Goal: Communication & Community: Answer question/provide support

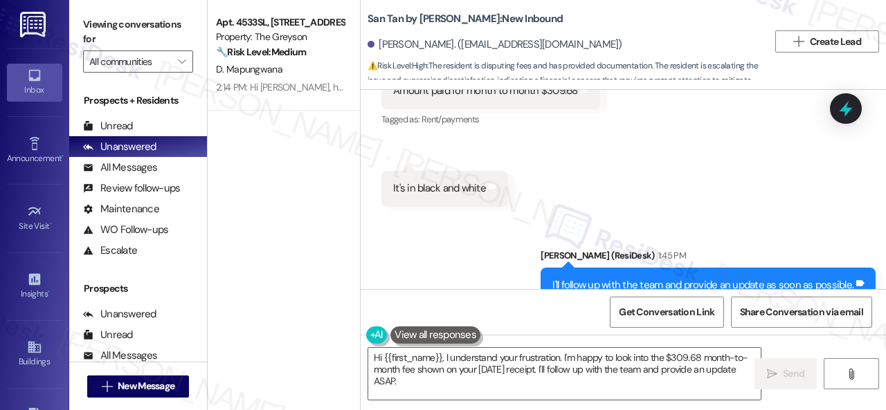
scroll to position [6746, 0]
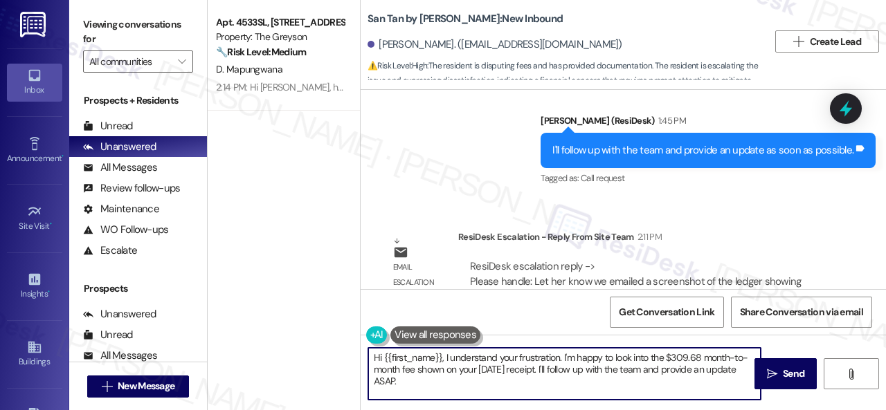
drag, startPoint x: 446, startPoint y: 359, endPoint x: 452, endPoint y: 379, distance: 20.4
click at [452, 379] on textarea "Hi {{first_name}}, I understand your frustration. I'm happy to look into the $3…" at bounding box center [564, 374] width 392 height 52
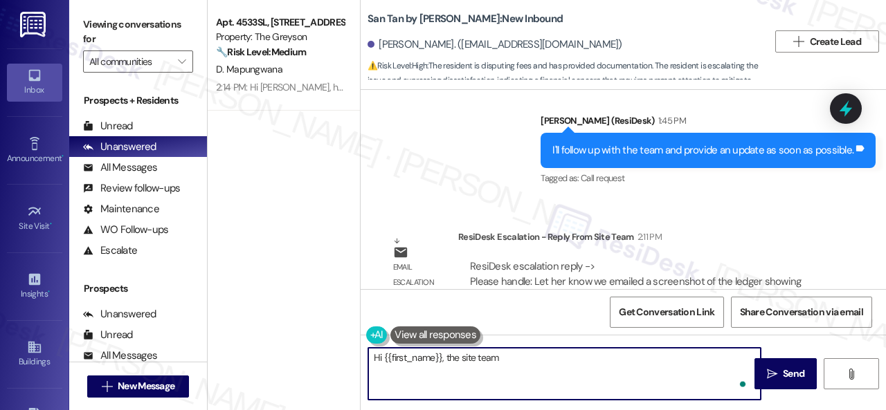
paste textarea "emailed a screenshot of the ledger showing there was no month to month fees and…"
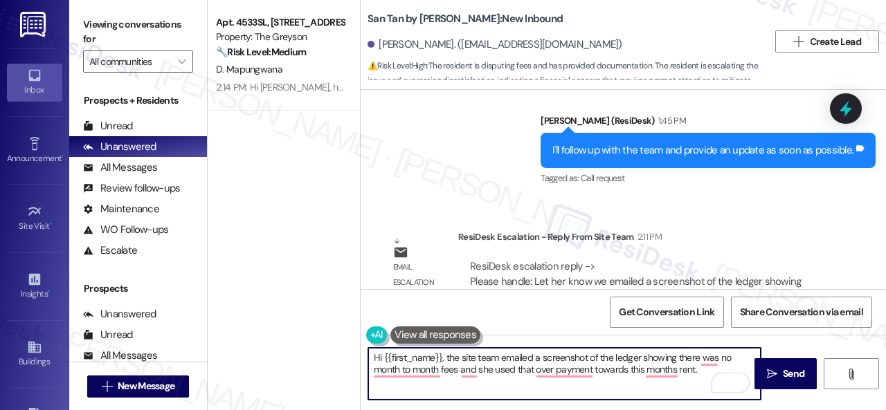
click at [536, 354] on textarea "Hi {{first_name}}, the site team emailed a screenshot of the ledger showing the…" at bounding box center [564, 374] width 392 height 52
type textarea "Hi {{first_name}}, the site team emailed you a screenshot of the ledger showing…"
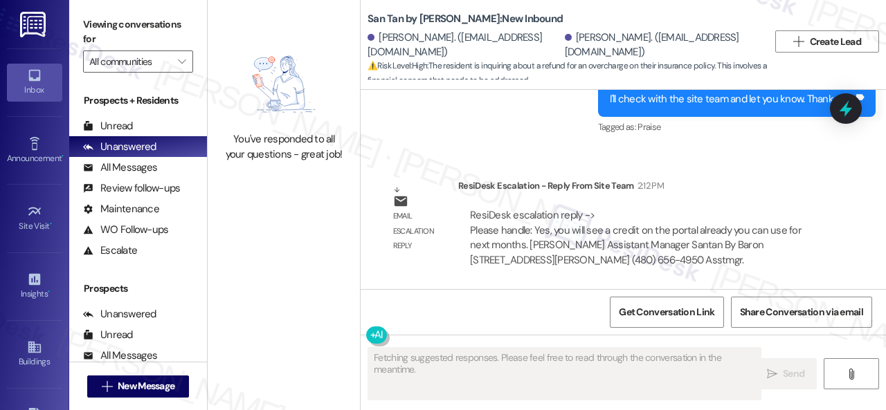
scroll to position [4594, 0]
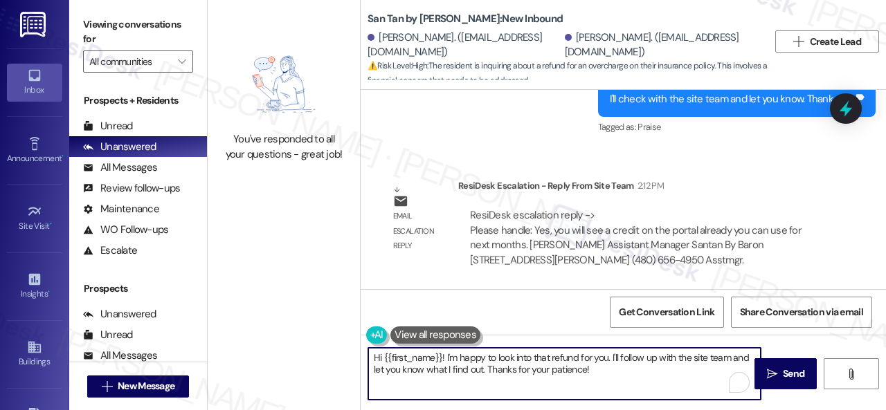
drag, startPoint x: 446, startPoint y: 354, endPoint x: 615, endPoint y: 388, distance: 172.8
click at [615, 388] on textarea "Hi {{first_name}}! I'm happy to look into that refund for you. I'll follow up w…" at bounding box center [564, 374] width 392 height 52
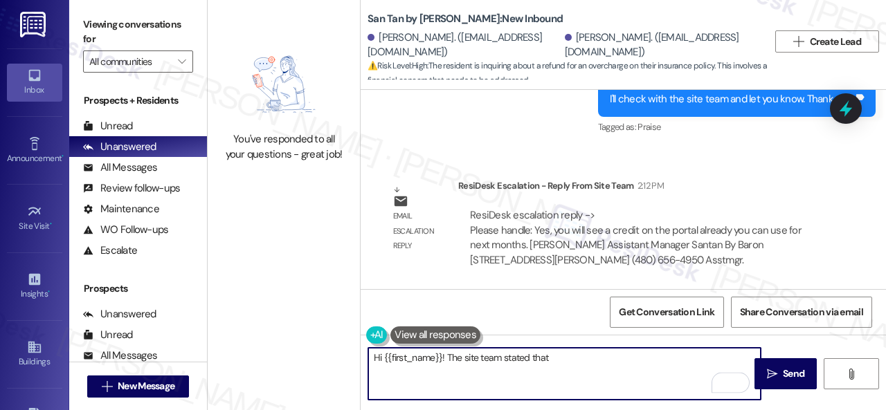
paste textarea "you will see a credit on the portal already you can use for next months."
drag, startPoint x: 682, startPoint y: 357, endPoint x: 713, endPoint y: 358, distance: 31.2
click at [713, 358] on textarea "Hi {{first_name}}! The site team stated that you will see a credit on the porta…" at bounding box center [564, 374] width 392 height 52
click at [370, 366] on textarea "Hi {{first_name}}! The site team stated that you will see a credit on the porta…" at bounding box center [564, 374] width 392 height 52
click at [379, 373] on textarea "Hi {{first_name}}! The site team stated that you will see a credit on the porta…" at bounding box center [564, 374] width 392 height 52
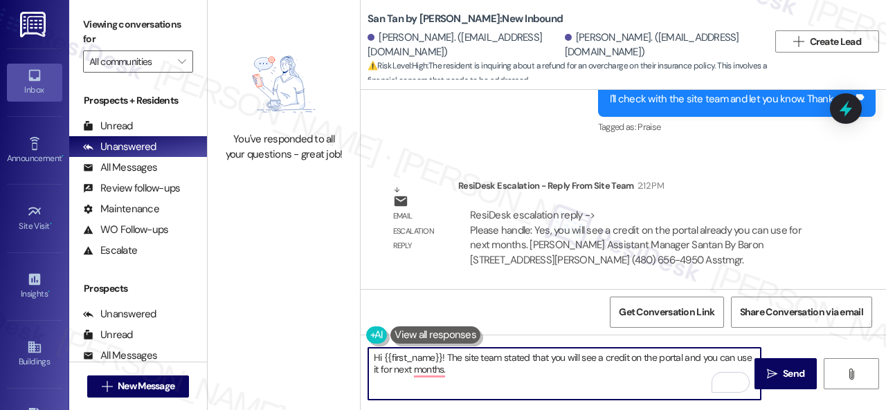
click at [392, 373] on textarea "Hi {{first_name}}! The site team stated that you will see a credit on the porta…" at bounding box center [564, 374] width 392 height 52
click at [394, 370] on textarea "Hi {{first_name}}! The site team stated that you will see a credit on the porta…" at bounding box center [564, 374] width 392 height 52
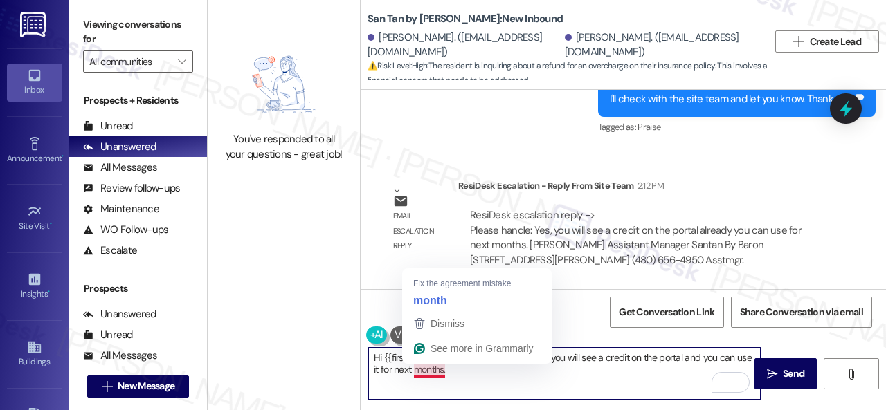
click at [428, 374] on textarea "Hi {{first_name}}! The site team stated that you will see a credit on the porta…" at bounding box center [564, 374] width 392 height 52
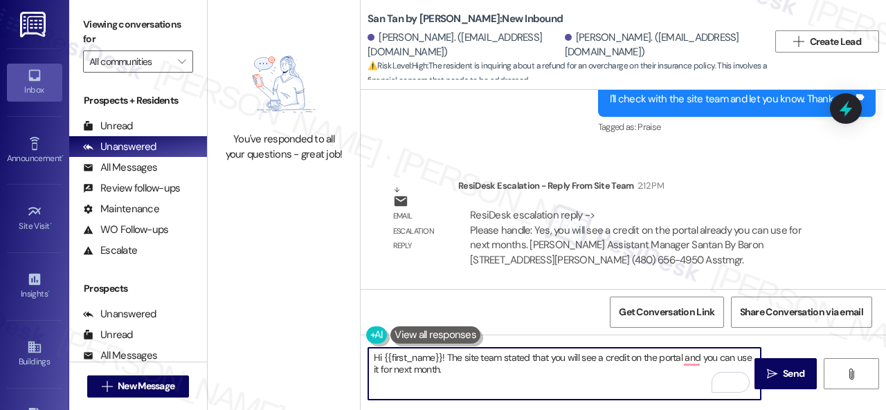
click at [383, 372] on textarea "Hi {{first_name}}! The site team stated that you will see a credit on the porta…" at bounding box center [564, 374] width 392 height 52
click at [696, 354] on textarea "Hi {{first_name}}! The site team stated that you will see a credit on the porta…" at bounding box center [564, 374] width 392 height 52
click at [479, 370] on textarea "Hi {{first_name}}! The site team stated that you will see a credit on the porta…" at bounding box center [564, 374] width 392 height 52
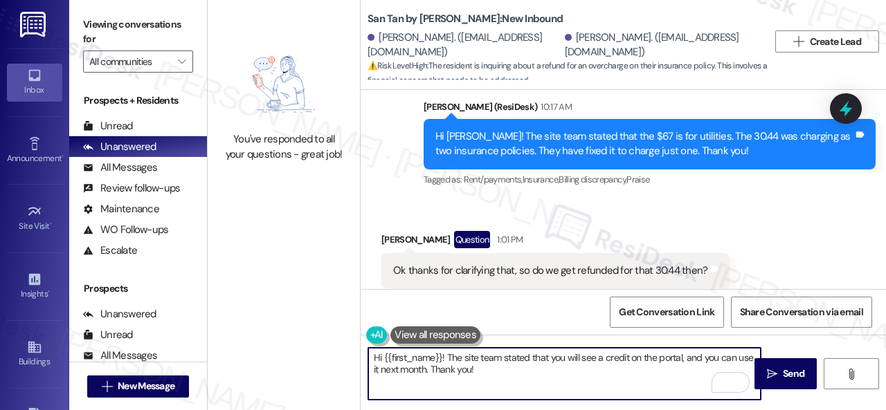
scroll to position [4179, 0]
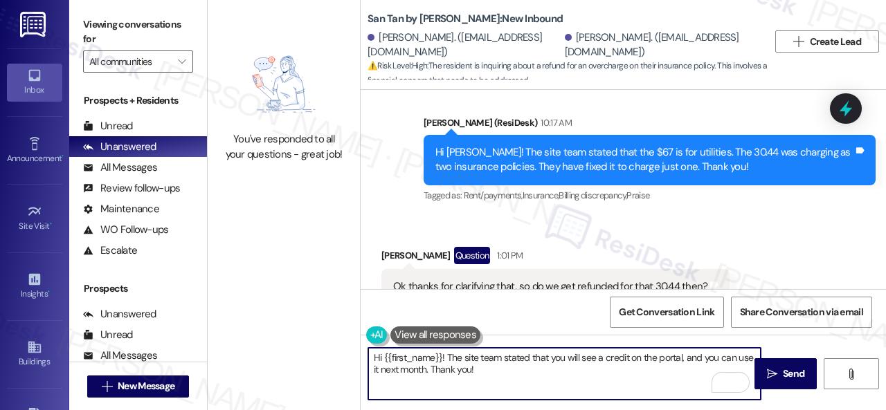
drag, startPoint x: 385, startPoint y: 362, endPoint x: 440, endPoint y: 354, distance: 55.9
click at [440, 354] on textarea "Hi {{first_name}}! The site team stated that you will see a credit on the porta…" at bounding box center [564, 374] width 392 height 52
click at [389, 362] on textarea "Hi {Brody! The site team stated that you will see a credit on the portal, and y…" at bounding box center [564, 374] width 392 height 52
type textarea "Hi Brody! The site team stated that you will see a credit on the portal, and yo…"
click at [772, 373] on icon "" at bounding box center [772, 374] width 10 height 11
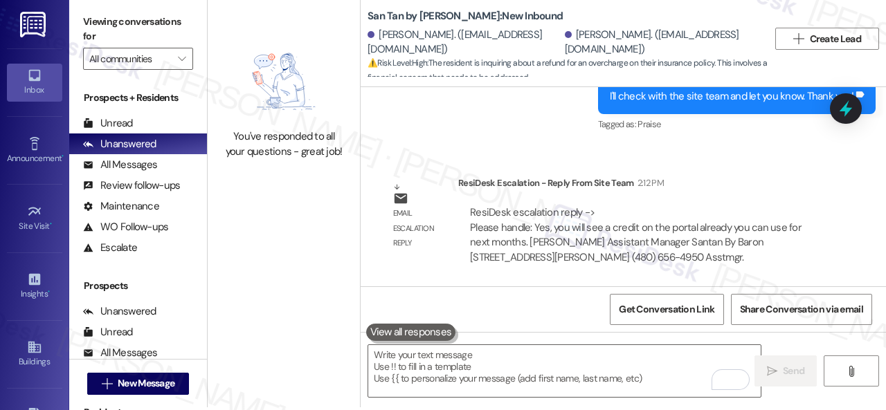
scroll to position [4, 0]
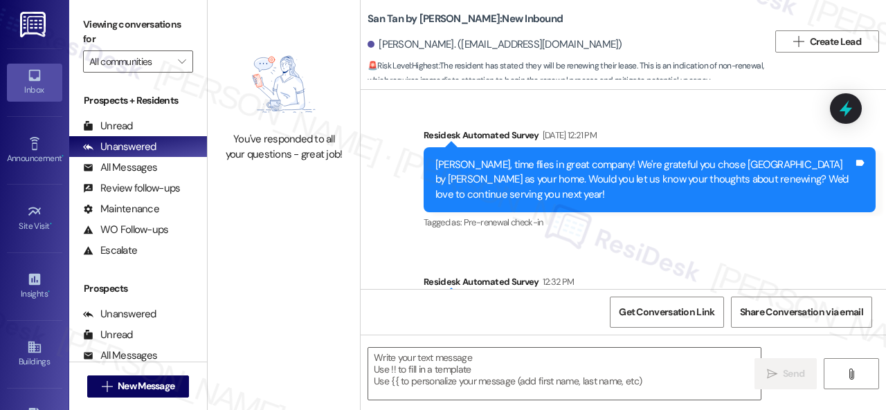
type textarea "Fetching suggested responses. Please feel free to read through the conversation…"
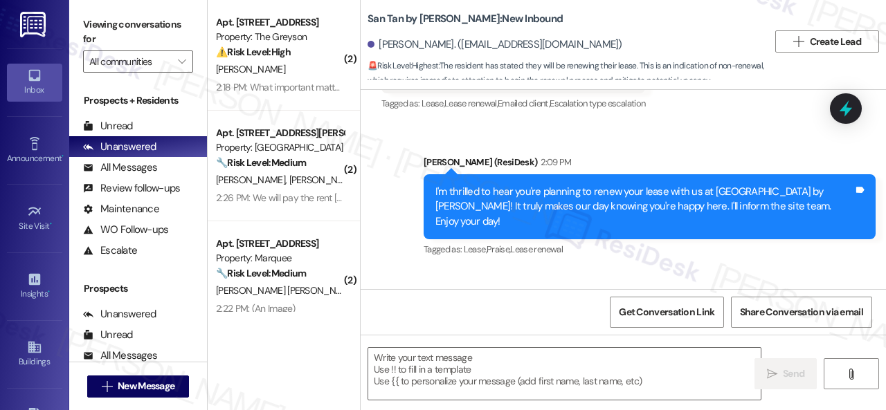
scroll to position [709, 0]
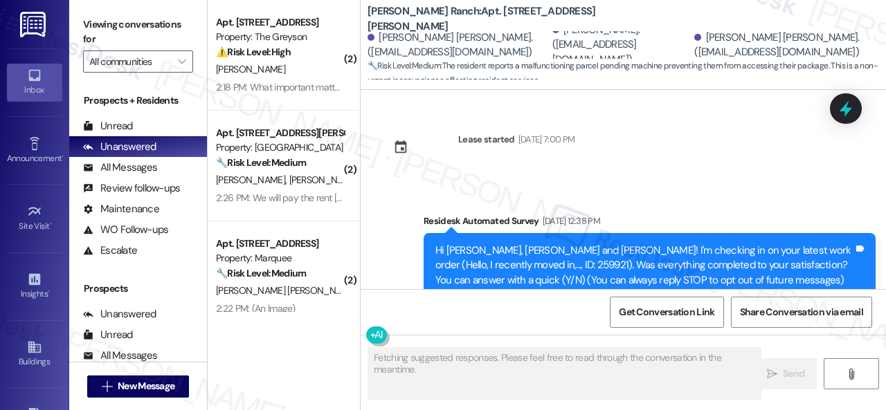
scroll to position [7091, 0]
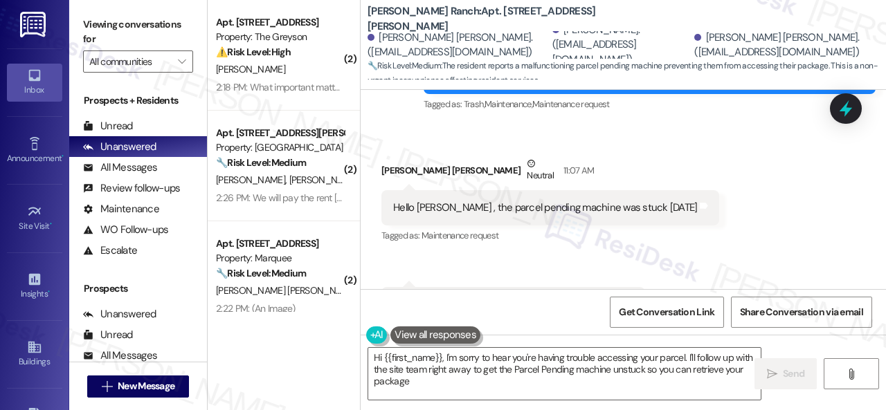
type textarea "Hi {{first_name}}, I'm sorry to hear you're having trouble accessing your parce…"
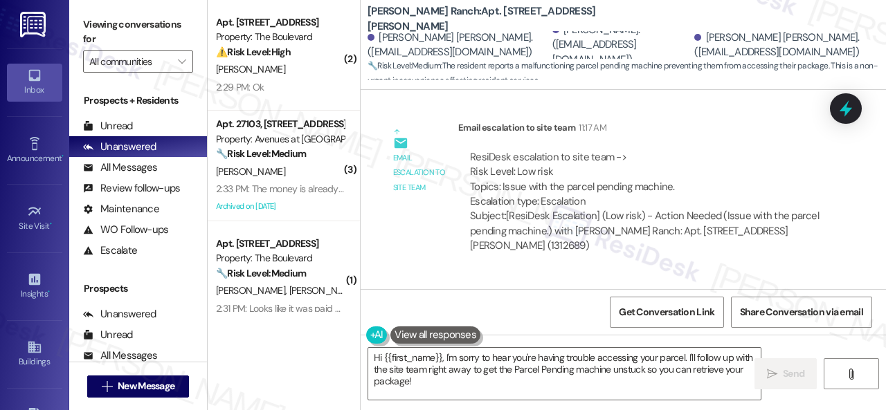
scroll to position [7550, 0]
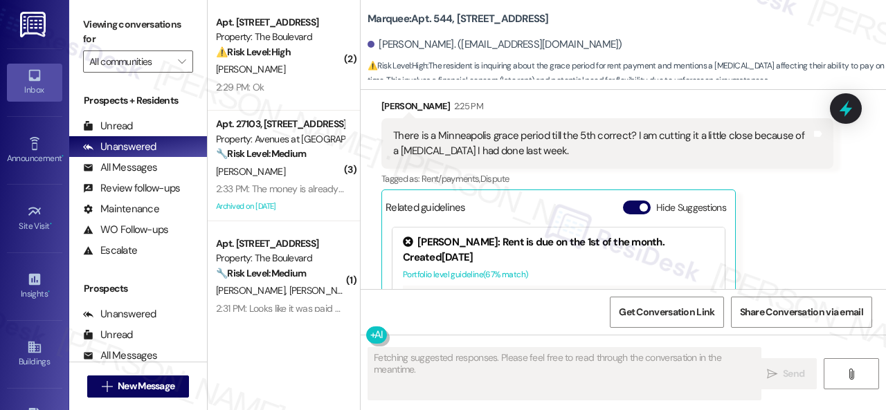
scroll to position [2008, 0]
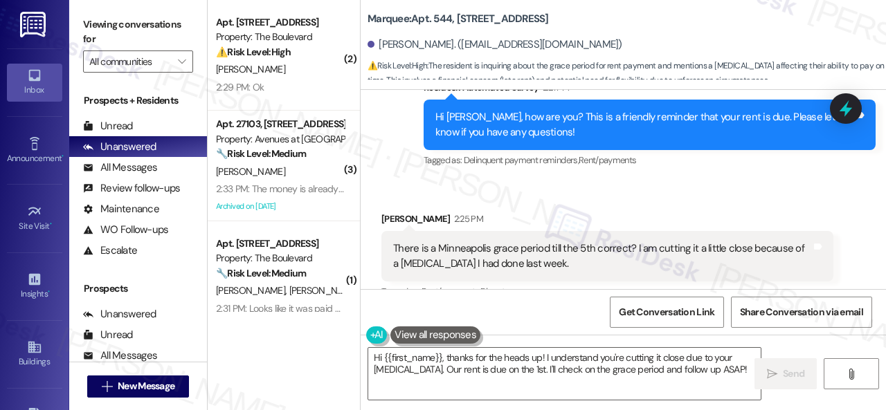
drag, startPoint x: 424, startPoint y: 383, endPoint x: 358, endPoint y: 345, distance: 76.0
click at [358, 345] on div "( 2 ) Apt. 5178, 4800 Skyline Dr Property: The Boulevard ⚠️ Risk Level: High Th…" at bounding box center [547, 205] width 678 height 410
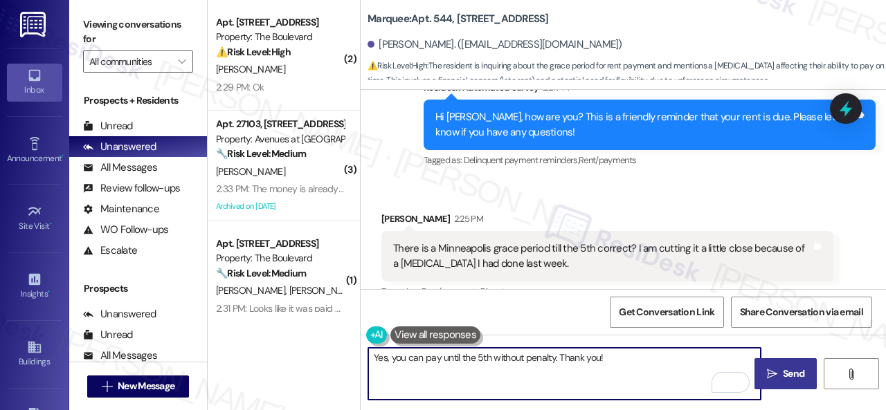
type textarea "Yes, you can pay until the 5th without penalty. Thank you!"
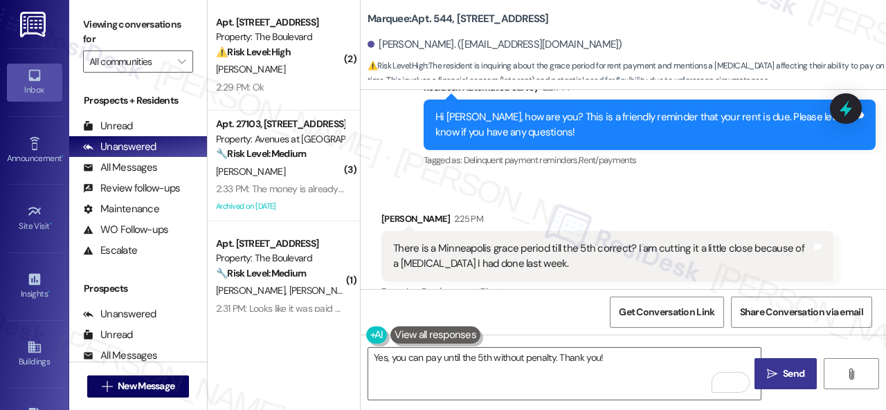
click at [785, 373] on span "Send" at bounding box center [793, 374] width 21 height 15
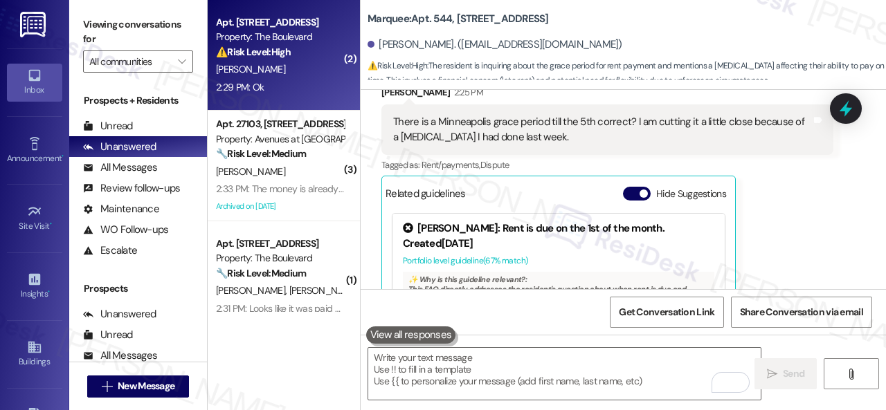
scroll to position [2215, 0]
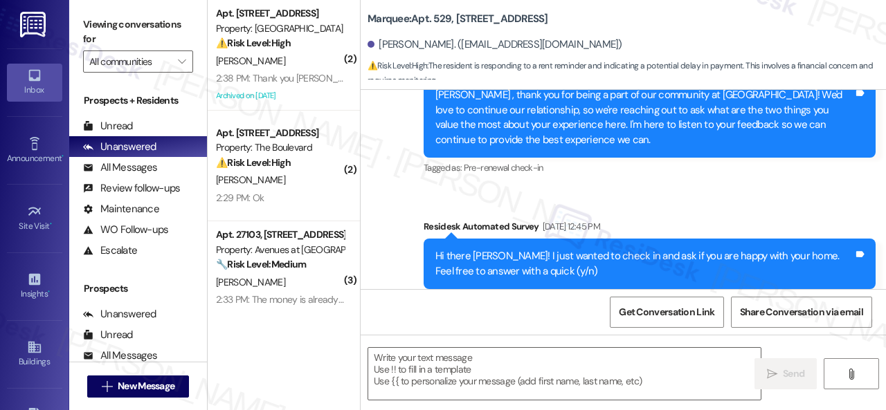
type textarea "Fetching suggested responses. Please feel free to read through the conversation…"
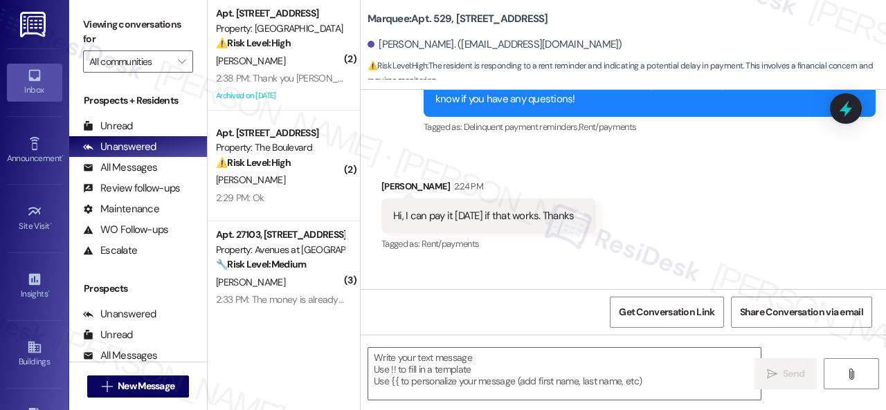
scroll to position [1823, 0]
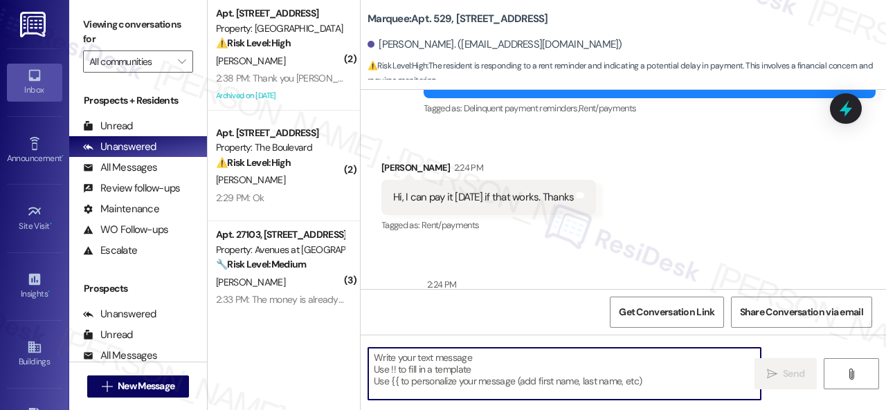
drag, startPoint x: 442, startPoint y: 368, endPoint x: 459, endPoint y: 332, distance: 39.9
click at [442, 367] on textarea at bounding box center [564, 374] width 392 height 52
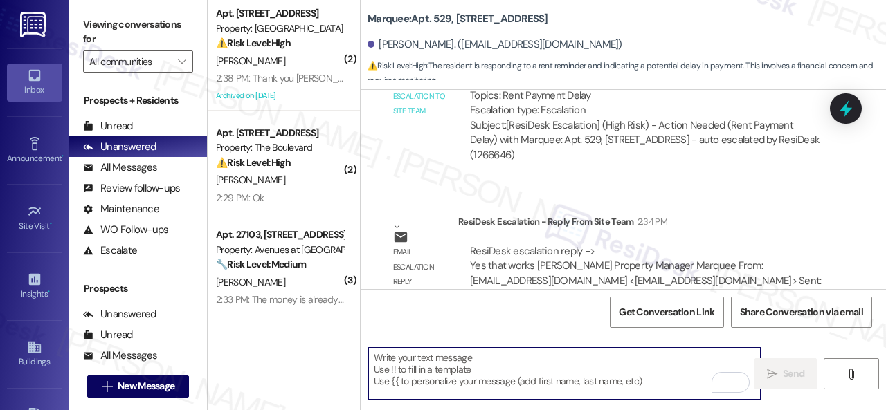
scroll to position [2238, 0]
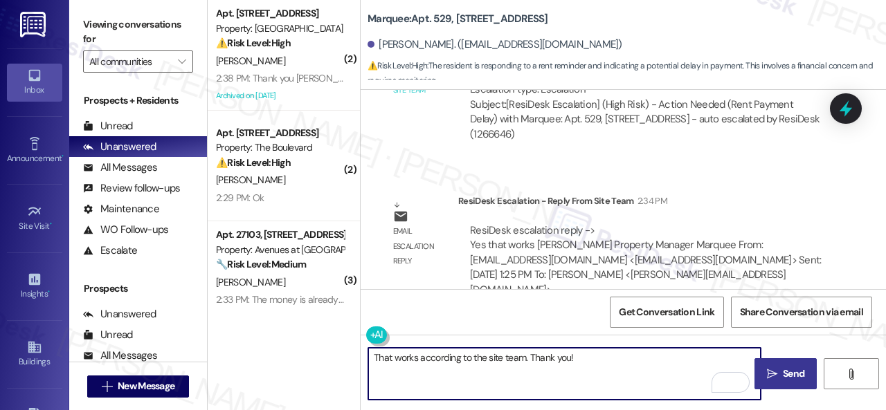
type textarea "That works according to the site team. Thank you!"
click at [790, 376] on span "Send" at bounding box center [793, 374] width 21 height 15
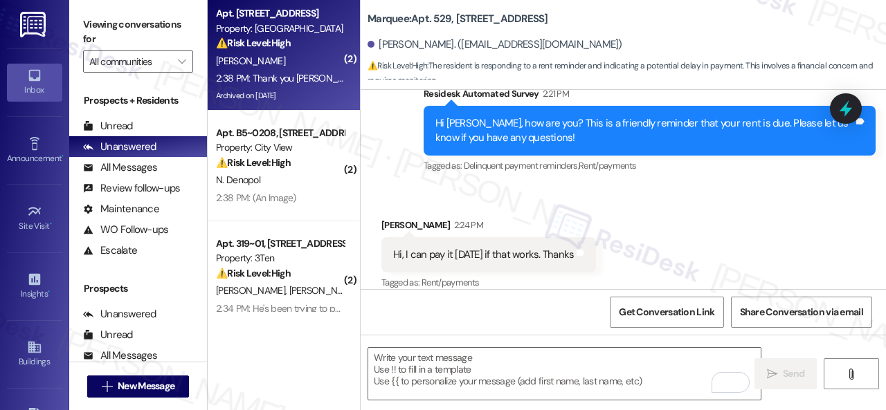
scroll to position [1765, 0]
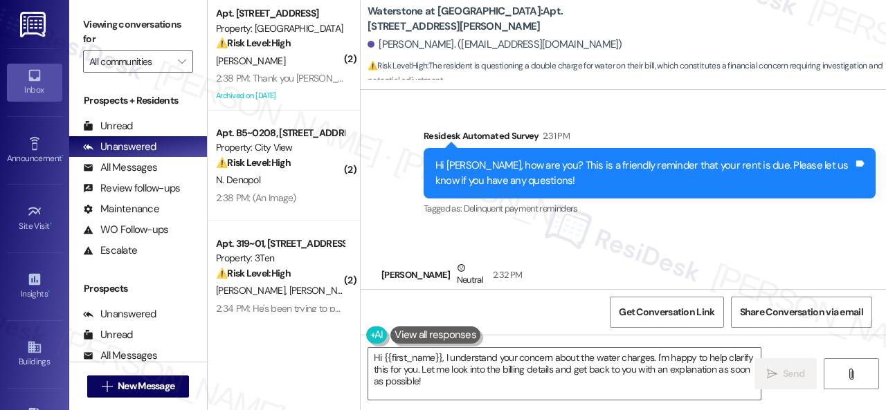
scroll to position [7678, 0]
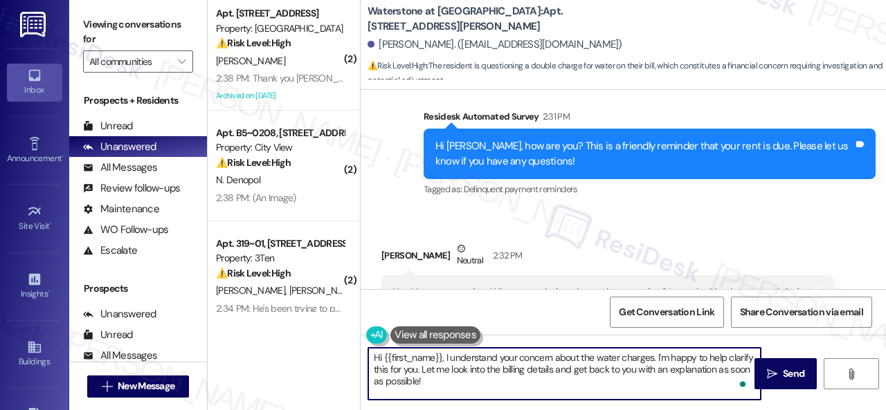
drag, startPoint x: 655, startPoint y: 357, endPoint x: 657, endPoint y: 384, distance: 27.1
click at [657, 384] on textarea "Hi {{first_name}}, I understand your concern about the water charges. I'm happy…" at bounding box center [564, 374] width 392 height 52
type textarea "Hi {{first_name}}, I understand your concern about the water charges. We apolog…"
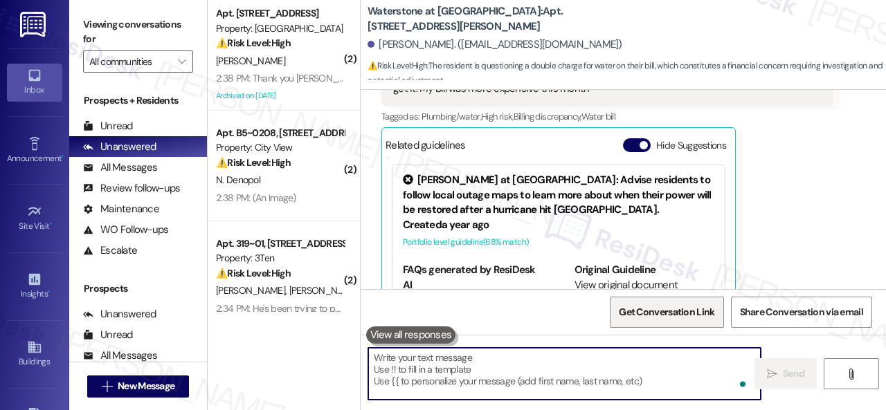
scroll to position [7896, 0]
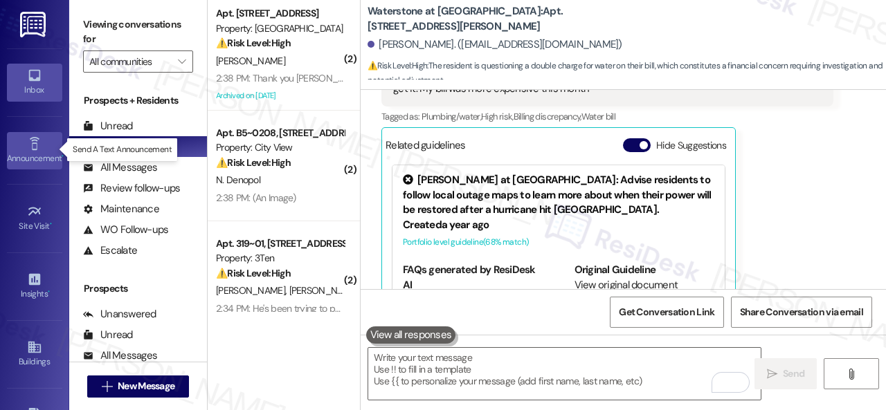
click at [38, 143] on icon at bounding box center [34, 143] width 15 height 15
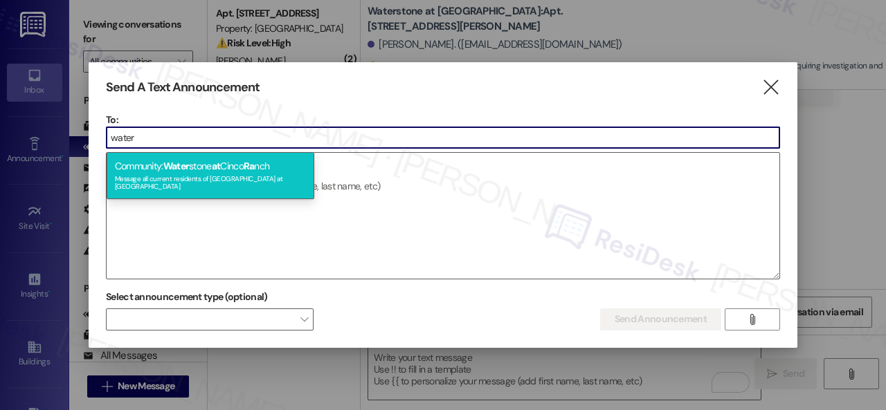
type input "water"
click at [204, 175] on div "Message all current residents of Waterstone at Cinco Ranch" at bounding box center [210, 181] width 191 height 19
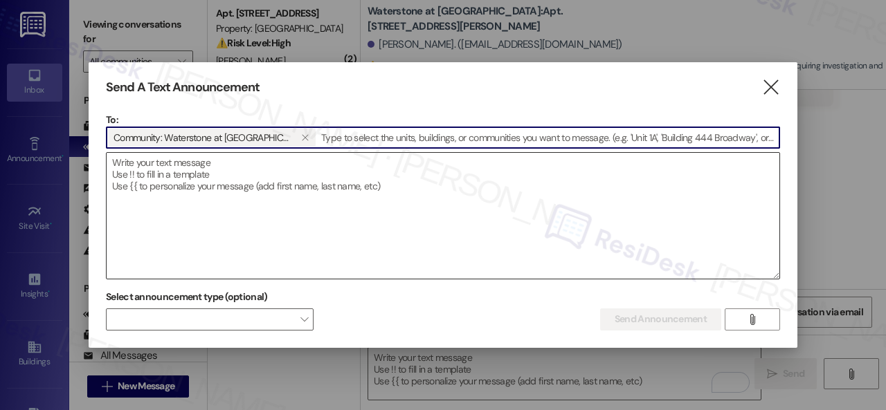
click at [198, 186] on textarea at bounding box center [443, 216] width 673 height 126
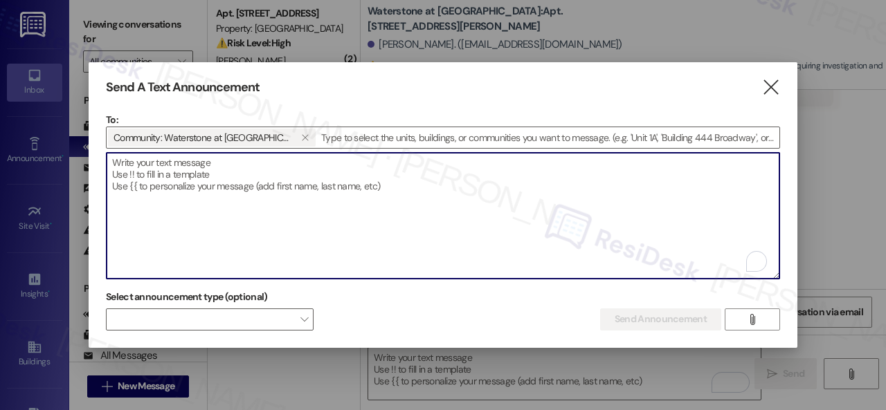
paste textarea "Hi {{first_name}}! Utility Billing Update Our utility billing company has chang…"
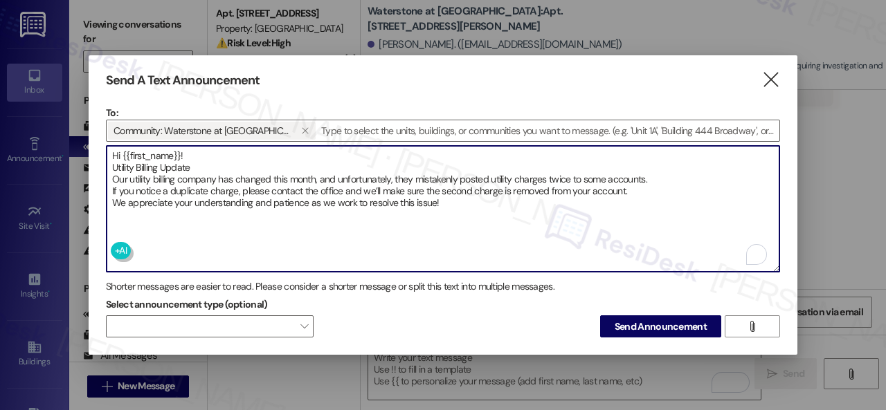
click at [185, 155] on textarea "Hi {{first_name}}! Utility Billing Update Our utility billing company has chang…" at bounding box center [443, 209] width 673 height 126
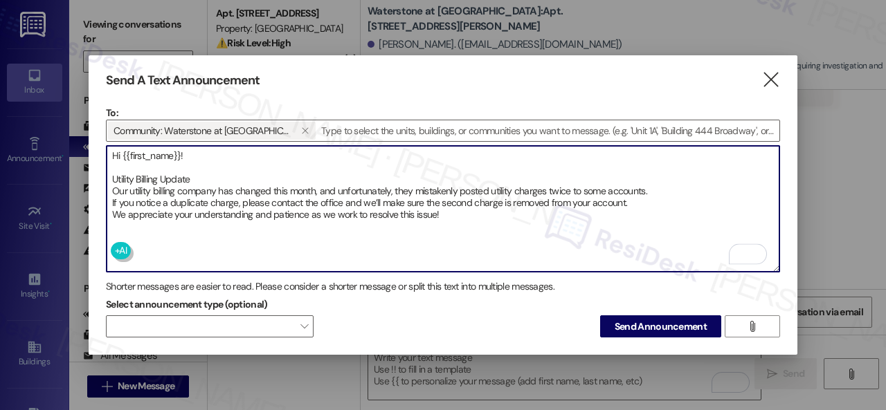
click at [205, 175] on textarea "Hi {{first_name}}! Utility Billing Update Our utility billing company has chang…" at bounding box center [443, 209] width 673 height 126
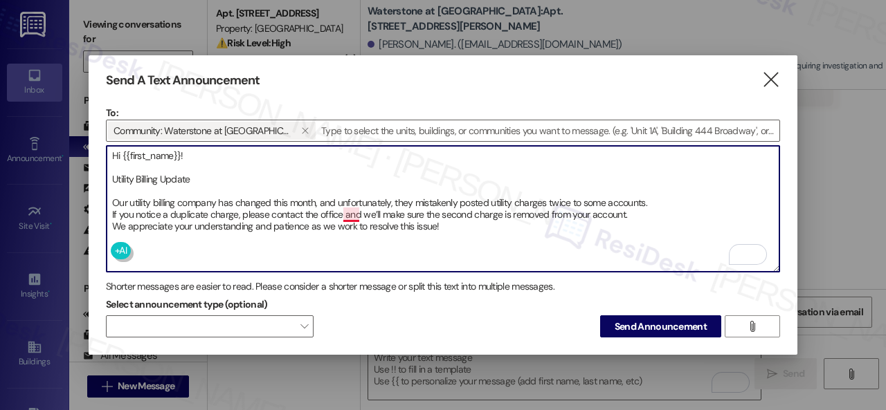
click at [352, 208] on textarea "Hi {{first_name}}! Utility Billing Update Our utility billing company has chang…" at bounding box center [443, 209] width 673 height 126
click at [646, 210] on textarea "Hi {{first_name}}! Utility Billing Update Our utility billing company has chang…" at bounding box center [443, 209] width 673 height 126
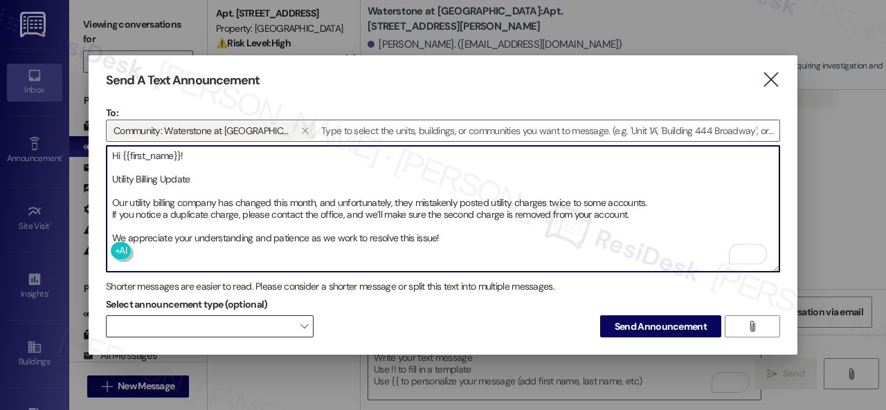
type textarea "Hi {{first_name}}! Utility Billing Update Our utility billing company has chang…"
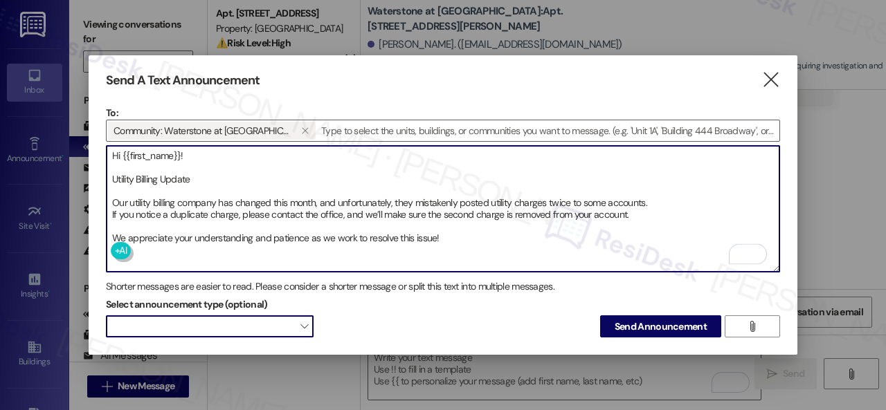
click at [271, 327] on span at bounding box center [210, 327] width 208 height 22
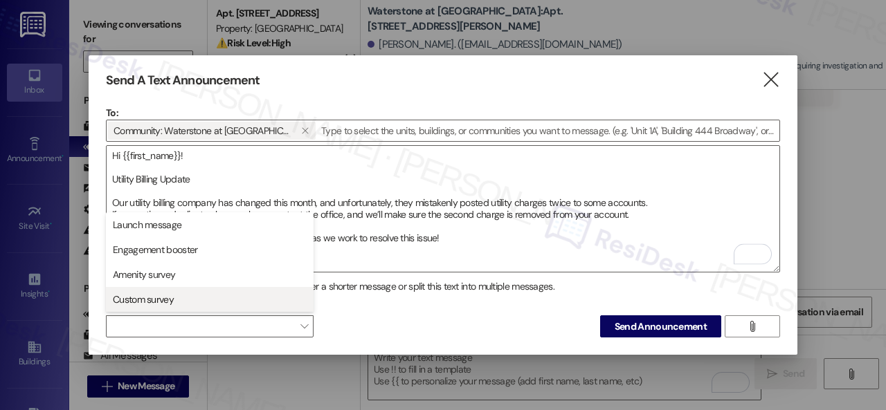
click at [141, 298] on span "Custom survey" at bounding box center [143, 300] width 61 height 14
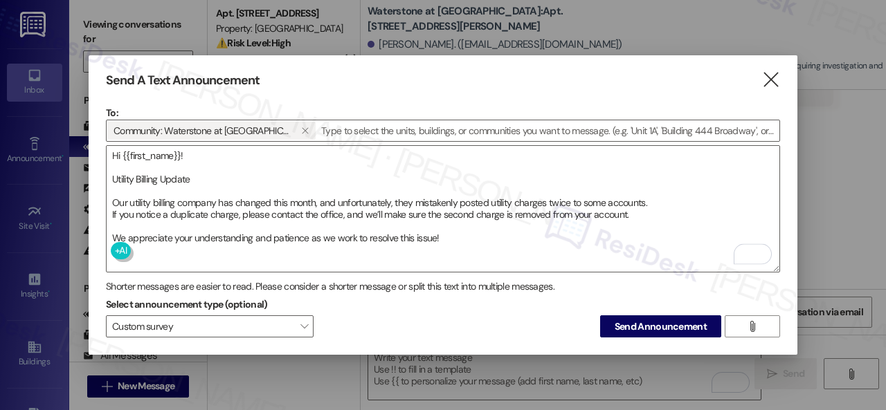
click at [402, 336] on div "Send A Text Announcement  To: Community: Waterstone at Cinco Ranch   Drop im…" at bounding box center [443, 205] width 709 height 300
click at [633, 324] on span "Send Announcement" at bounding box center [661, 327] width 92 height 15
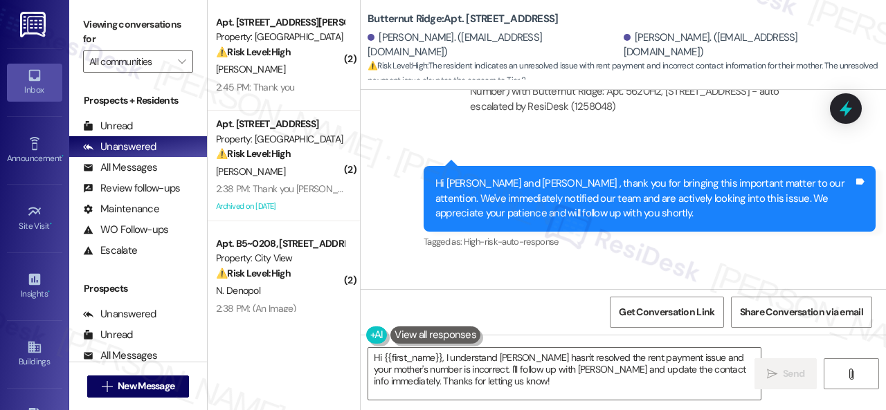
scroll to position [3401, 0]
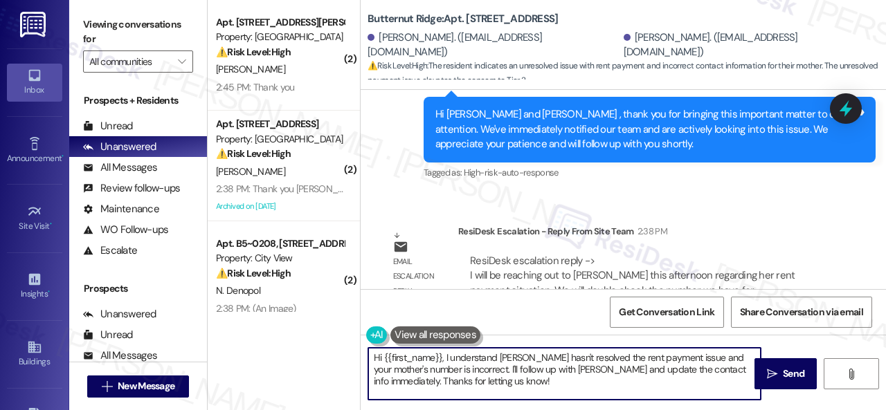
drag, startPoint x: 383, startPoint y: 355, endPoint x: 471, endPoint y: 394, distance: 95.4
click at [471, 394] on textarea "Hi {{first_name}}, I understand Kim hasn't resolved the rent payment issue and …" at bounding box center [564, 374] width 392 height 52
click at [516, 367] on textarea "Hi Katie! The site team stated that they will reach out to Kim this afternoon r…" at bounding box center [564, 374] width 392 height 52
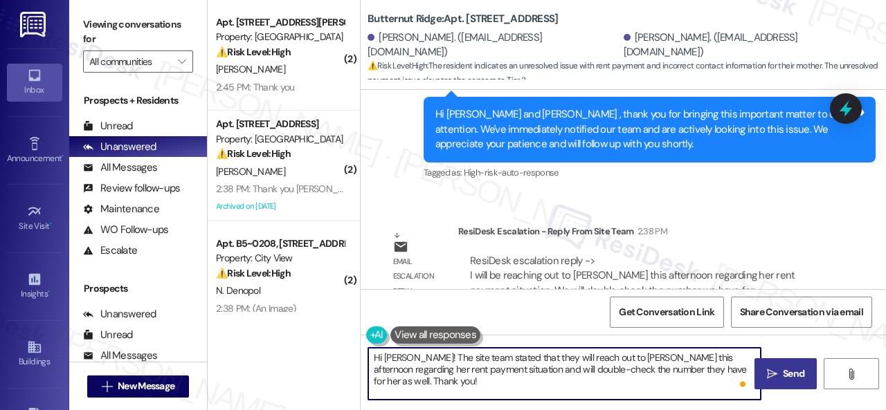
type textarea "Hi Katie! The site team stated that they will reach out to Kim this afternoon r…"
click at [783, 376] on span "Send" at bounding box center [793, 374] width 21 height 15
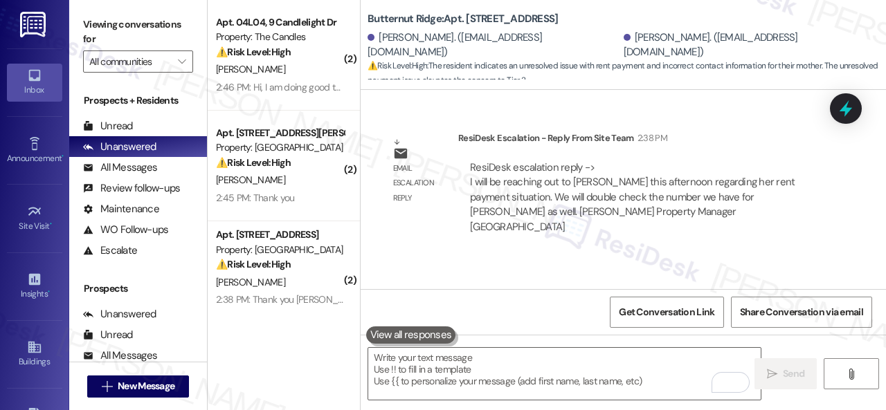
scroll to position [3512, 0]
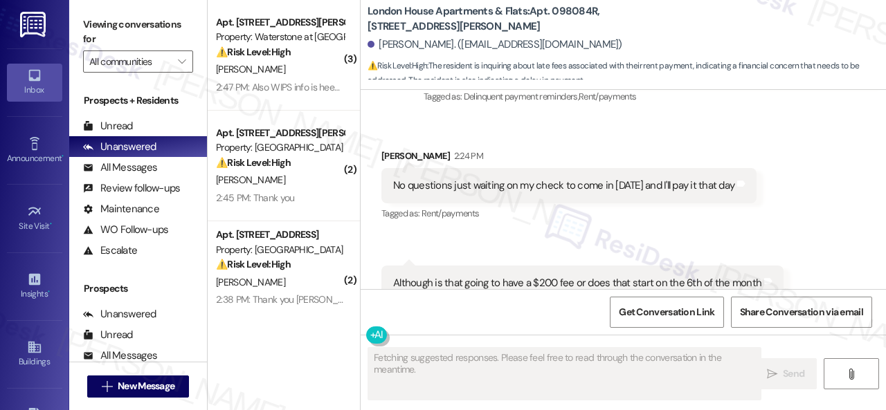
scroll to position [2336, 0]
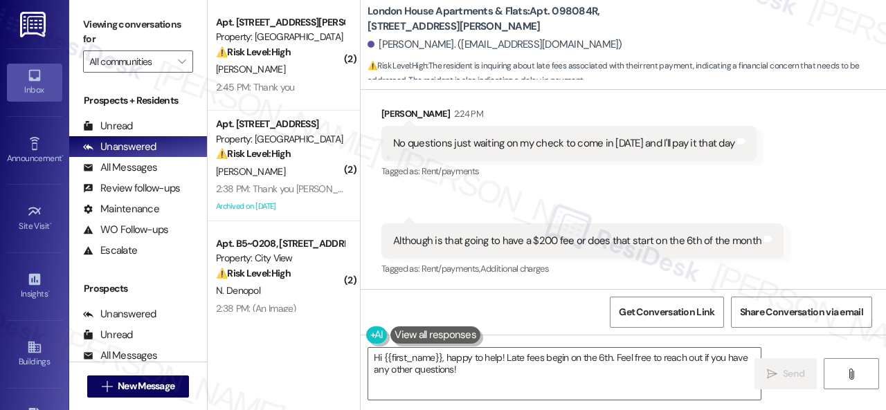
click at [471, 185] on div "Received via SMS [PERSON_NAME] 2:24 PM No questions just waiting on my check to…" at bounding box center [569, 144] width 396 height 96
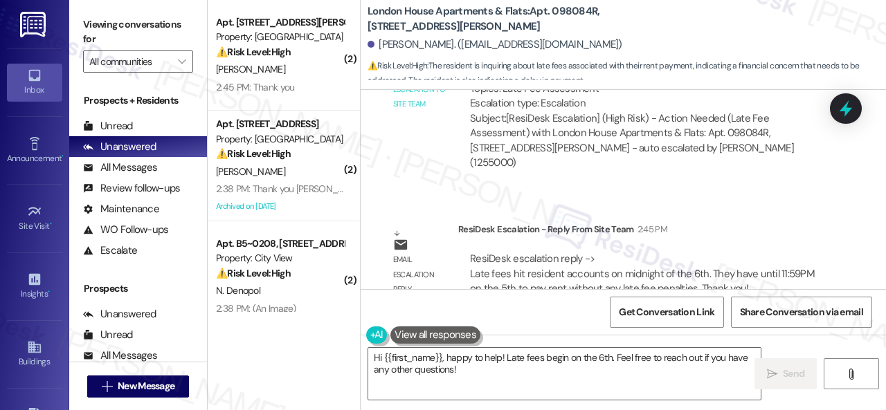
scroll to position [2810, 0]
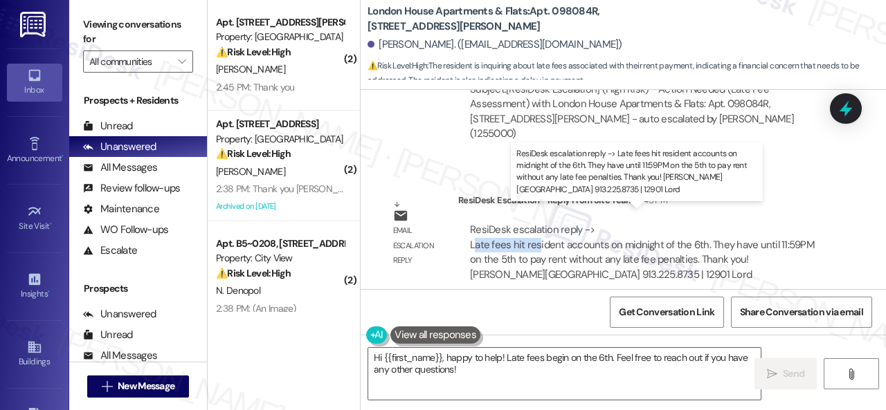
drag, startPoint x: 473, startPoint y: 230, endPoint x: 535, endPoint y: 233, distance: 62.3
click at [535, 233] on div "ResiDesk escalation reply -> Late fees hit resident accounts on midnight of the…" at bounding box center [642, 252] width 345 height 58
click at [545, 229] on div "ResiDesk escalation reply -> Late fees hit resident accounts on midnight of the…" at bounding box center [642, 252] width 345 height 58
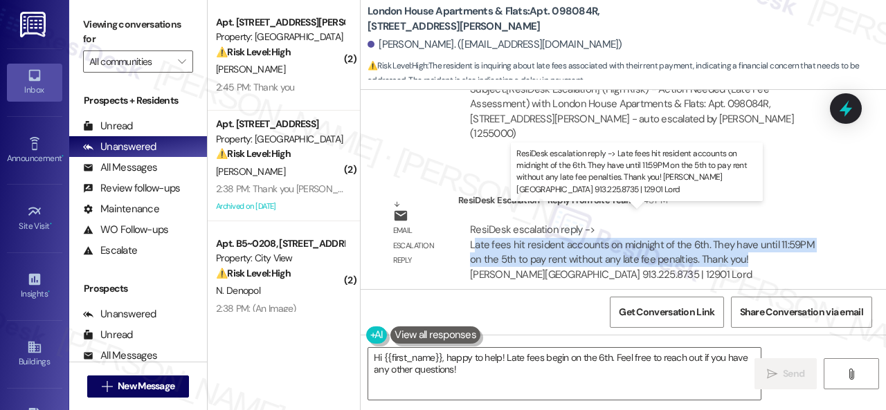
drag, startPoint x: 475, startPoint y: 230, endPoint x: 743, endPoint y: 244, distance: 268.2
click at [743, 244] on div "ResiDesk escalation reply -> Late fees hit resident accounts on midnight of the…" at bounding box center [642, 252] width 345 height 58
copy div "ate fees hit resident accounts on midnight of the 6th. They have until 11:59PM …"
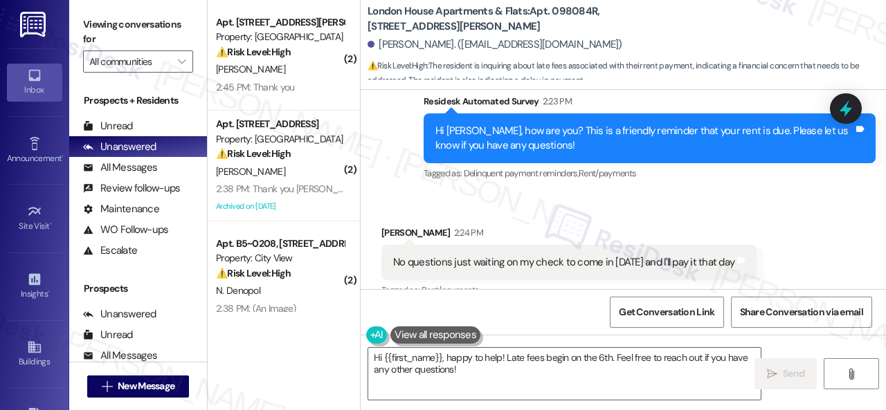
scroll to position [2187, 0]
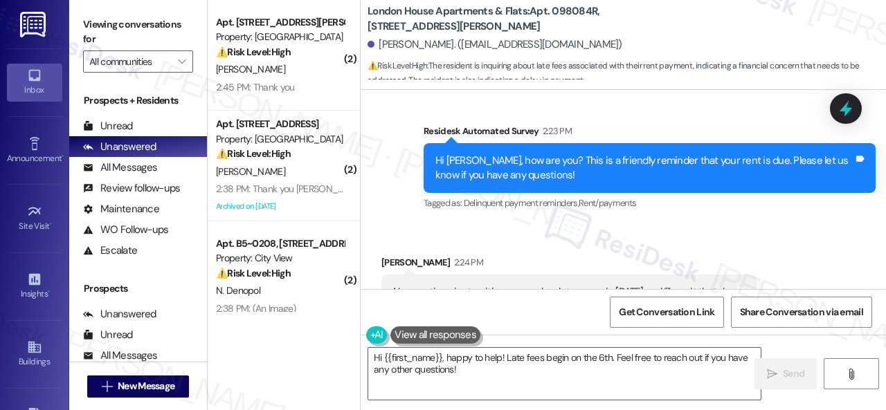
click at [288, 323] on div "( 2 ) Apt. 804, 201 Courtright East Road Property: Overland Park ⚠️ Risk Level:…" at bounding box center [547, 205] width 678 height 410
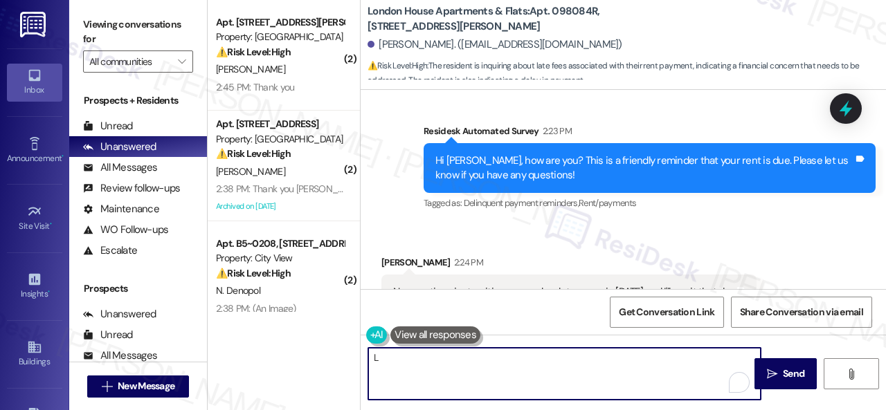
paste textarea "ate fees hit resident accounts on midnight of the 6th. They have until 11:59PM …"
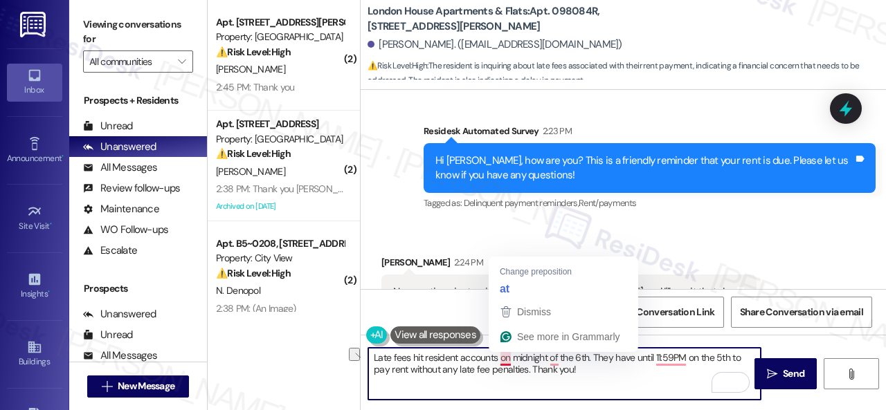
drag, startPoint x: 414, startPoint y: 360, endPoint x: 509, endPoint y: 358, distance: 94.8
click at [509, 358] on textarea "Late fees hit resident accounts on midnight of the 6th. They have until 11:59PM…" at bounding box center [564, 374] width 392 height 52
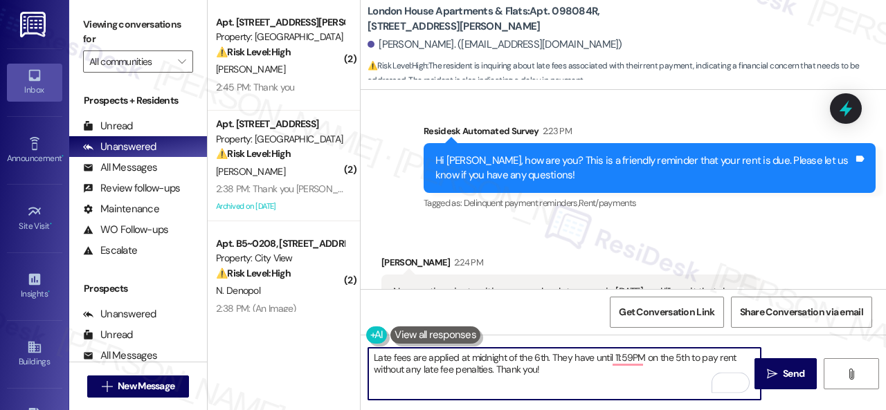
click at [558, 358] on textarea "Late fees are applied at midnight of the 6th. They have until 11:59PM on the 5t…" at bounding box center [564, 374] width 392 height 52
click at [558, 359] on textarea "Late fees are applied at midnight of the 6th. They have until 11:59PM on the 5t…" at bounding box center [564, 374] width 392 height 52
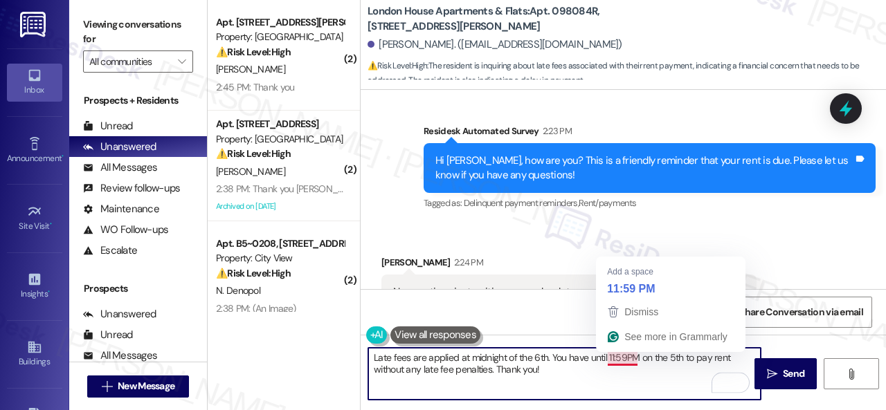
click at [624, 358] on textarea "Late fees are applied at midnight of the 6th. You have until 11:59PM on the 5th…" at bounding box center [564, 374] width 392 height 52
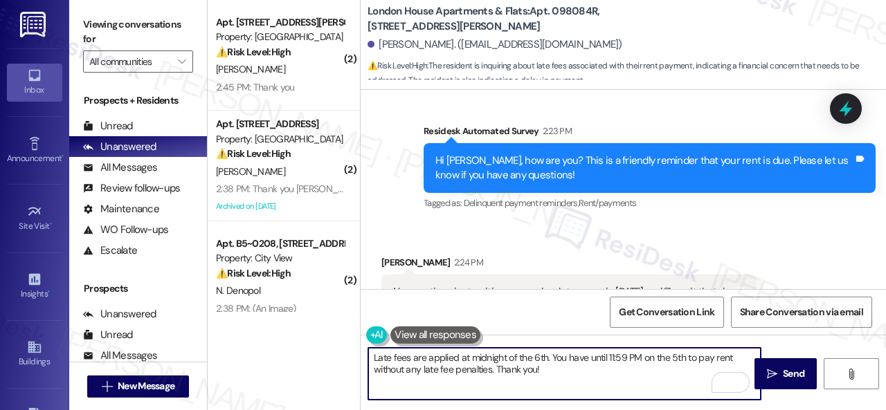
click at [575, 372] on textarea "Late fees are applied at midnight of the 6th. You have until 11:59 PM on the 5t…" at bounding box center [564, 374] width 392 height 52
type textarea "Late fees are applied at midnight of the 6th. You have until 11:59 PM on the 5t…"
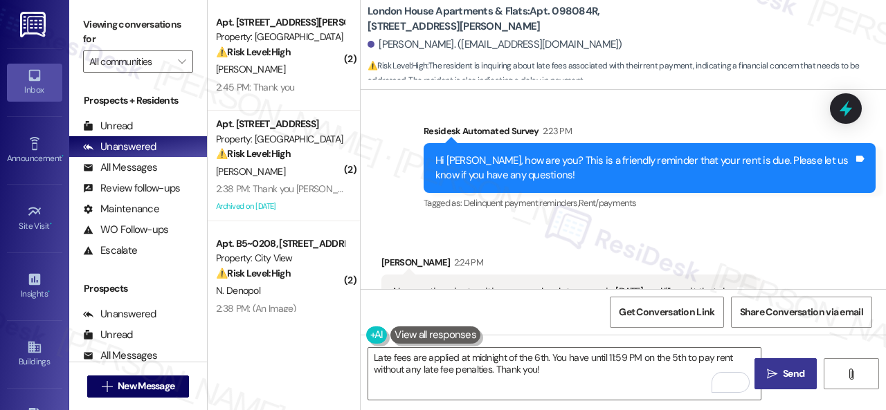
click at [780, 379] on span "Send" at bounding box center [793, 374] width 27 height 15
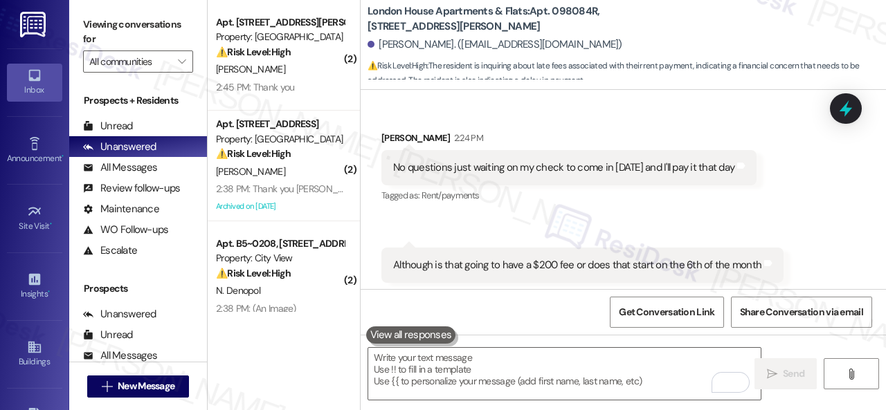
scroll to position [2336, 0]
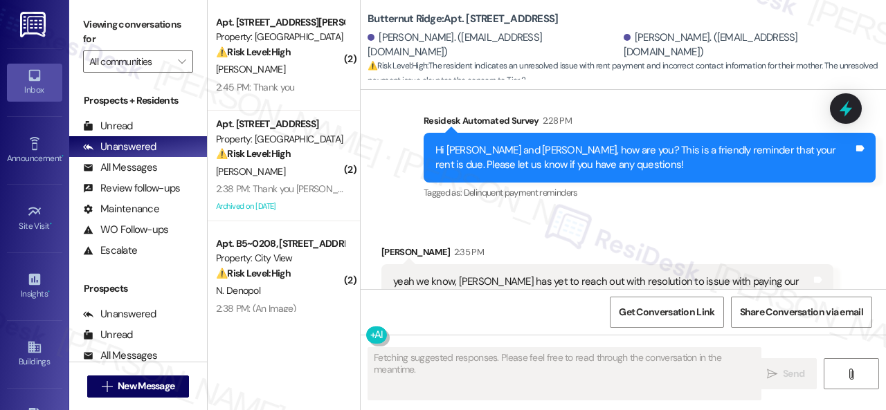
scroll to position [2615, 0]
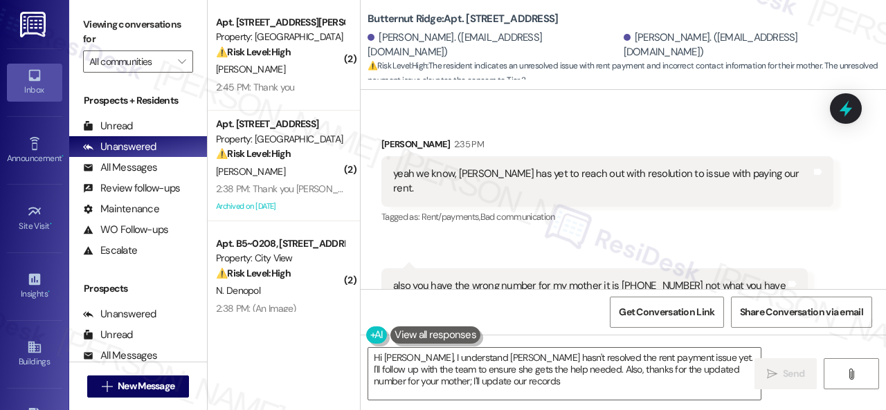
type textarea "Hi [PERSON_NAME], I understand [PERSON_NAME] hasn't resolved the rent payment i…"
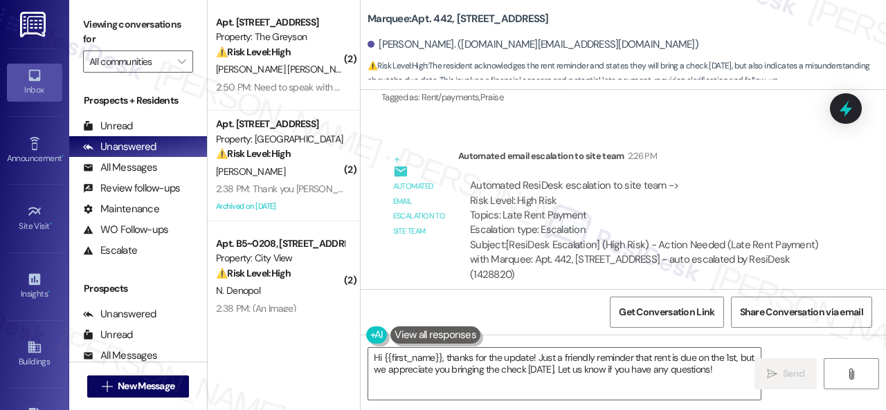
scroll to position [6148, 0]
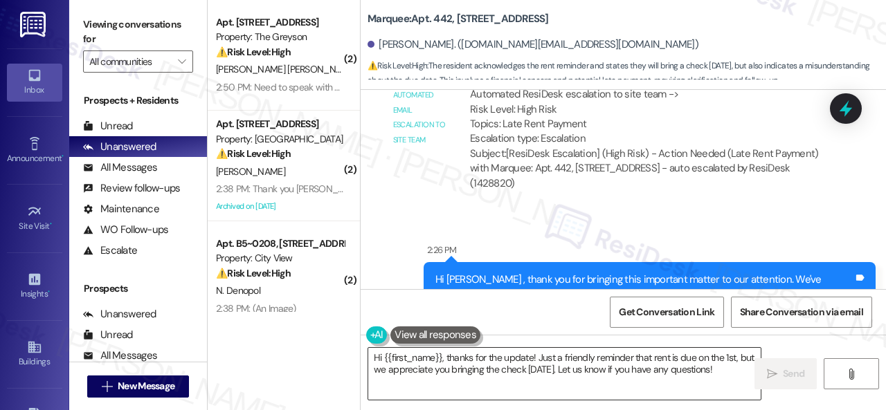
click at [455, 360] on textarea "Hi {{first_name}}, thanks for the update! Just a friendly reminder that rent is…" at bounding box center [564, 374] width 392 height 52
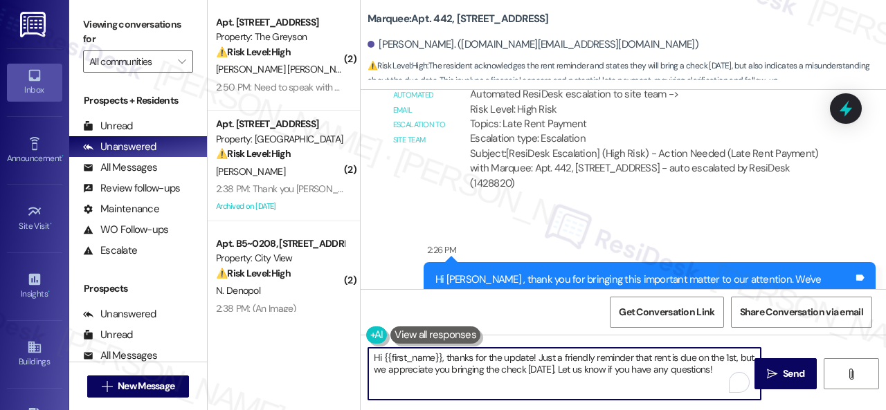
drag, startPoint x: 537, startPoint y: 359, endPoint x: 736, endPoint y: 372, distance: 199.0
click at [736, 372] on div "Hi {{first_name}}, thanks for the update! Just a friendly reminder that rent is…" at bounding box center [564, 373] width 394 height 53
paste textarea "Please know that rent is due on the 1st, with a grace period until the 5th. On …"
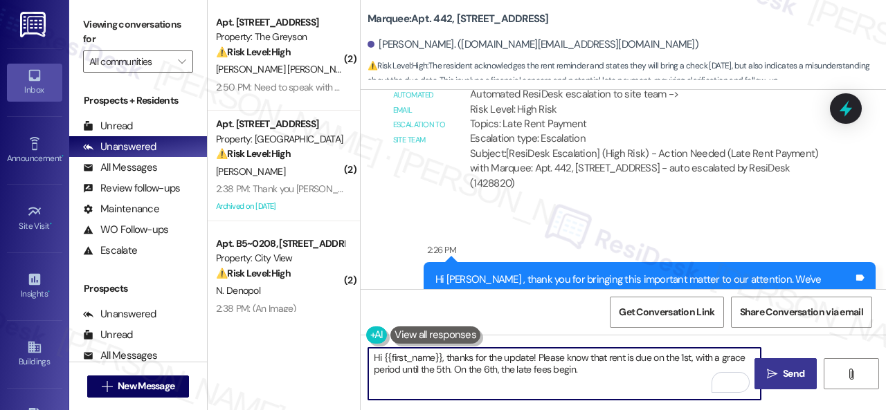
type textarea "Hi {{first_name}}, thanks for the update! Please know that rent is due on the 1…"
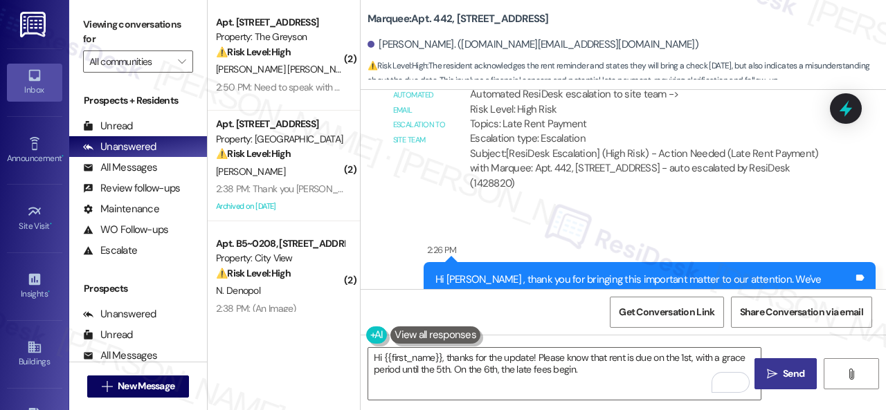
click at [774, 376] on span " Send" at bounding box center [786, 374] width 44 height 15
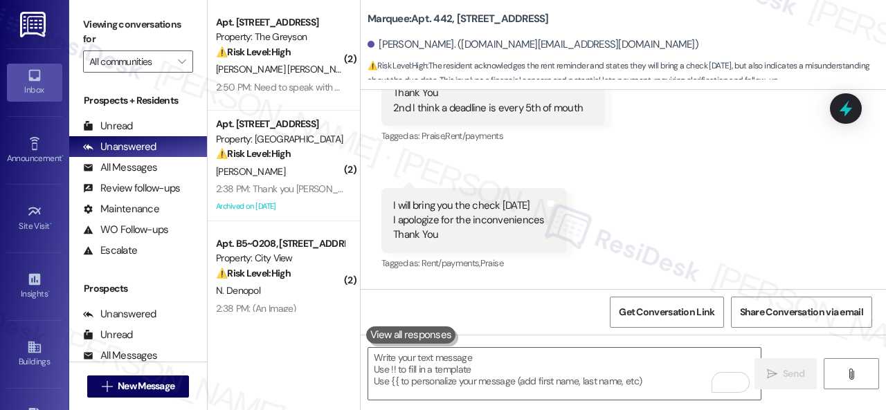
scroll to position [5883, 0]
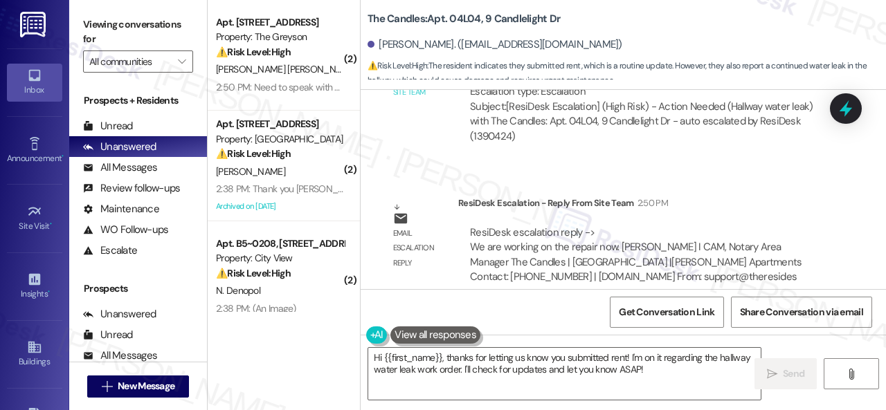
scroll to position [4, 0]
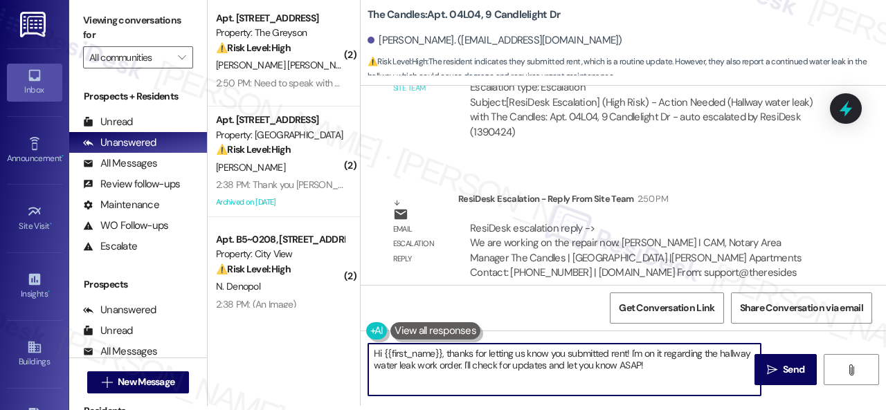
drag, startPoint x: 370, startPoint y: 354, endPoint x: 707, endPoint y: 374, distance: 336.9
click at [715, 387] on textarea "Hi {{first_name}}, thanks for letting us know you submitted rent! I'm on it reg…" at bounding box center [564, 370] width 392 height 52
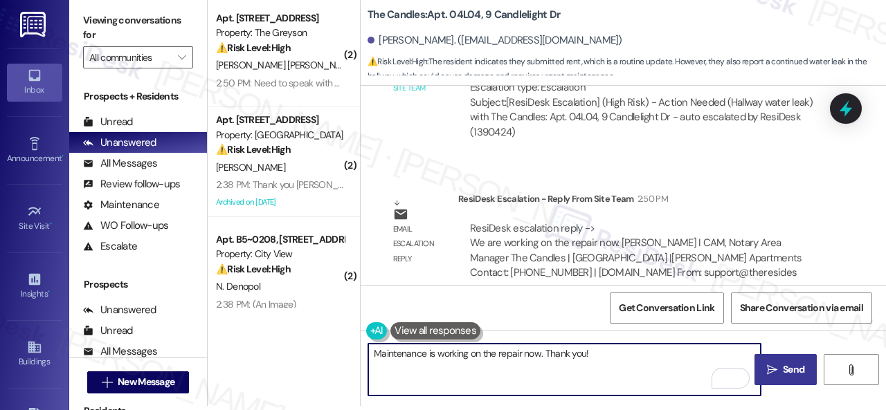
type textarea "Maintenance is working on the repair now. Thank you!"
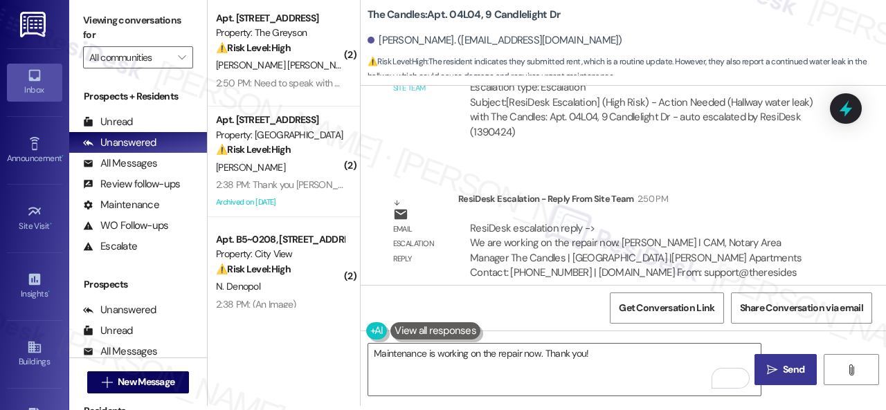
click at [772, 370] on span " Send" at bounding box center [786, 370] width 44 height 15
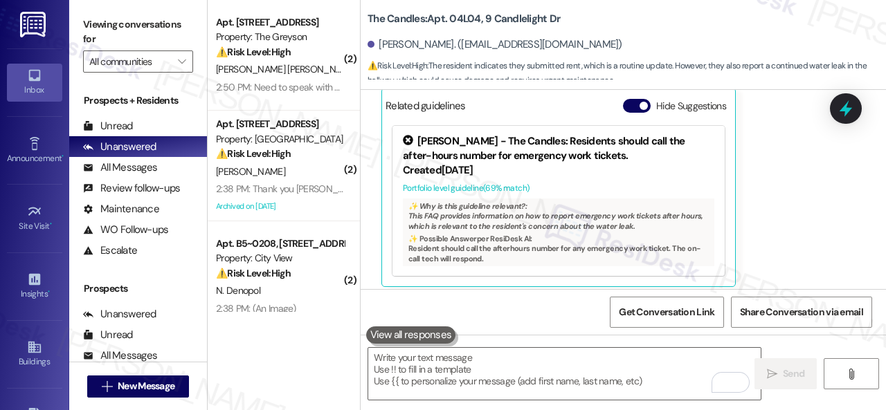
scroll to position [3992, 0]
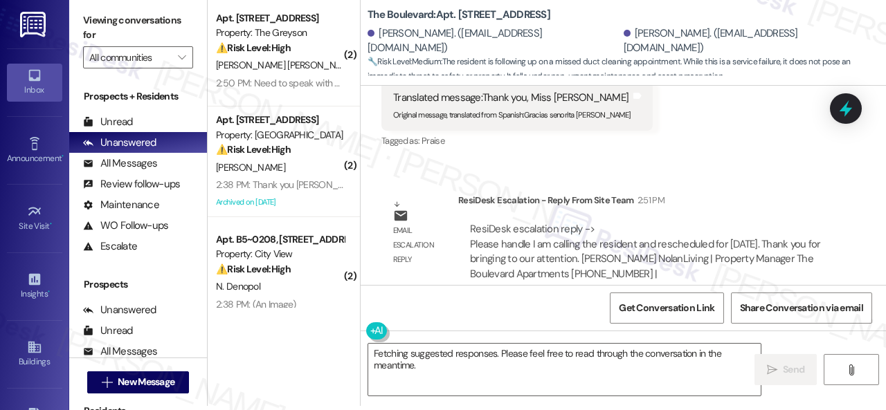
scroll to position [1718, 0]
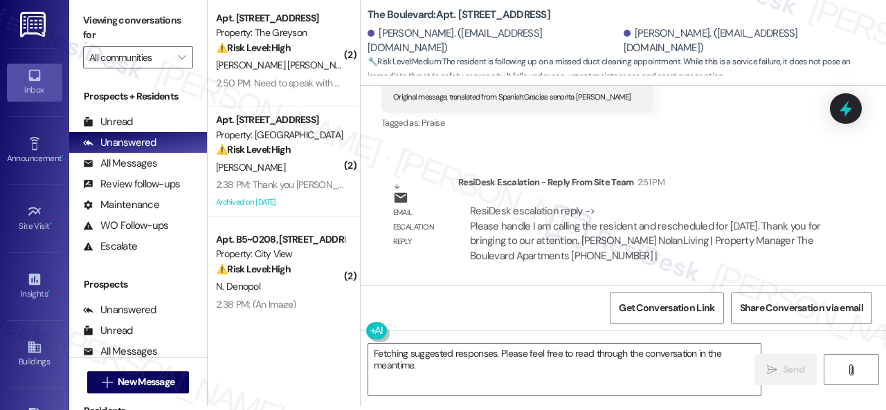
drag, startPoint x: 435, startPoint y: 364, endPoint x: 262, endPoint y: 318, distance: 178.5
click at [265, 318] on div "( 2 ) Apt. [STREET_ADDRESS] Property: The Greyson ⚠️ Risk Level: High The resid…" at bounding box center [547, 201] width 678 height 410
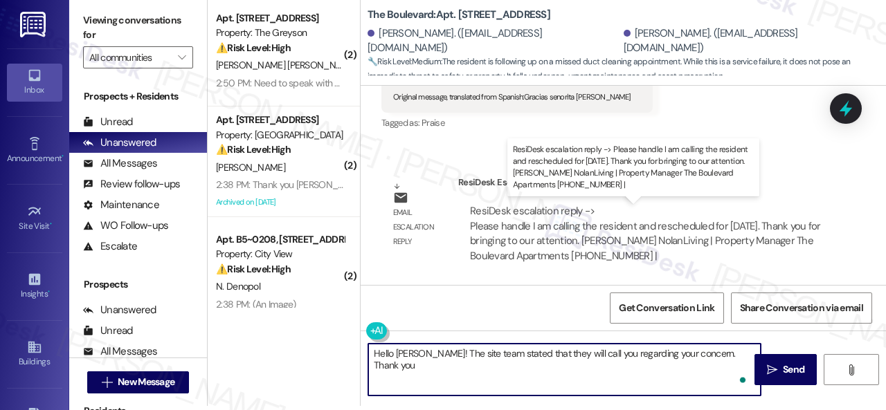
type textarea "Hello [PERSON_NAME]! The site team stated that they will call you regarding you…"
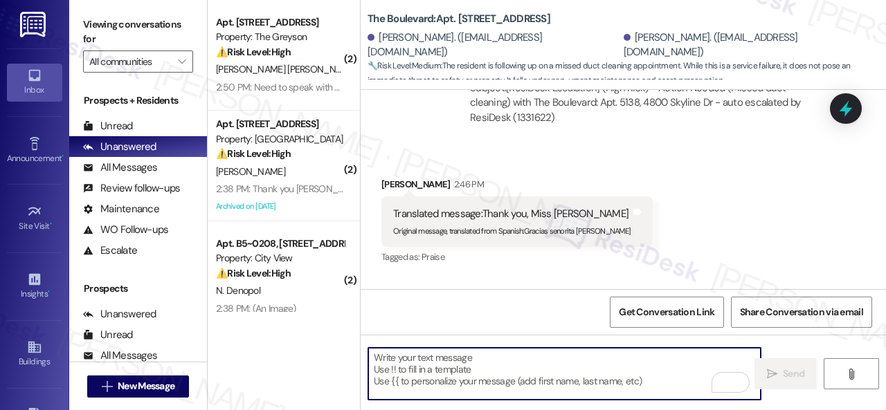
scroll to position [1575, 0]
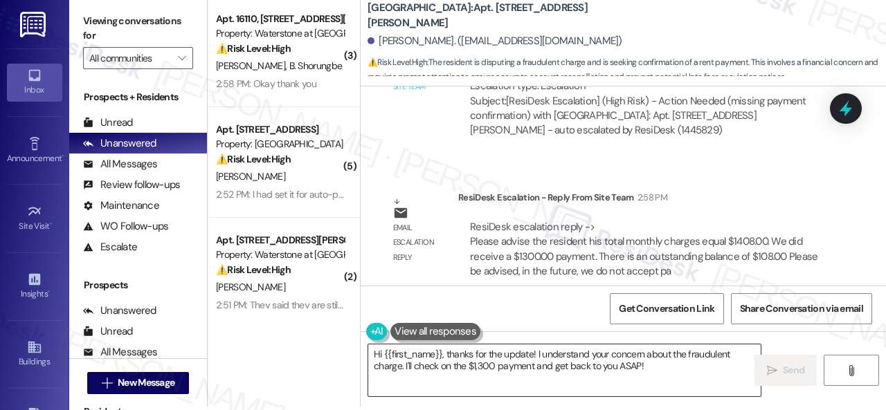
scroll to position [4, 0]
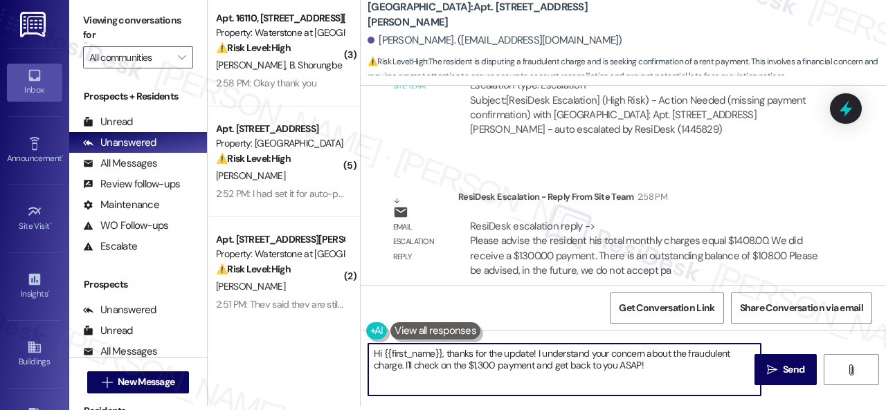
drag, startPoint x: 656, startPoint y: 361, endPoint x: 649, endPoint y: 365, distance: 7.7
click at [653, 361] on textarea "Hi {{first_name}}, thanks for the update! I understand your concern about the f…" at bounding box center [564, 370] width 392 height 52
drag, startPoint x: 368, startPoint y: 353, endPoint x: 263, endPoint y: 343, distance: 105.6
click at [264, 343] on div "( 3 ) Apt. 16110, [STREET_ADDRESS][PERSON_NAME] Property: Waterstone at [GEOGRA…" at bounding box center [547, 201] width 678 height 410
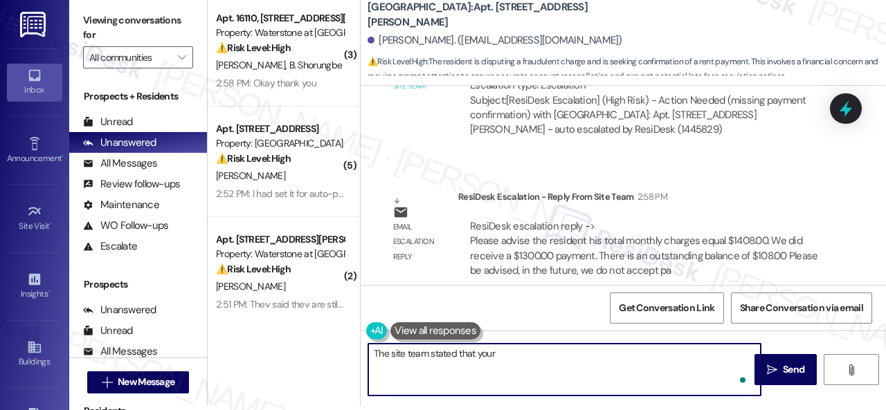
paste textarea "total monthly charges equal $1408.00. We did receive a $1300.00 payment. There …"
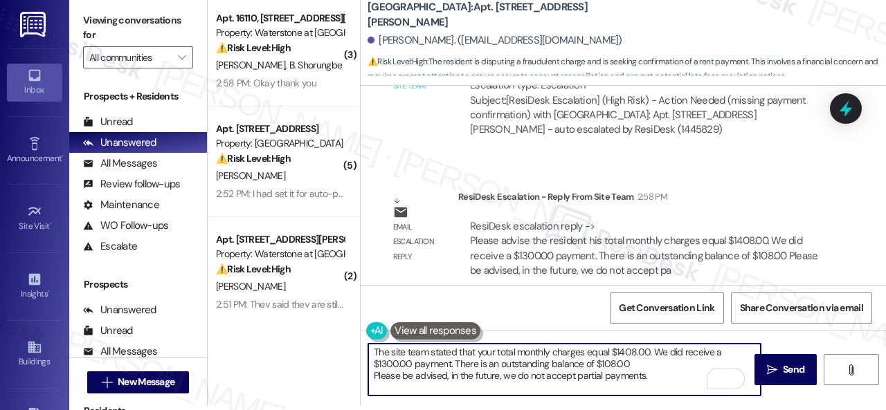
scroll to position [0, 0]
click at [657, 352] on textarea "The site team stated that your total monthly charges equal $1408.00. We did rec…" at bounding box center [564, 370] width 392 height 52
click at [644, 367] on textarea "The site team stated that your total monthly charges equal $1408.00. They did r…" at bounding box center [564, 370] width 392 height 52
click at [408, 377] on textarea "The site team stated that your total monthly charges equal $1408.00. They did r…" at bounding box center [564, 370] width 392 height 52
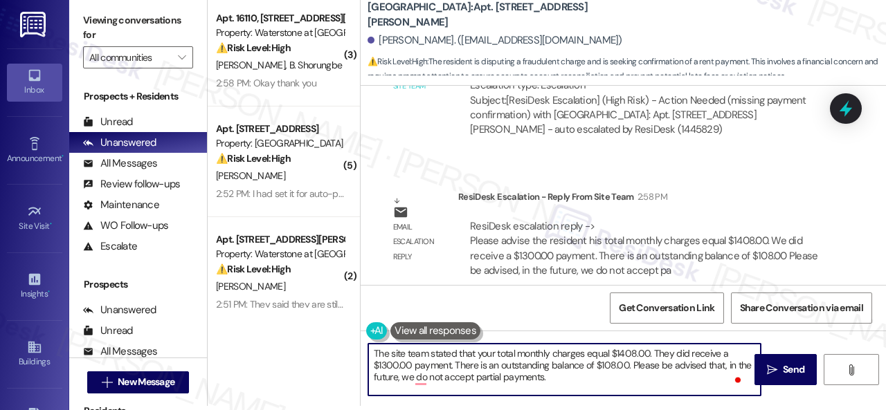
click at [408, 377] on textarea "The site team stated that your total monthly charges equal $1408.00. They did r…" at bounding box center [564, 370] width 392 height 52
click at [424, 381] on textarea "The site team stated that your total monthly charges equal $1408.00. They did r…" at bounding box center [564, 370] width 392 height 52
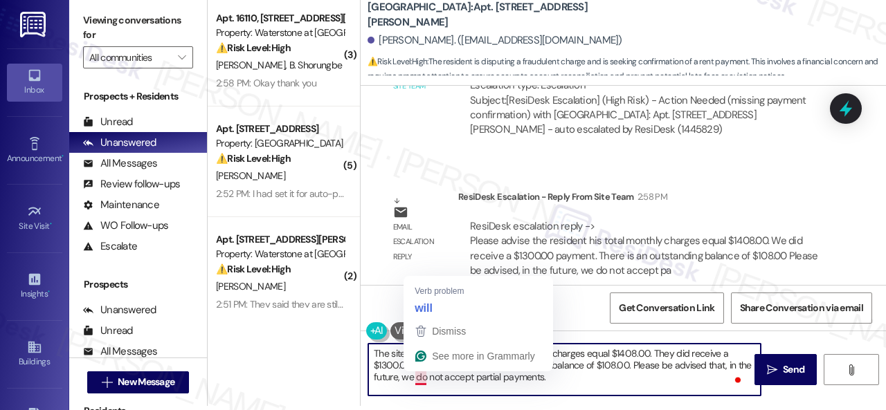
click at [407, 381] on textarea "The site team stated that your total monthly charges equal $1408.00. They did r…" at bounding box center [564, 370] width 392 height 52
drag, startPoint x: 402, startPoint y: 377, endPoint x: 425, endPoint y: 380, distance: 23.0
click at [425, 380] on textarea "The site team stated that your total monthly charges equal $1408.00. They did r…" at bounding box center [564, 370] width 392 height 52
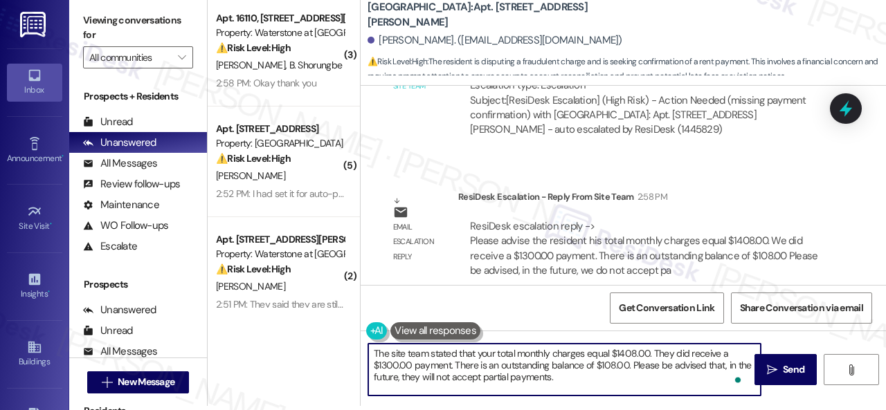
scroll to position [15, 0]
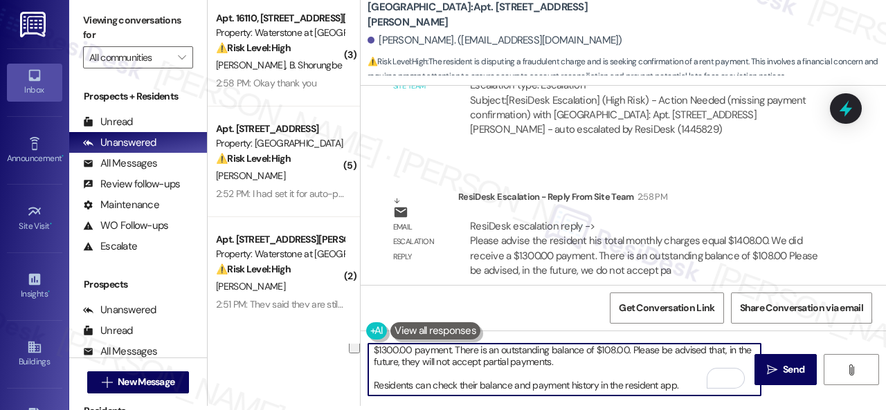
drag, startPoint x: 433, startPoint y: 387, endPoint x: 343, endPoint y: 372, distance: 90.6
click at [343, 372] on div "( 3 ) Apt. 16110, 6855 S Mason Rd Property: Waterstone at Cinco Ranch ⚠️ Risk L…" at bounding box center [547, 201] width 678 height 410
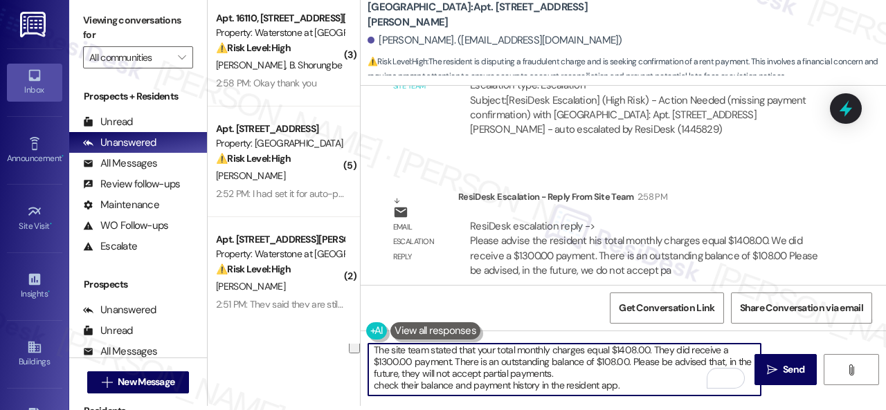
scroll to position [3, 0]
click at [624, 376] on textarea "The site team stated that your total monthly charges equal $1408.00. They did r…" at bounding box center [564, 370] width 392 height 52
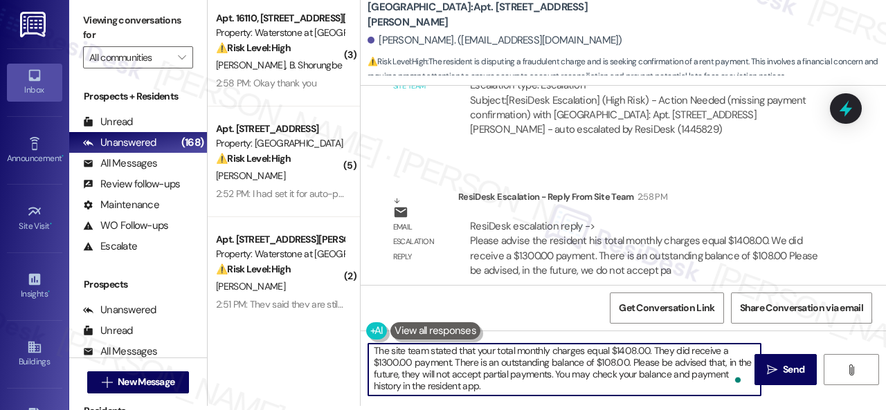
click at [509, 386] on textarea "The site team stated that your total monthly charges equal $1408.00. They did r…" at bounding box center [564, 370] width 392 height 52
drag, startPoint x: 630, startPoint y: 362, endPoint x: 654, endPoint y: 361, distance: 24.2
click at [654, 361] on textarea "The site team stated that your total monthly charges equal $1408.00. They did r…" at bounding box center [564, 370] width 392 height 52
drag, startPoint x: 417, startPoint y: 376, endPoint x: 474, endPoint y: 375, distance: 56.8
click at [474, 375] on textarea "The site team stated that your total monthly charges equal $1408.00. They did r…" at bounding box center [564, 370] width 392 height 52
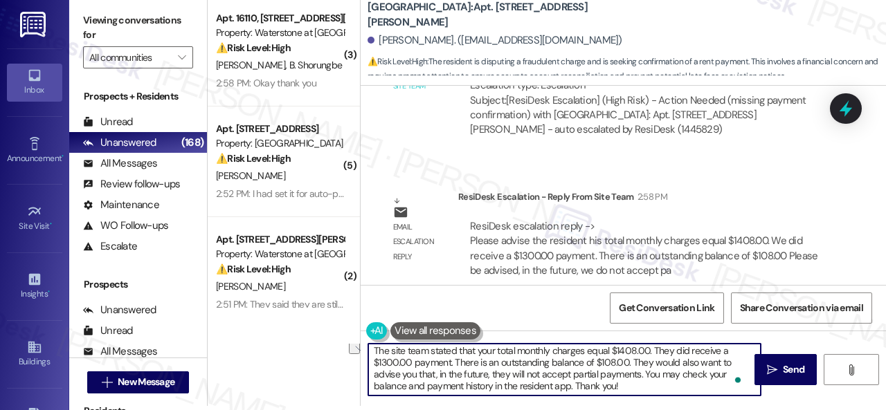
drag, startPoint x: 449, startPoint y: 362, endPoint x: 458, endPoint y: 361, distance: 9.1
click at [458, 361] on textarea "The site team stated that your total monthly charges equal $1408.00. They did r…" at bounding box center [564, 370] width 392 height 52
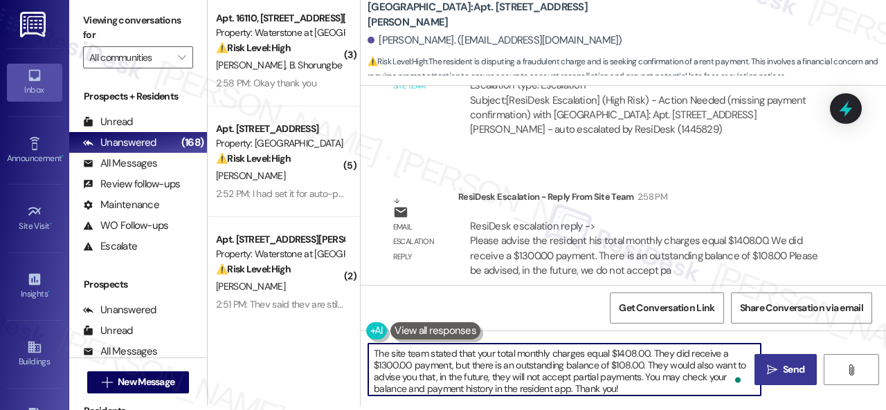
type textarea "The site team stated that your total monthly charges equal $1408.00. They did r…"
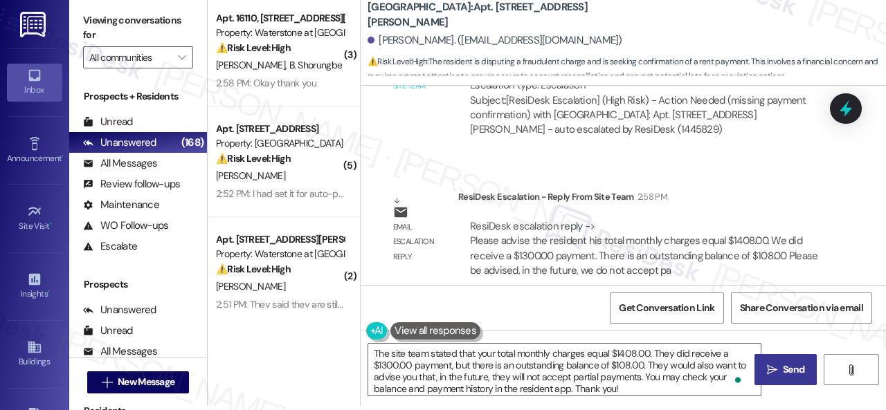
click at [764, 365] on span " Send" at bounding box center [786, 370] width 44 height 15
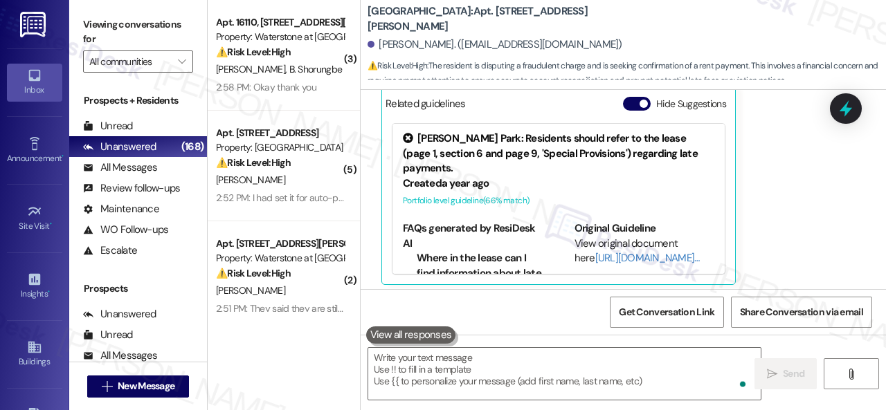
scroll to position [952, 0]
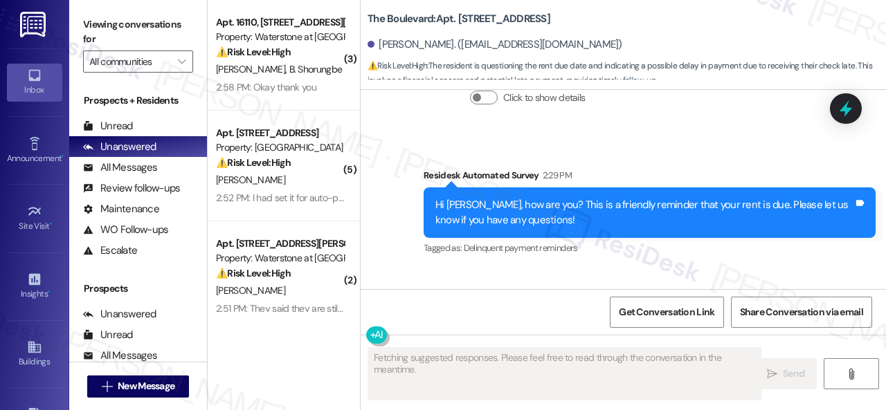
scroll to position [3359, 0]
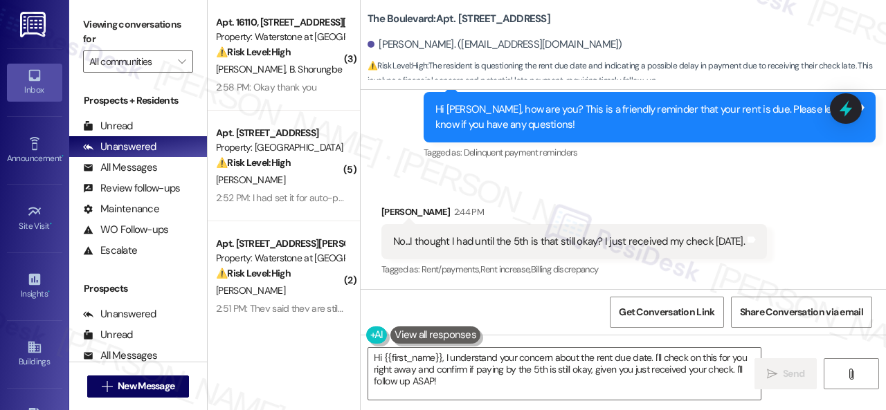
click at [453, 185] on div "Received via SMS [PERSON_NAME] 2:44 PM No...I thought I had until the 5th is th…" at bounding box center [623, 232] width 525 height 117
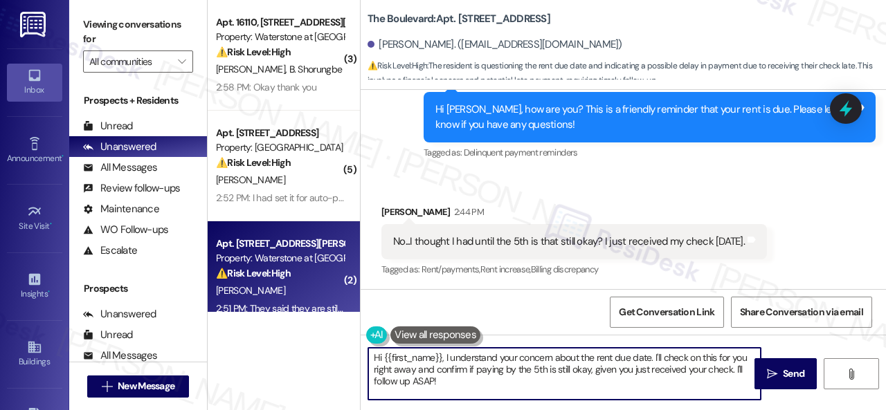
drag, startPoint x: 457, startPoint y: 377, endPoint x: 317, endPoint y: 307, distance: 157.2
click at [317, 307] on div "( 3 ) Apt. 16110, [STREET_ADDRESS][PERSON_NAME] Property: Waterstone at [GEOGRA…" at bounding box center [547, 205] width 678 height 410
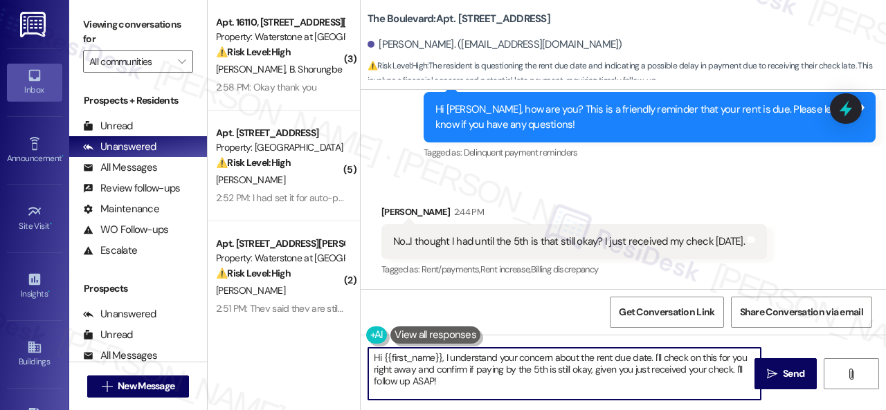
scroll to position [17, 0]
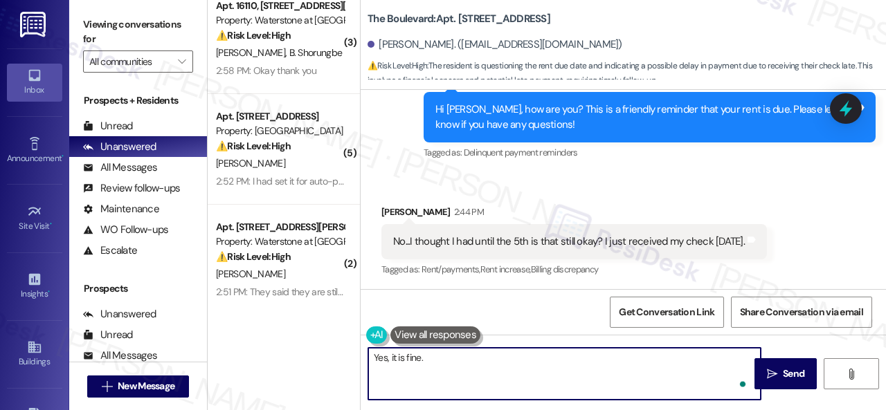
paste textarea "Please know that rent is due on the 1st, with a grace period until the 5th. On …"
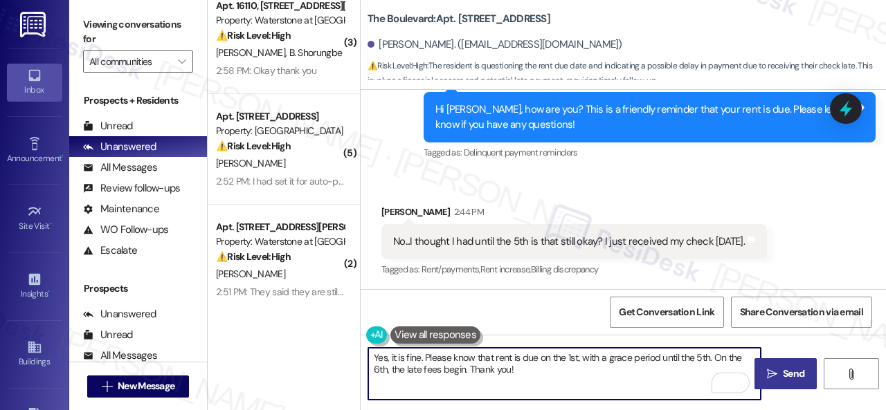
type textarea "Yes, it is fine. Please know that rent is due on the 1st, with a grace period u…"
click at [770, 376] on icon "" at bounding box center [772, 374] width 10 height 11
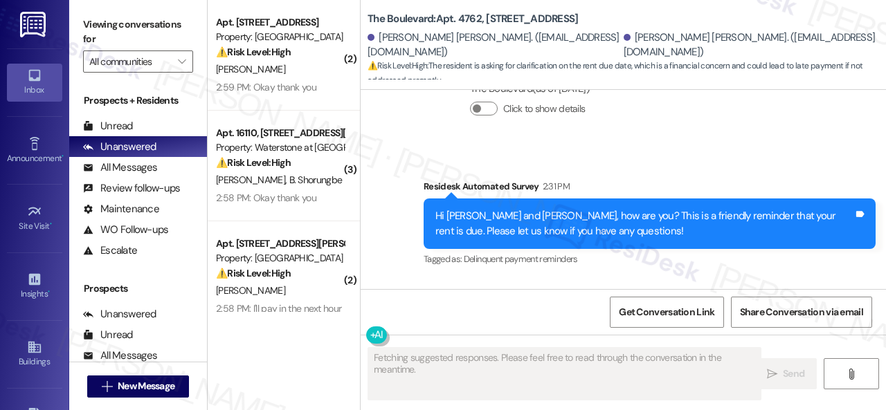
scroll to position [4616, 0]
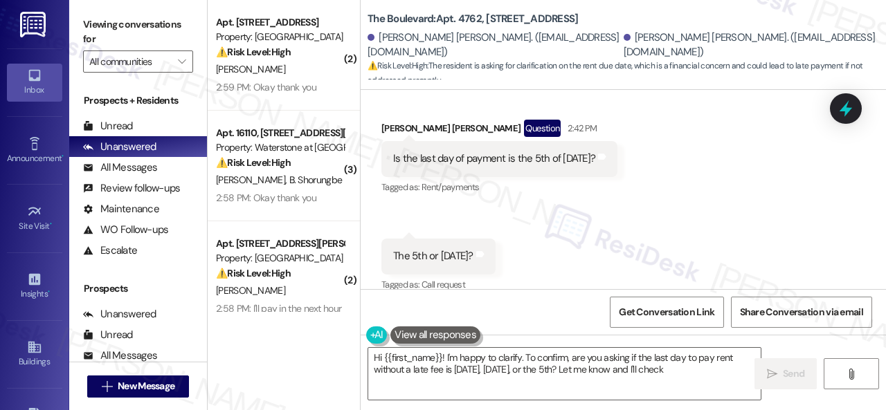
type textarea "Hi {{first_name}}! I'm happy to clarify. To confirm, are you asking if the last…"
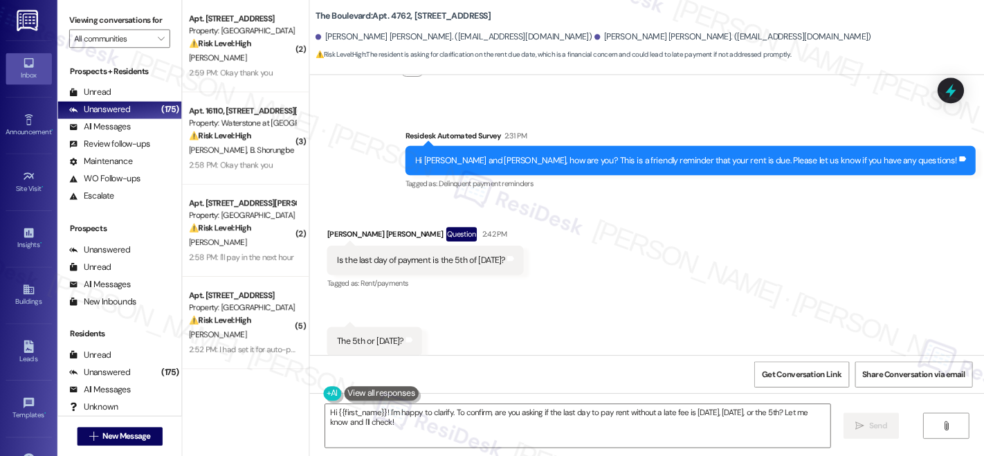
scroll to position [4083, 0]
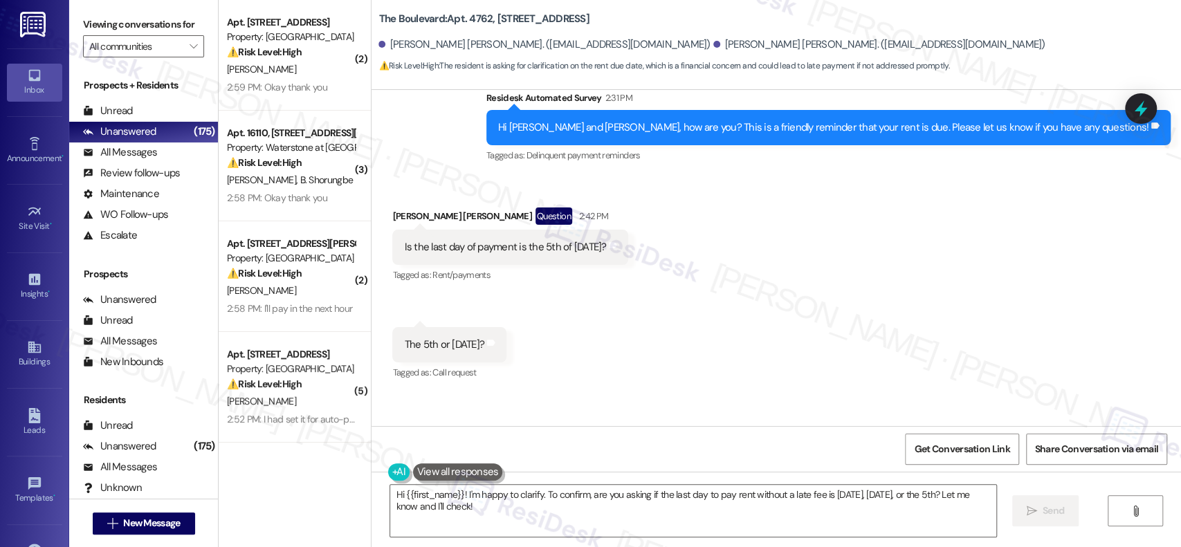
click at [829, 287] on div "Received via SMS Beth Syde Hagen Question 2:42 PM Is the last day of payment is…" at bounding box center [777, 284] width 810 height 217
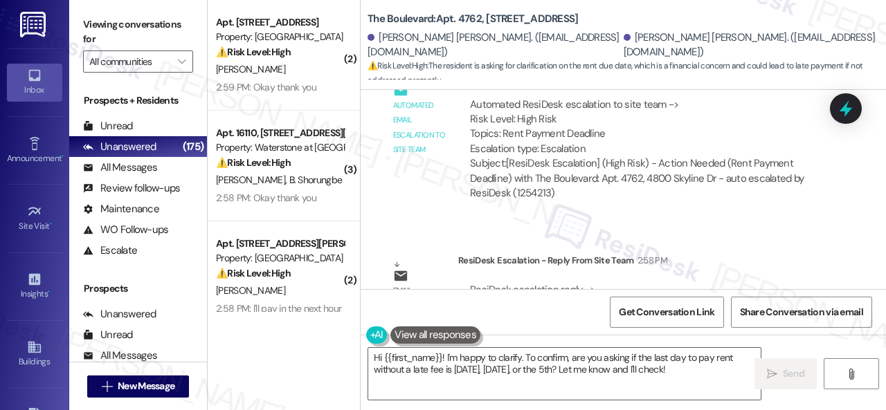
scroll to position [5089, 0]
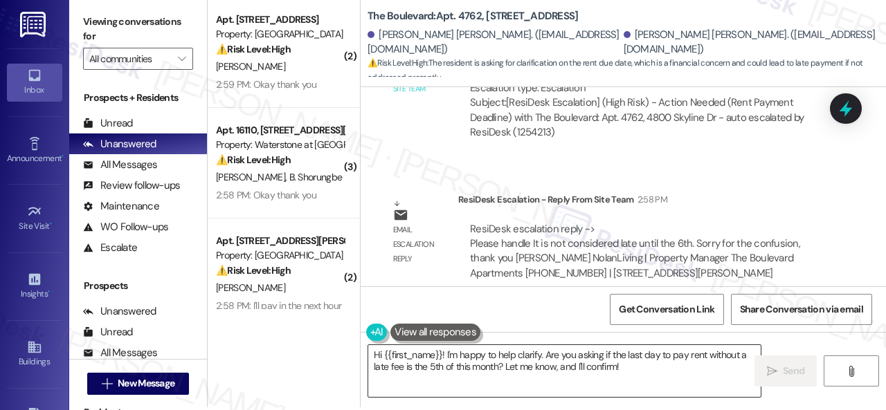
scroll to position [4, 0]
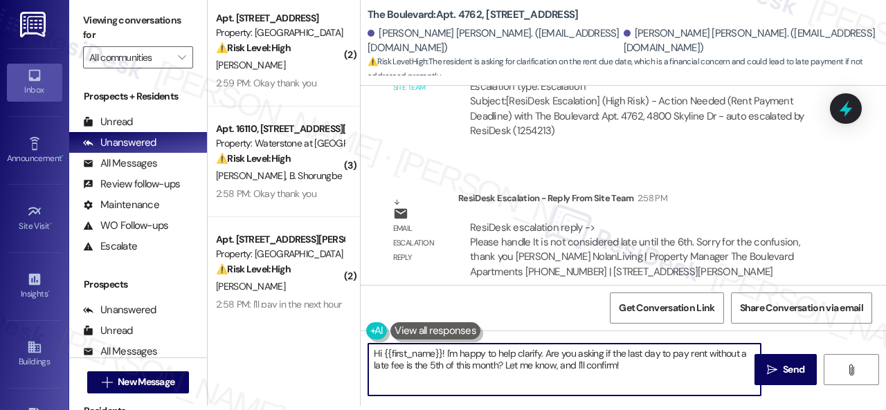
drag, startPoint x: 637, startPoint y: 367, endPoint x: 255, endPoint y: 323, distance: 384.0
click at [255, 323] on div "( 2 ) Apt. 1506, 8755 W 121st Terrace Property: Springhill ⚠️ Risk Level: High …" at bounding box center [547, 201] width 678 height 410
paste textarea "! Sorry for the confusion caused by the early reminder. Just a heads-up—you can…"
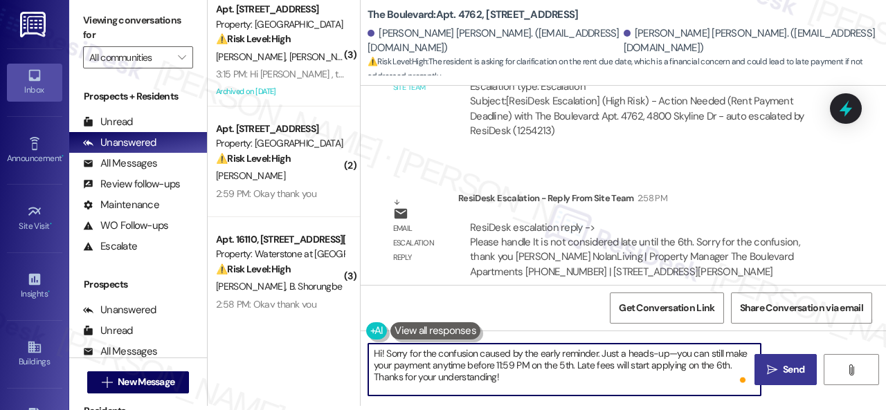
type textarea "Hi! Sorry for the confusion caused by the early reminder. Just a heads-up—you c…"
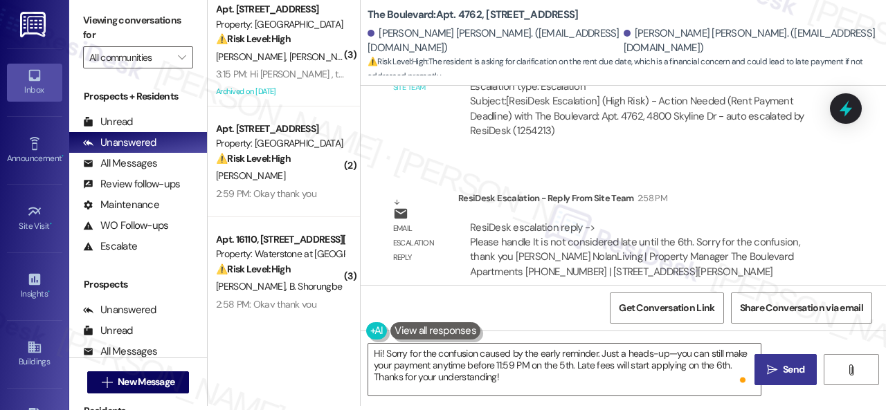
click at [783, 374] on span "Send" at bounding box center [793, 370] width 21 height 15
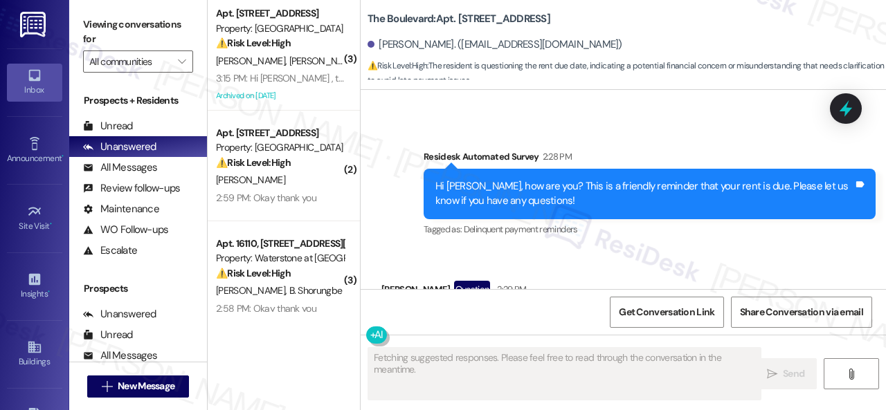
scroll to position [2275, 0]
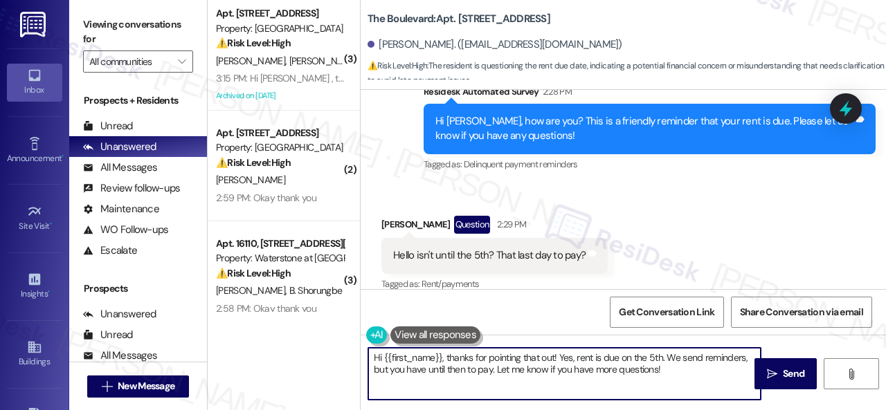
drag, startPoint x: 682, startPoint y: 369, endPoint x: 435, endPoint y: 356, distance: 247.4
click at [277, 352] on div "( 3 ) Apt. 2406, 1550 Katy Gap Rd Property: Grand Villas ⚠️ Risk Level: High Th…" at bounding box center [547, 205] width 678 height 410
paste textarea "! Sorry for the confusion caused by the early reminder. Just a heads-up—you can…"
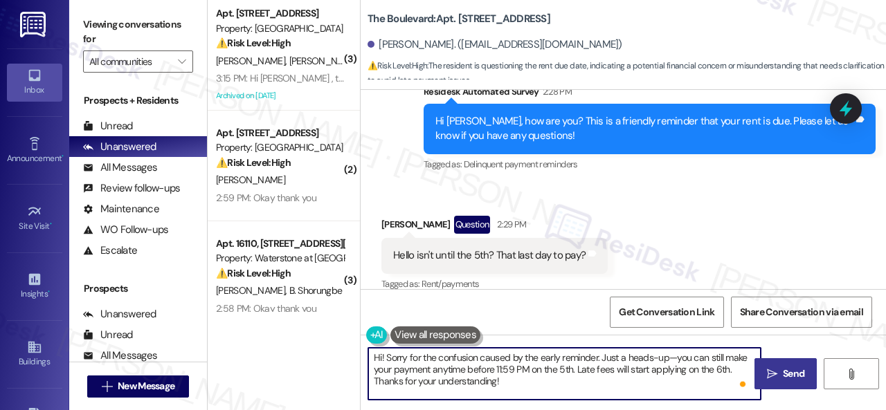
type textarea "Hi! Sorry for the confusion caused by the early reminder. Just a heads-up—you c…"
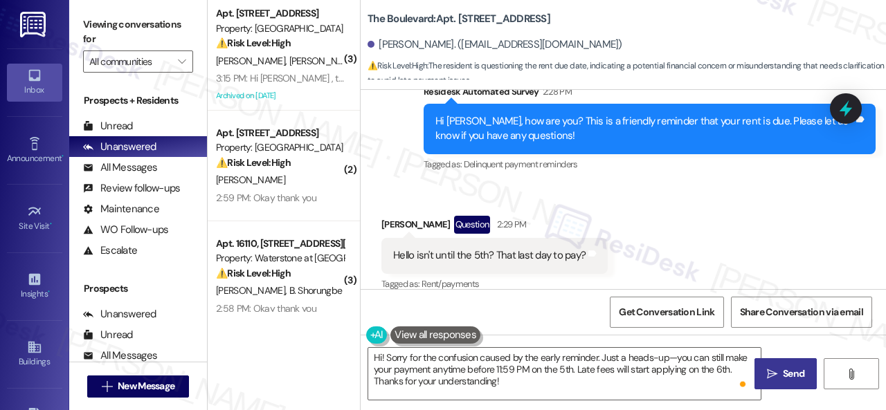
click at [772, 380] on span " Send" at bounding box center [786, 374] width 44 height 15
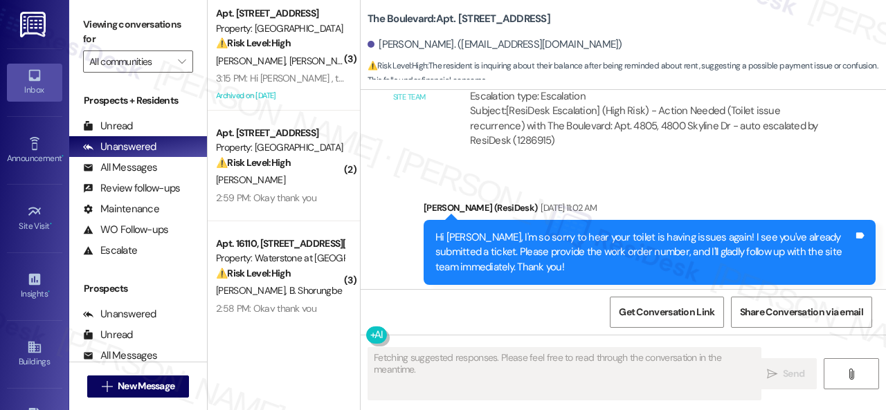
scroll to position [10100, 0]
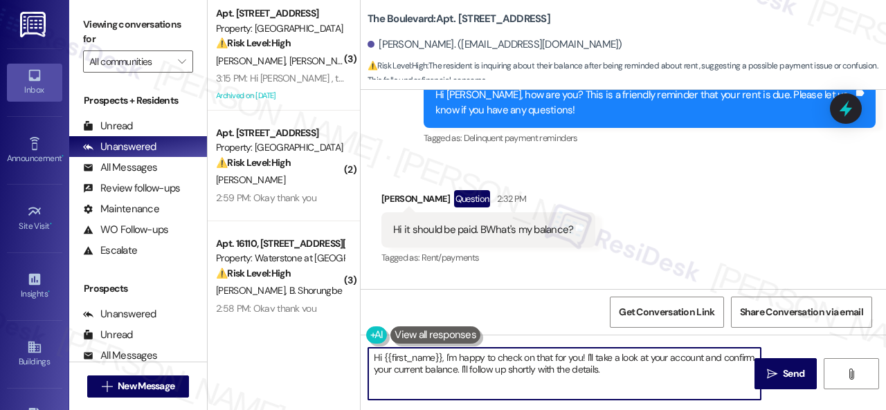
drag, startPoint x: 646, startPoint y: 372, endPoint x: 343, endPoint y: 346, distance: 304.2
click at [343, 346] on div "( 3 ) Apt. [STREET_ADDRESS] Property: Grand Villas ⚠️ Risk Level: High The resi…" at bounding box center [547, 205] width 678 height 410
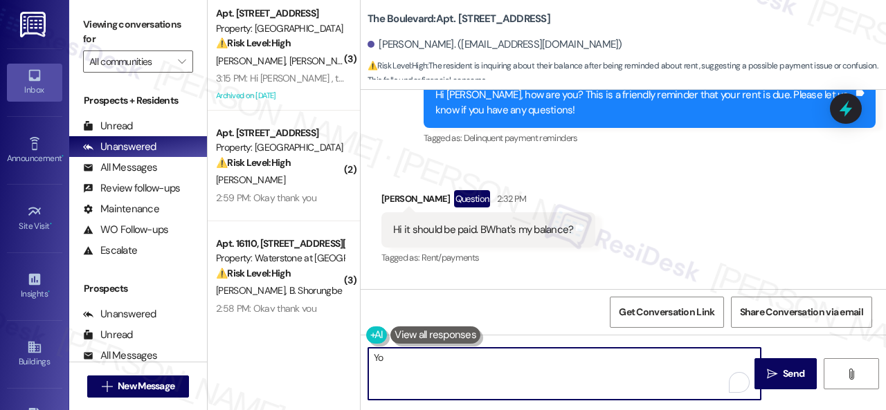
type textarea "You"
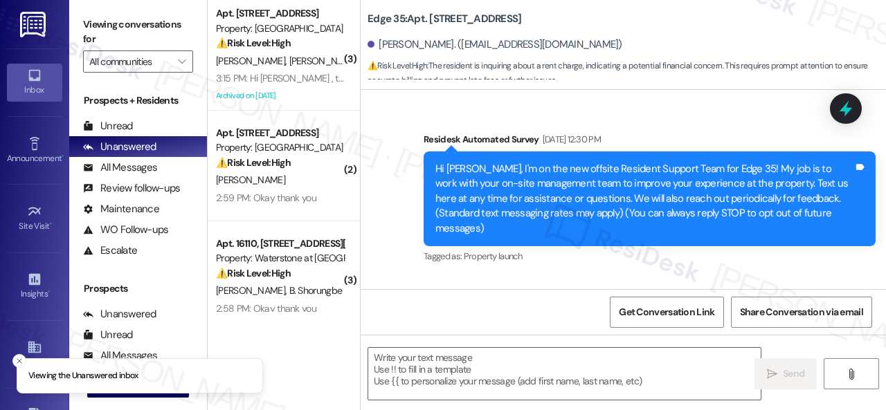
type textarea "Fetching suggested responses. Please feel free to read through the conversation…"
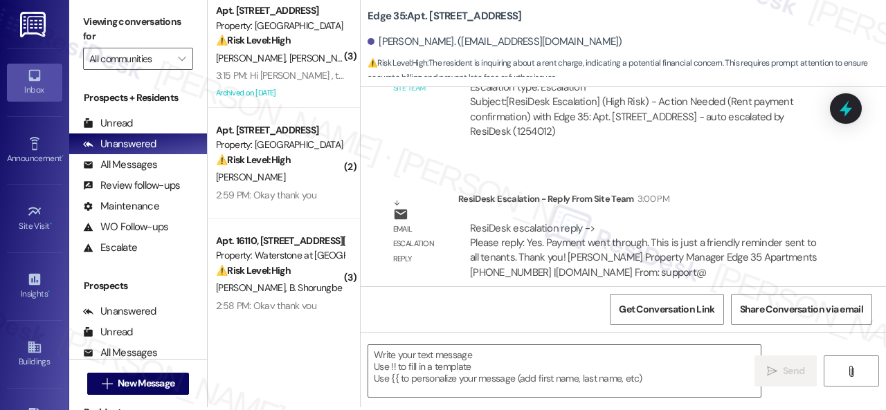
scroll to position [4, 0]
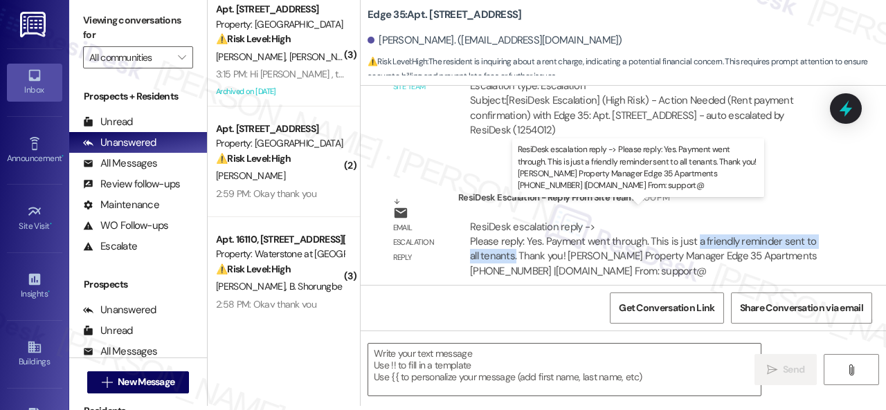
drag, startPoint x: 693, startPoint y: 229, endPoint x: 516, endPoint y: 242, distance: 177.7
click at [516, 242] on div "ResiDesk escalation reply -> Please reply: Yes. Payment went through. This is j…" at bounding box center [643, 249] width 347 height 58
copy div "a friendly reminder sent to all tenants."
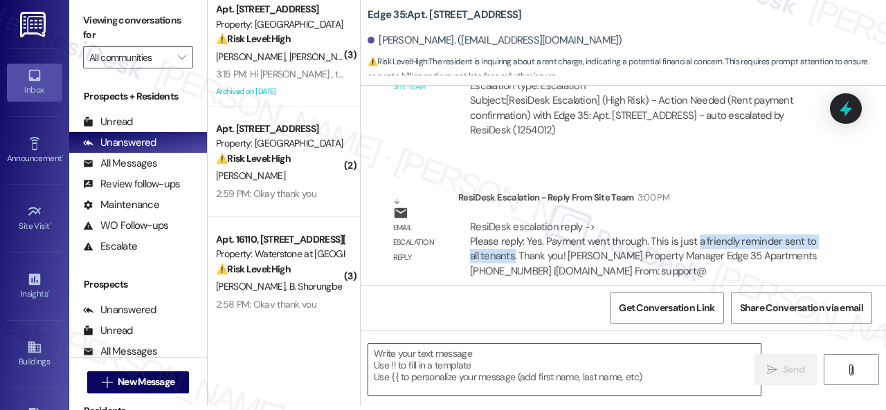
drag, startPoint x: 437, startPoint y: 367, endPoint x: 435, endPoint y: 358, distance: 9.8
click at [437, 366] on textarea at bounding box center [564, 370] width 392 height 52
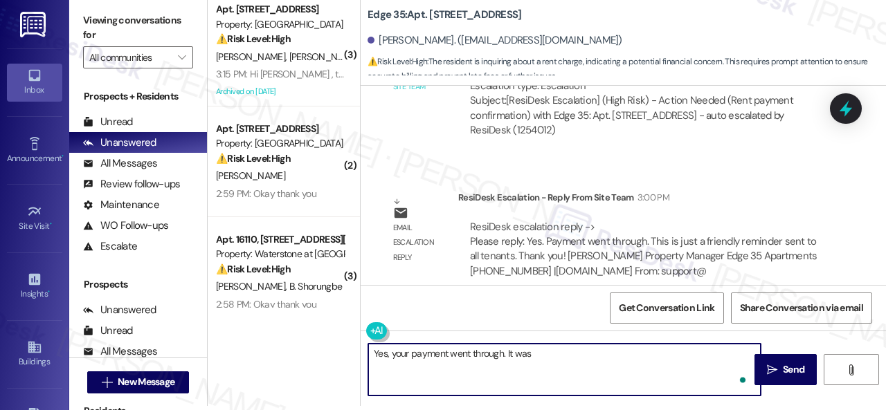
paste textarea "a friendly reminder sent to all tenants."
click at [533, 354] on textarea "Yes, your payment went through. It was a friendly reminder sent to all tenants." at bounding box center [564, 370] width 392 height 52
click at [713, 355] on textarea "Yes, your payment went through. It was just a friendly reminder sent to all ten…" at bounding box center [564, 370] width 392 height 52
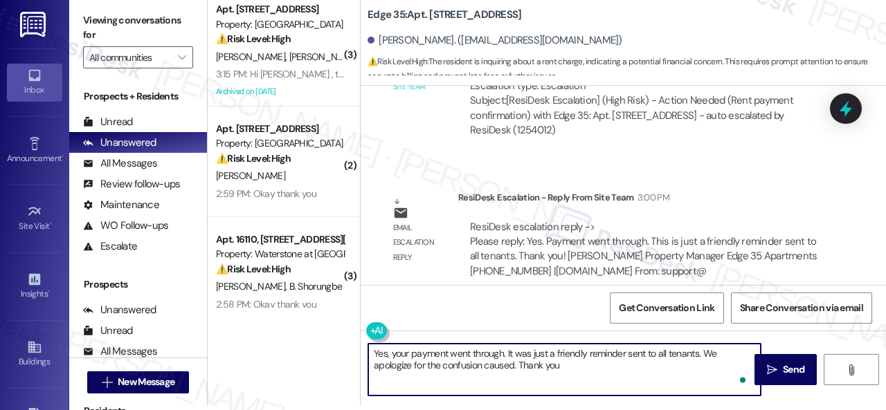
type textarea "Yes, your payment went through. It was just a friendly reminder sent to all ten…"
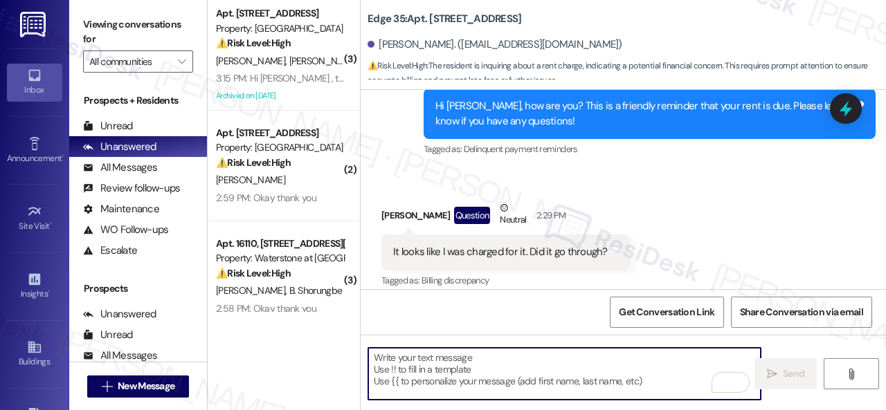
scroll to position [3724, 0]
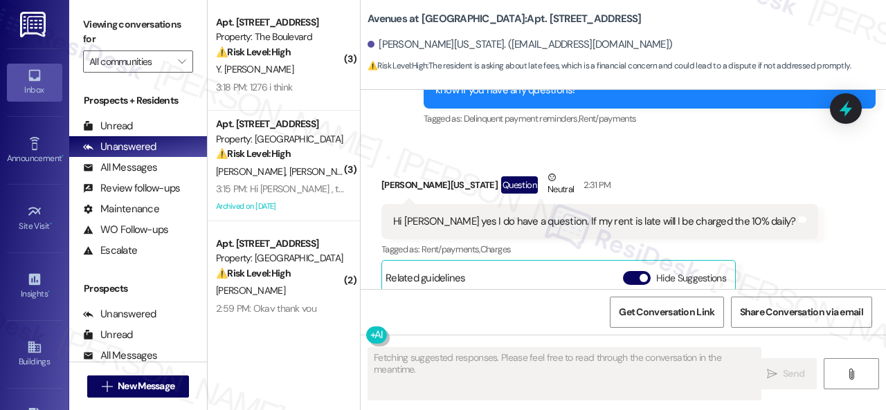
scroll to position [3178, 0]
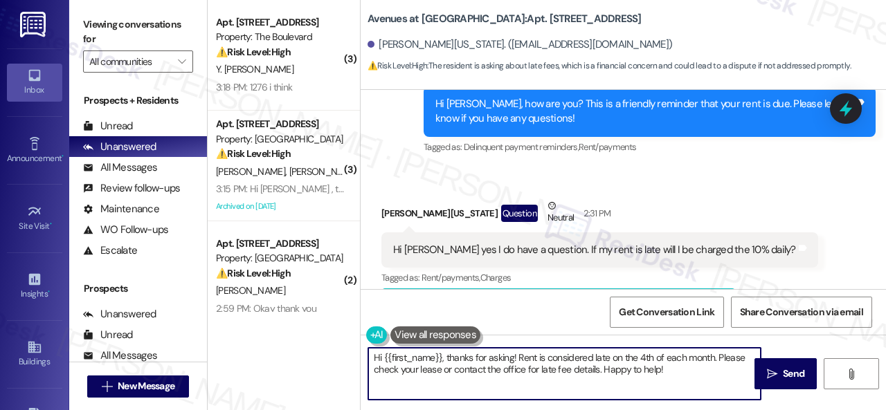
drag, startPoint x: 681, startPoint y: 374, endPoint x: 301, endPoint y: 330, distance: 382.4
click at [311, 333] on div "( 3 ) Apt. [STREET_ADDRESS] Property: The Boulevard ⚠️ Risk Level: High The res…" at bounding box center [547, 205] width 678 height 410
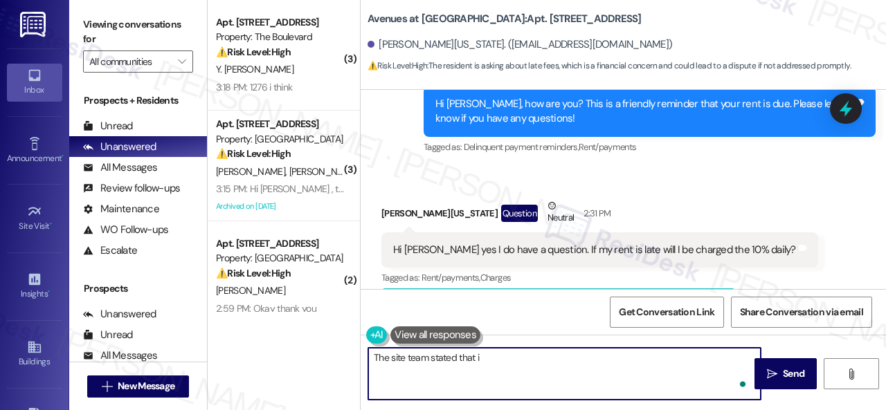
paste textarea "t is a one-time 10% late fee on the 6th of the month along with a $25 non-compl…"
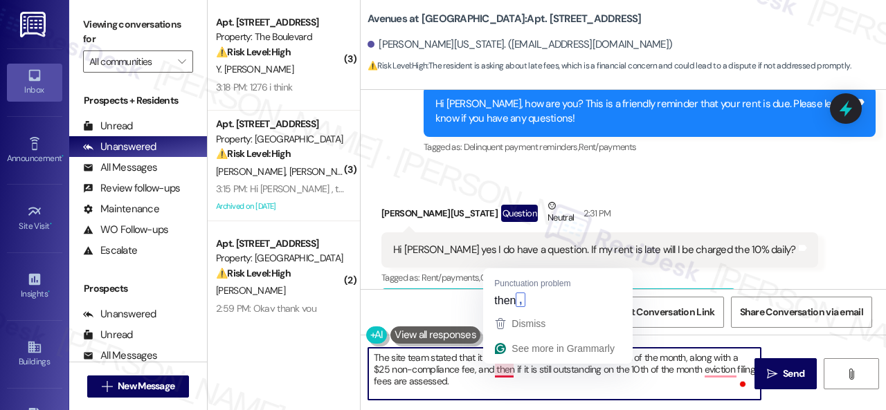
click at [507, 374] on textarea "The site team stated that it is a one-time 10% late fee on the 6th of the month…" at bounding box center [564, 374] width 392 height 52
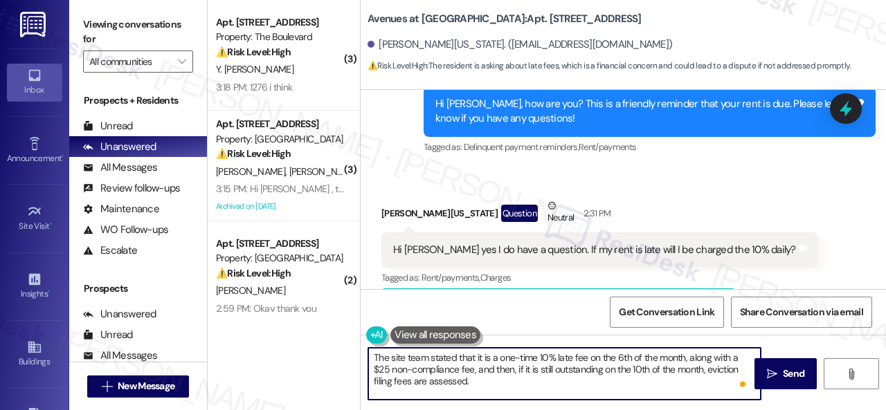
click at [493, 381] on textarea "The site team stated that it is a one-time 10% late fee on the 6th of the month…" at bounding box center [564, 374] width 392 height 52
type textarea "The site team stated that it is a one-time 10% late fee on the 6th of the month…"
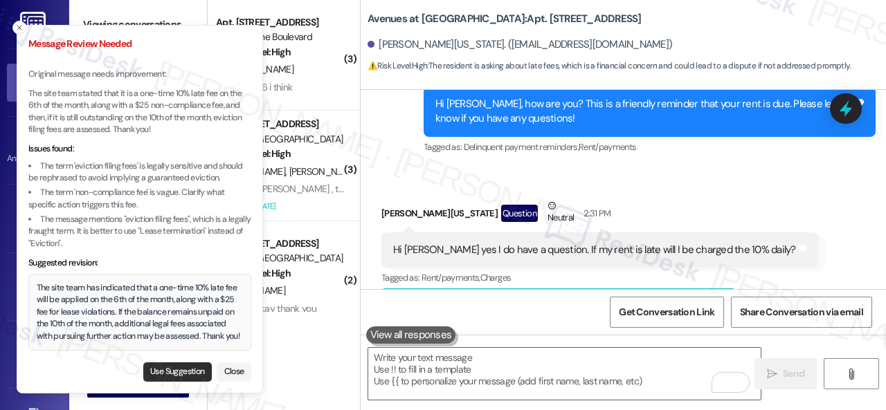
click at [157, 371] on button "Use Suggestion" at bounding box center [177, 372] width 69 height 19
type textarea "The site team has indicated that a one-time 10% late fee will be applied on the…"
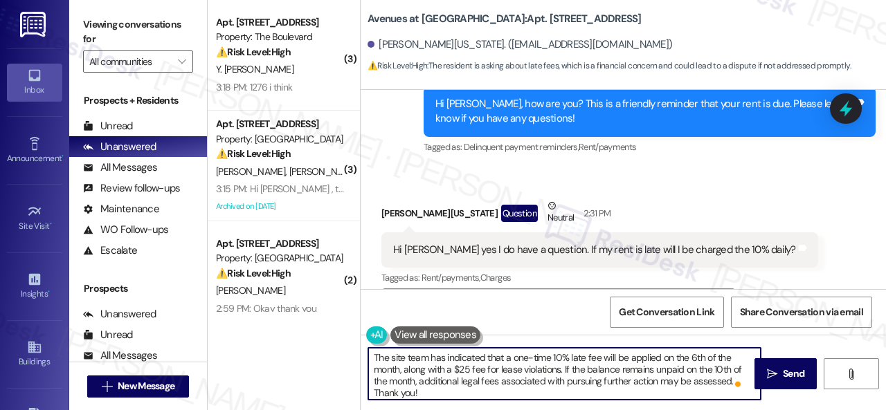
scroll to position [0, 0]
click at [780, 379] on span "Send" at bounding box center [793, 374] width 27 height 15
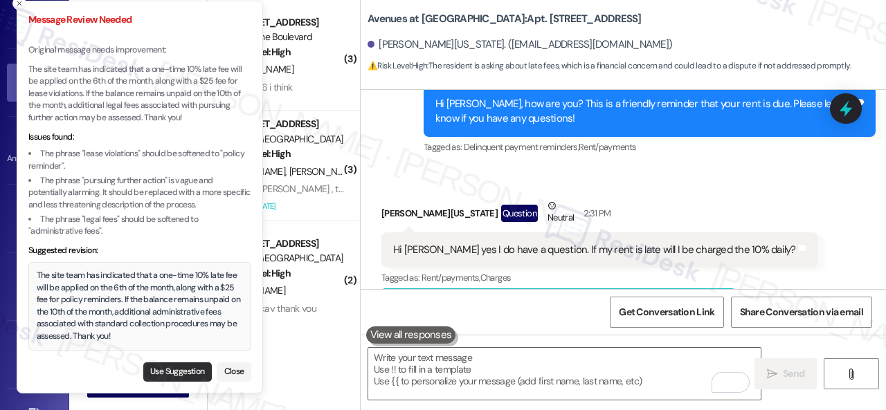
click at [181, 371] on button "Use Suggestion" at bounding box center [177, 372] width 69 height 19
type textarea "The site team has indicated that a one-time 10% late fee will be applied on the…"
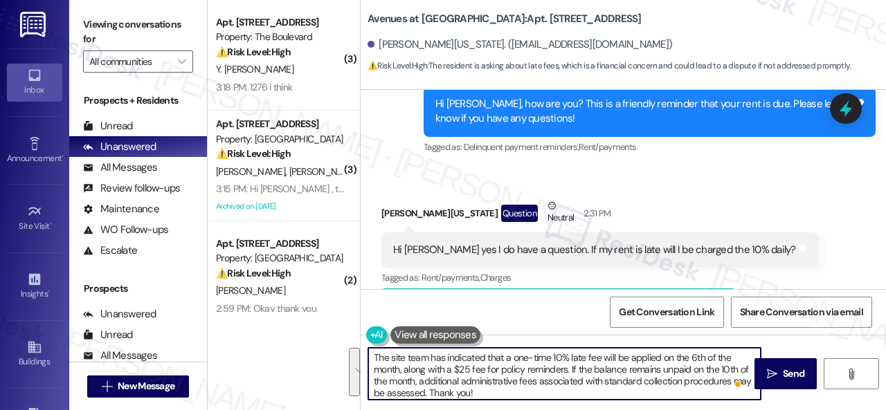
drag, startPoint x: 484, startPoint y: 390, endPoint x: 320, endPoint y: 348, distance: 168.5
click at [320, 348] on div "( 3 ) Apt. [STREET_ADDRESS] Property: The Boulevard ⚠️ Risk Level: High The res…" at bounding box center [547, 205] width 678 height 410
click at [530, 374] on textarea "The site team has indicated that a one-time 10% late fee will be applied on the…" at bounding box center [564, 374] width 392 height 52
click at [525, 395] on textarea "The site team has indicated that a one-time 10% late fee will be applied on the…" at bounding box center [564, 374] width 392 height 52
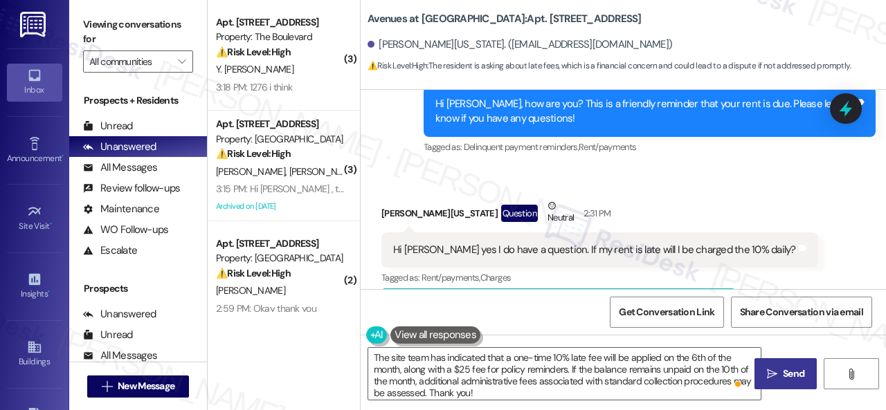
click at [780, 369] on span "Send" at bounding box center [793, 374] width 27 height 15
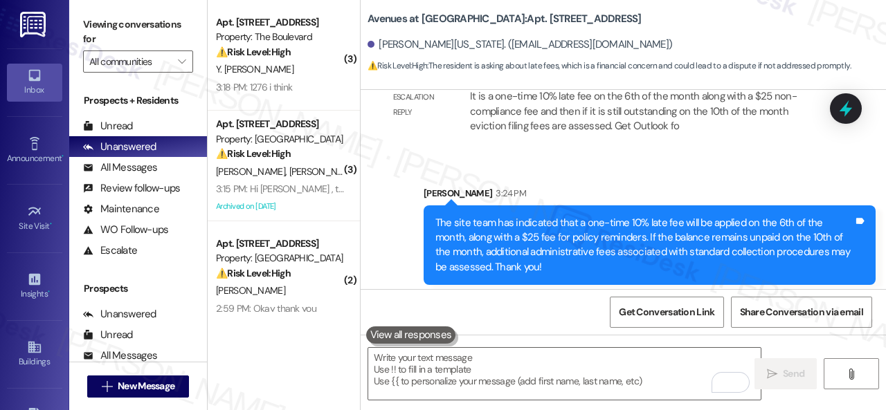
scroll to position [4000, 0]
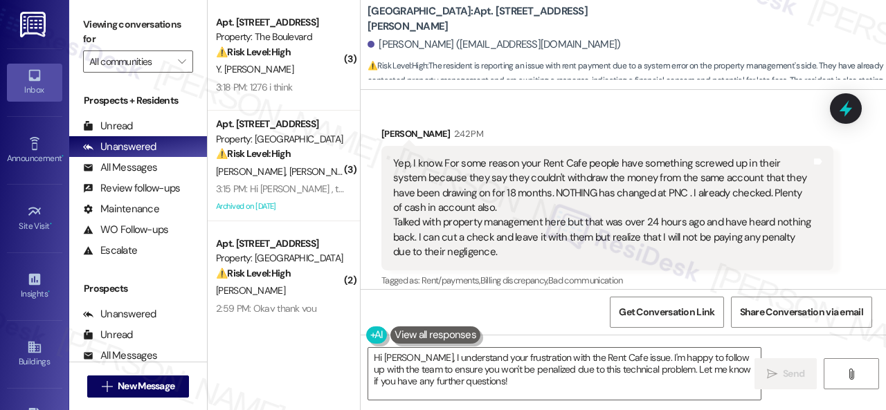
scroll to position [3326, 0]
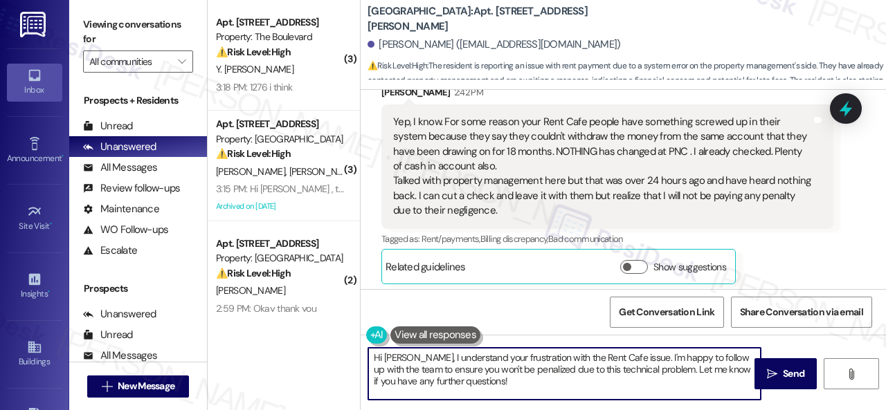
drag, startPoint x: 469, startPoint y: 387, endPoint x: 289, endPoint y: 341, distance: 185.6
click at [293, 345] on div "( 3 ) Apt. [STREET_ADDRESS] Property: The Boulevard ⚠️ Risk Level: High The res…" at bounding box center [547, 205] width 678 height 410
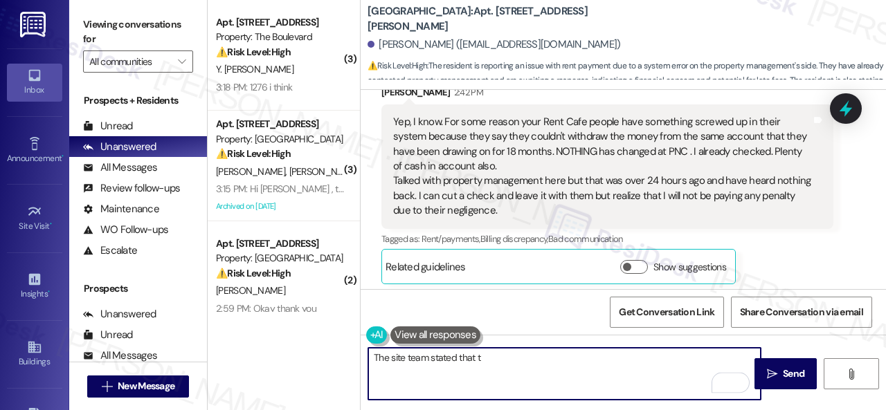
paste textarea "the office staff has been in communication with IT and Rent Café to uncover any…"
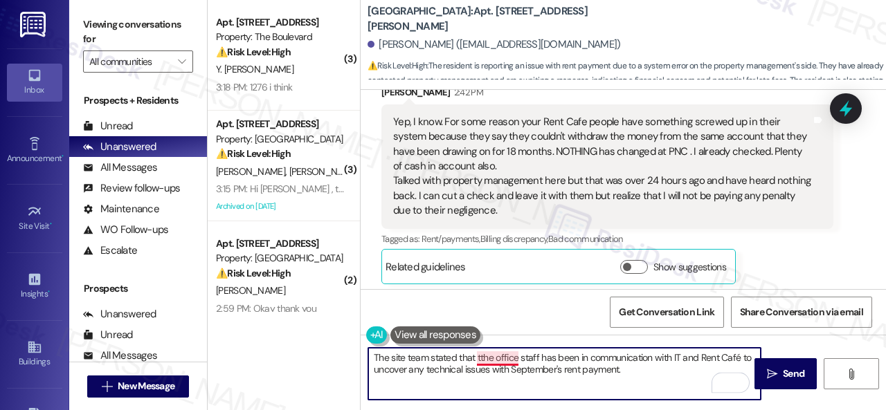
click at [488, 356] on textarea "The site team stated that tthe office staff has been in communication with IT a…" at bounding box center [564, 374] width 392 height 52
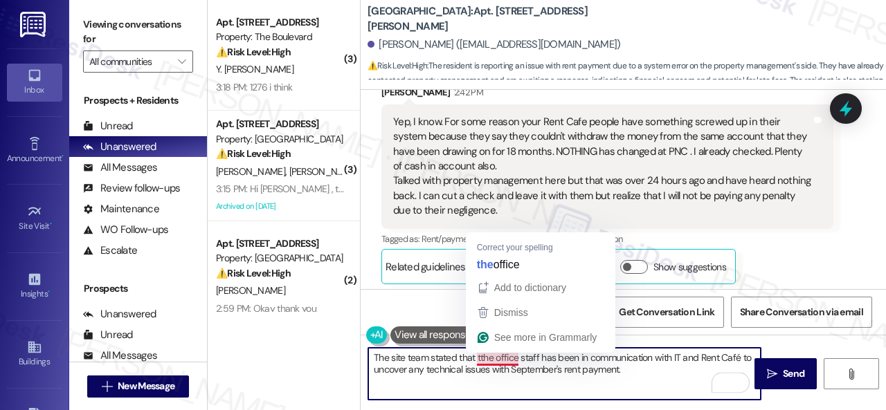
click at [488, 356] on textarea "The site team stated that tthe office staff has been in communication with IT a…" at bounding box center [564, 374] width 392 height 52
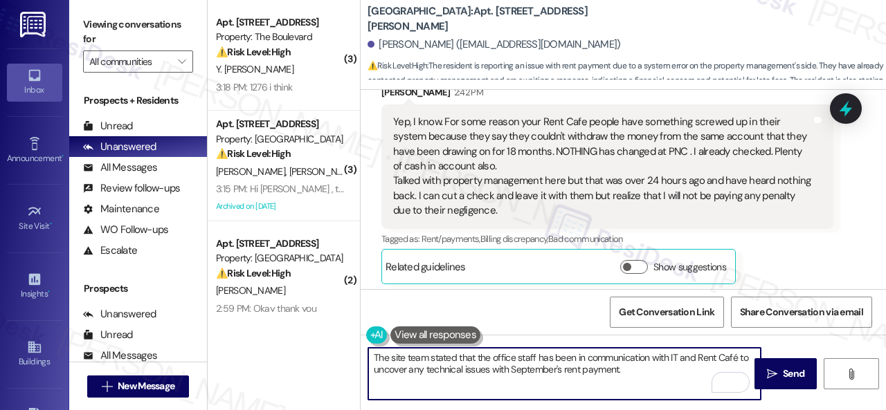
click at [649, 372] on textarea "The site team stated that the office staff has been in communication with IT an…" at bounding box center [564, 374] width 392 height 52
type textarea "The site team stated that the office staff has been in communication with IT an…"
click at [785, 374] on span "Send" at bounding box center [793, 374] width 21 height 15
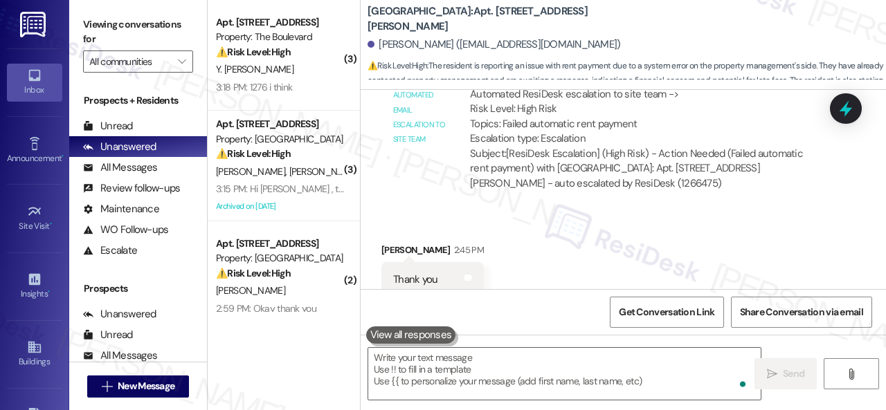
scroll to position [3808, 0]
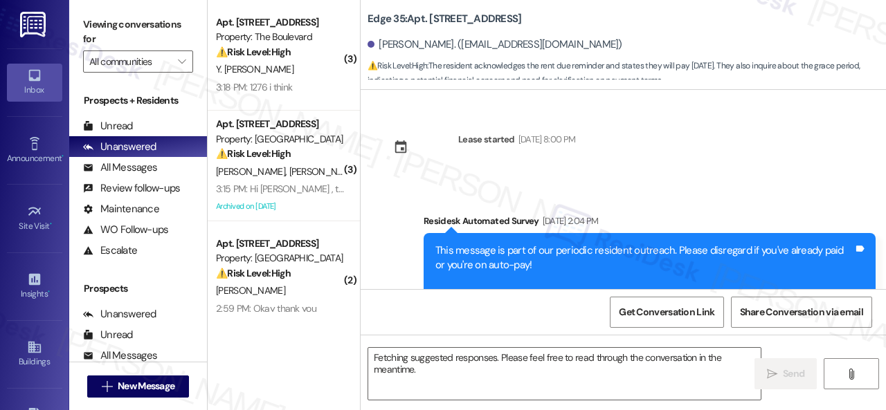
scroll to position [609, 0]
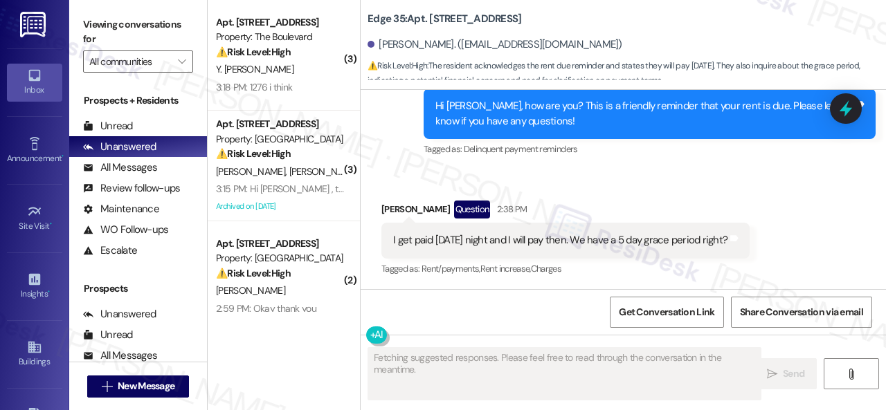
click at [400, 178] on div "Received via SMS Ashley Dale Question 2:38 PM I get paid Thursday night and I w…" at bounding box center [623, 230] width 525 height 120
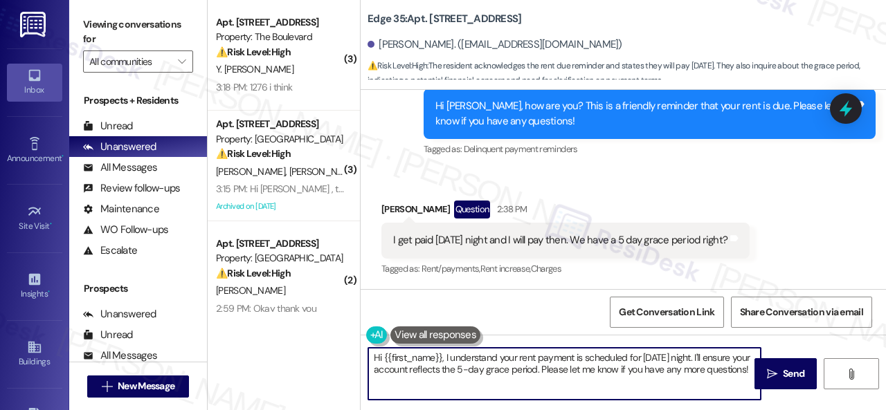
click at [327, 347] on div "( 3 ) Apt. [STREET_ADDRESS] Property: The Boulevard ⚠️ Risk Level: High The res…" at bounding box center [547, 205] width 678 height 410
paste textarea "! Sorry for the confusion caused by the early reminder. Just a heads-up—you can…"
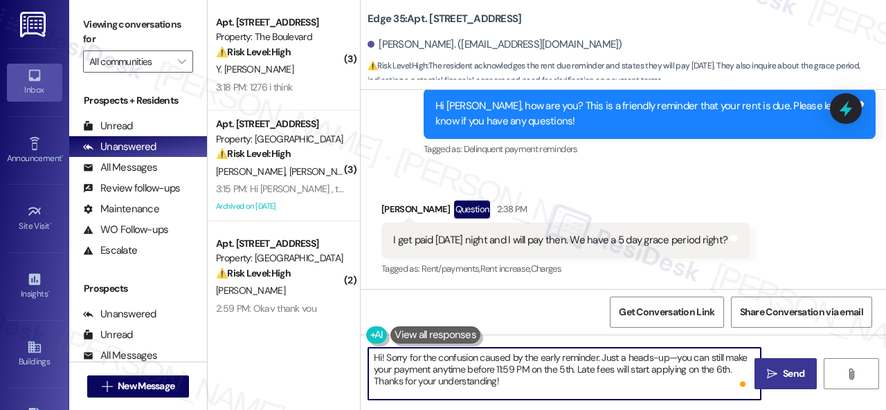
type textarea "Hi! Sorry for the confusion caused by the early reminder. Just a heads-up—you c…"
click at [786, 376] on span "Send" at bounding box center [793, 374] width 21 height 15
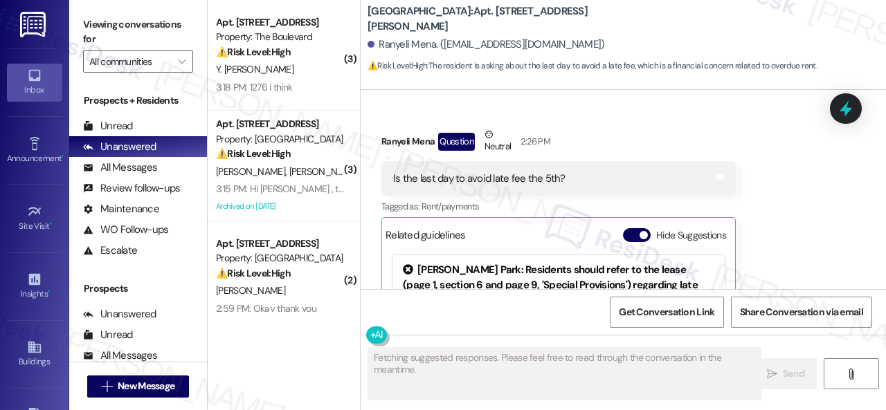
scroll to position [2112, 0]
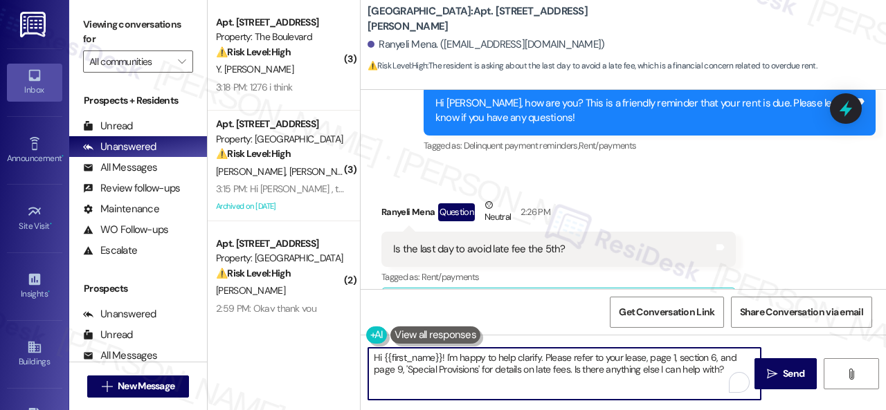
drag, startPoint x: 724, startPoint y: 372, endPoint x: 343, endPoint y: 352, distance: 381.2
click at [343, 352] on div "( 3 ) Apt. [STREET_ADDRESS] Property: The Boulevard ⚠️ Risk Level: High The res…" at bounding box center [547, 205] width 678 height 410
paste textarea "! Sorry for the confusion caused by the early reminder. Just a heads-up—you can…"
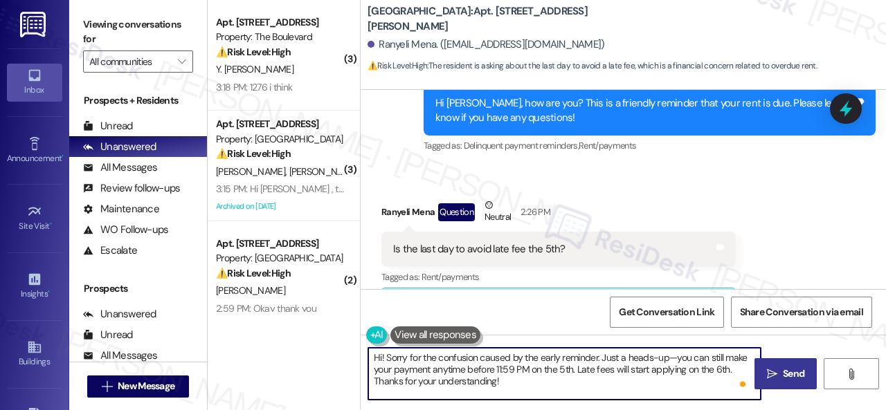
type textarea "Hi! Sorry for the confusion caused by the early reminder. Just a heads-up—you c…"
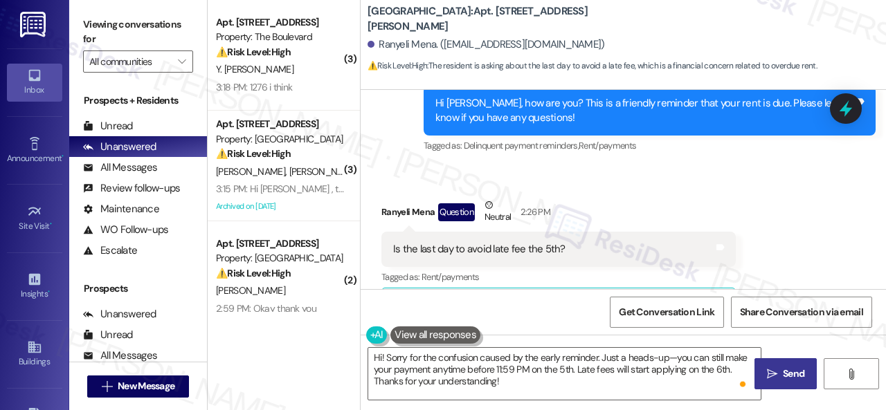
click at [783, 377] on span "Send" at bounding box center [793, 374] width 21 height 15
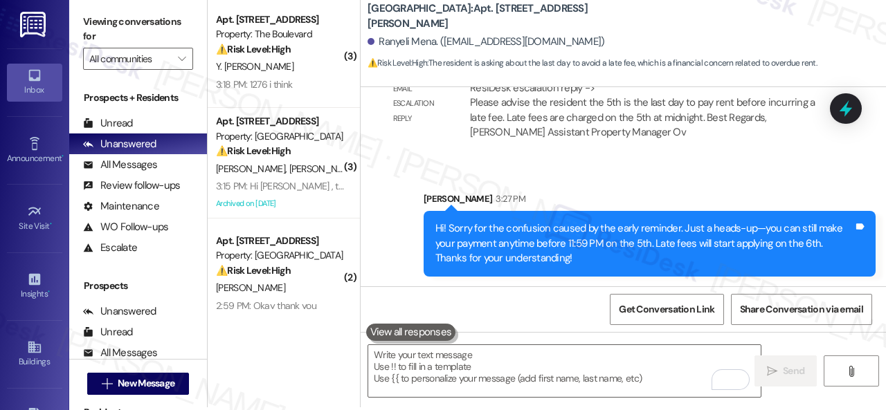
scroll to position [4, 0]
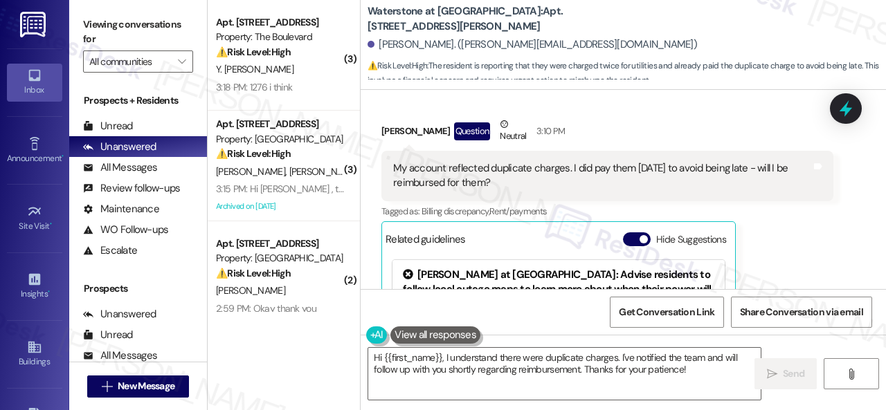
scroll to position [13444, 0]
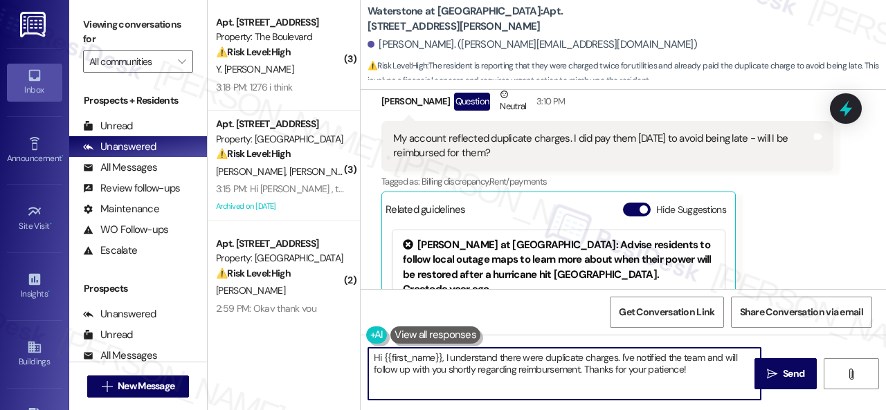
drag, startPoint x: 710, startPoint y: 372, endPoint x: 348, endPoint y: 354, distance: 362.4
click at [348, 354] on div "( 3 ) Apt. [STREET_ADDRESS] Property: The Boulevard ⚠️ Risk Level: High The res…" at bounding box center [547, 205] width 678 height 410
type textarea "A"
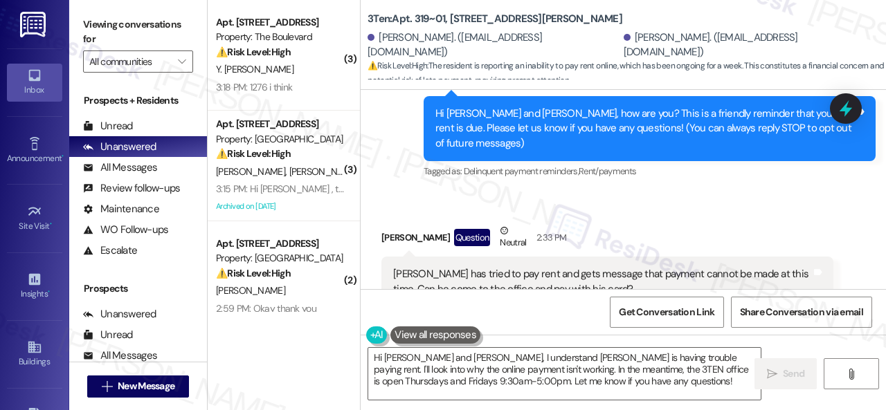
scroll to position [116, 0]
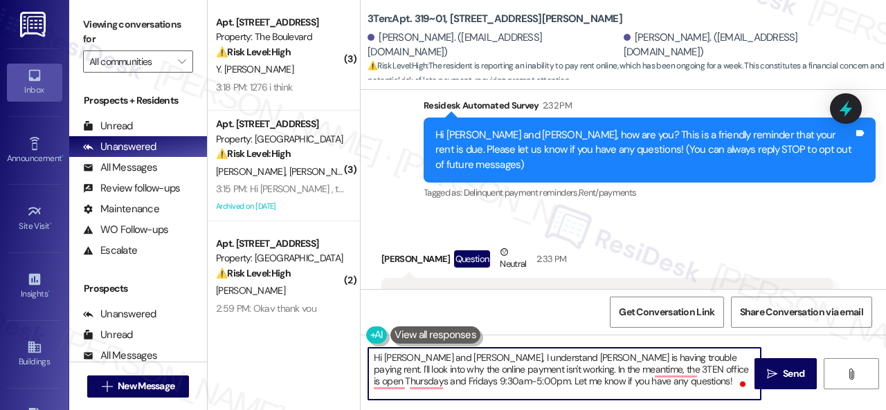
drag, startPoint x: 638, startPoint y: 385, endPoint x: 329, endPoint y: 336, distance: 313.3
click at [331, 336] on div "( 3 ) Apt. [STREET_ADDRESS] Property: The Boulevard ⚠️ Risk Level: High The res…" at bounding box center [547, 205] width 678 height 410
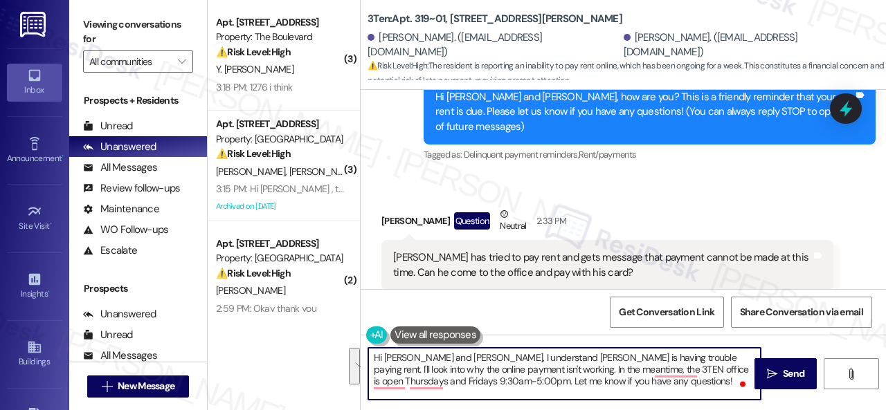
scroll to position [185, 0]
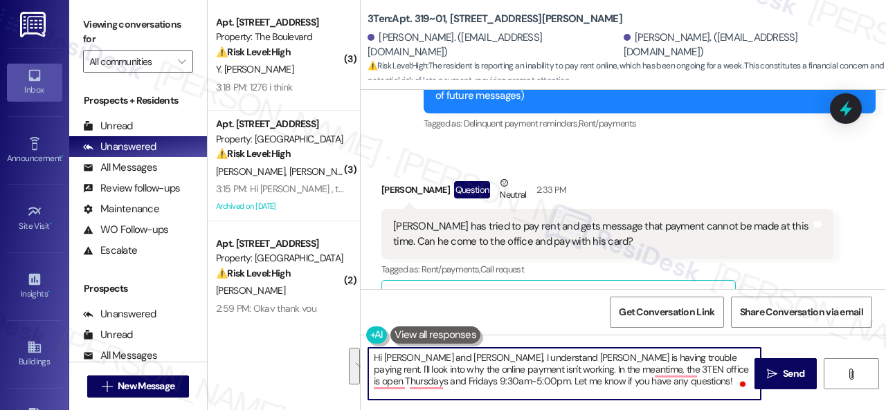
paste textarea "to the office at The Candles and we can help them troubleshoot it."
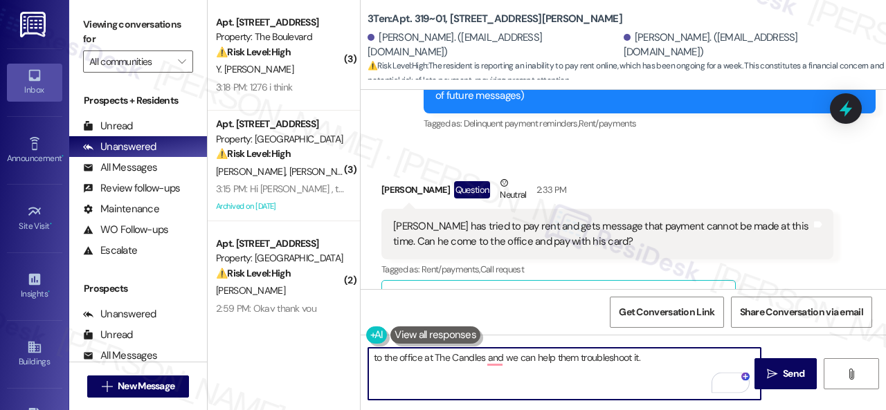
click at [372, 359] on textarea "to the office at The Candles and we can help them troubleshoot it." at bounding box center [564, 374] width 392 height 52
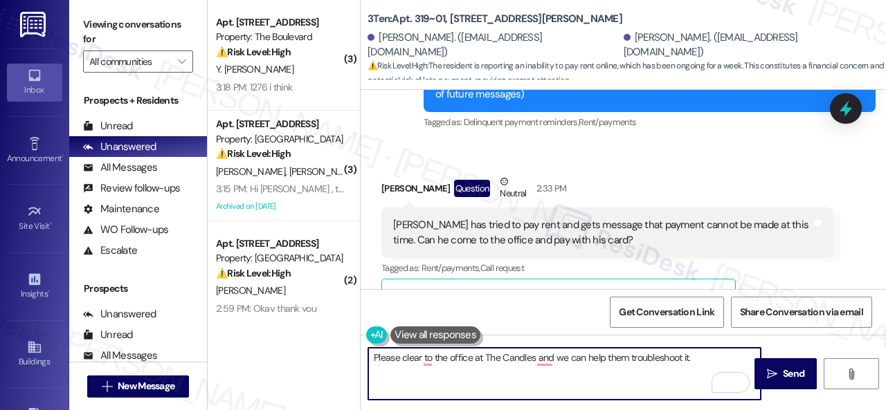
scroll to position [208, 0]
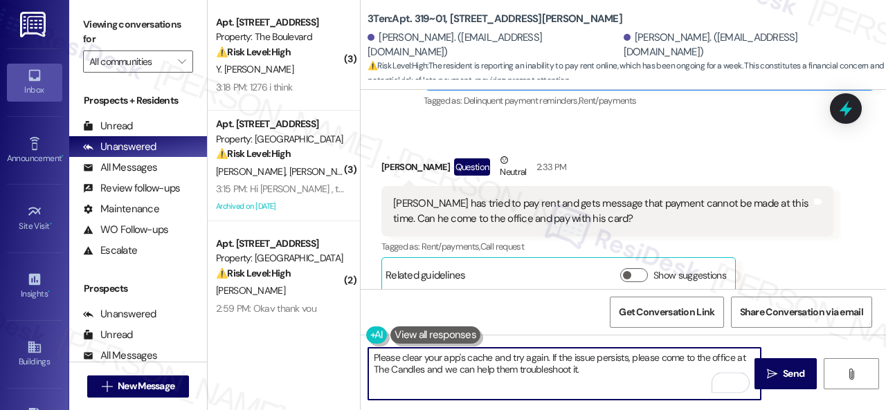
click at [447, 371] on textarea "Please clear your app's cache and try again. If the issue persists, please come…" at bounding box center [564, 374] width 392 height 52
click at [544, 369] on textarea "Please clear your app's cache and try again. If the issue persists, please come…" at bounding box center [564, 374] width 392 height 52
click at [433, 366] on textarea "Please clear your app's cache and try again. If the issue persists, please come…" at bounding box center [564, 374] width 392 height 52
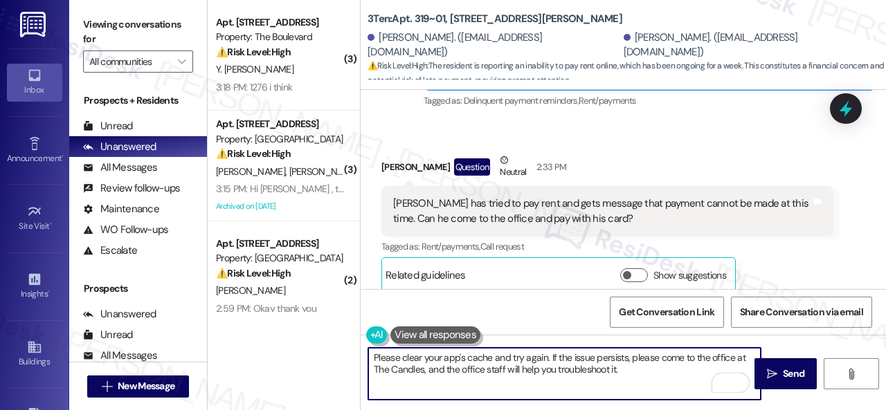
click at [633, 370] on textarea "Please clear your app's cache and try again. If the issue persists, please come…" at bounding box center [564, 374] width 392 height 52
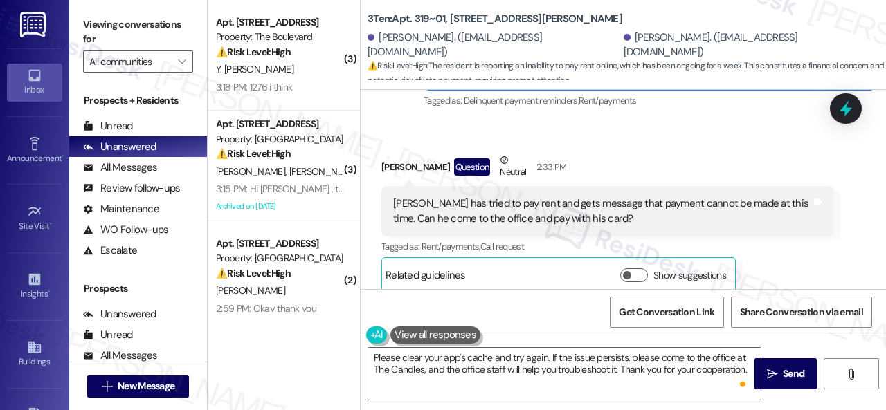
click at [460, 284] on div "Received via SMS [PERSON_NAME] Question Neutral 2:33 PM [PERSON_NAME] has tried…" at bounding box center [607, 223] width 473 height 161
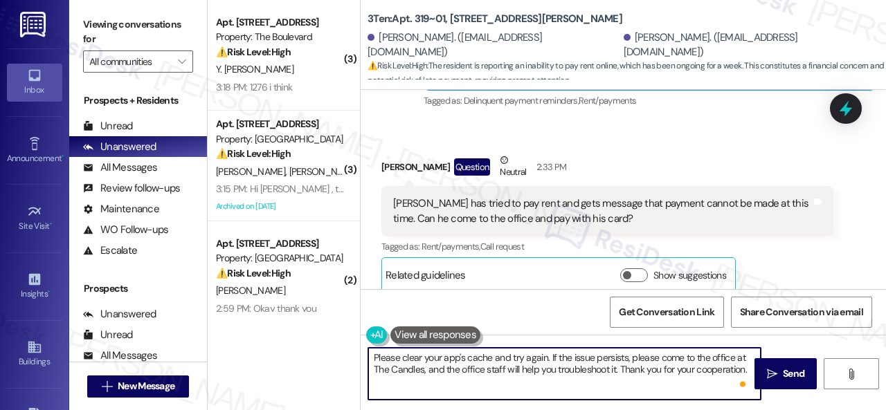
click at [619, 367] on textarea "Please clear your app's cache and try again. If the issue persists, please come…" at bounding box center [564, 374] width 392 height 52
paste textarea "Just a heads-up—you can still make your payment anytime before 11:59 PM on the …"
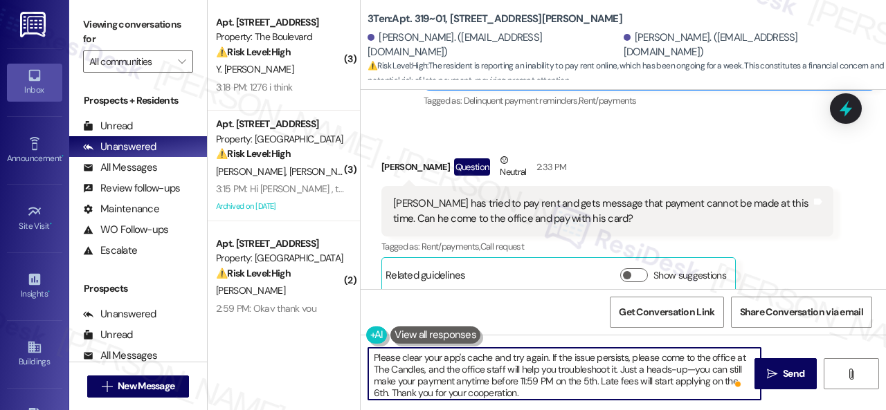
click at [541, 397] on textarea "Please clear your app's cache and try again. If the issue persists, please come…" at bounding box center [564, 374] width 392 height 52
type textarea "Please clear your app's cache and try again. If the issue persists, please come…"
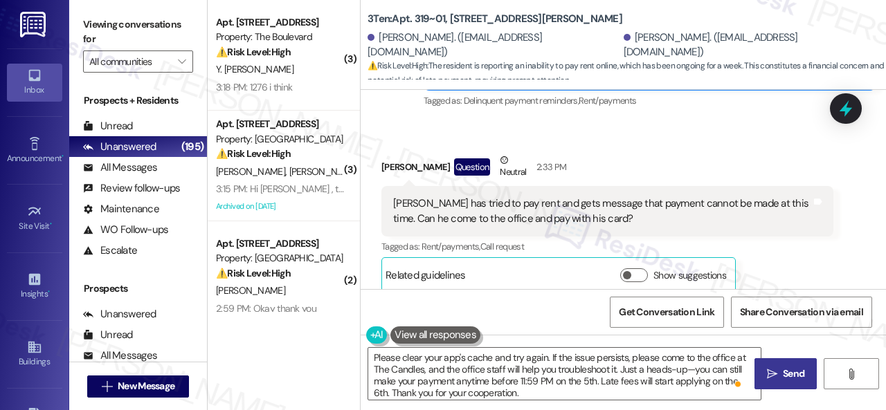
click at [783, 377] on span "Send" at bounding box center [793, 374] width 21 height 15
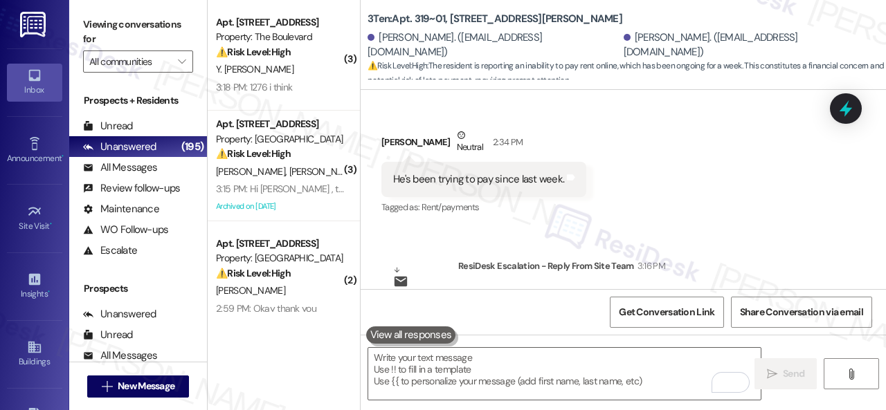
scroll to position [952, 0]
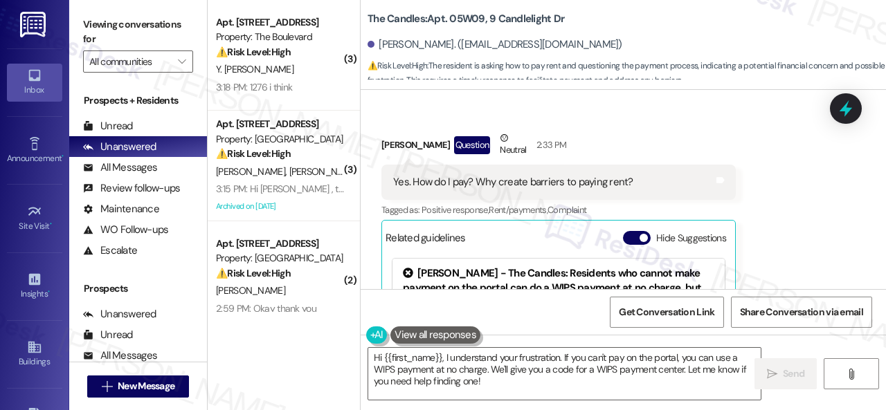
scroll to position [7889, 0]
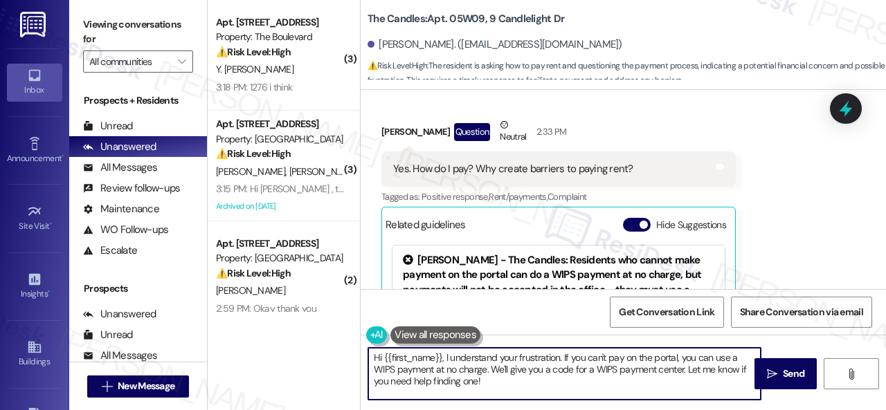
click at [310, 330] on div "( 3 ) Apt. [STREET_ADDRESS] Property: The Boulevard ⚠️ Risk Level: High The res…" at bounding box center [547, 205] width 678 height 410
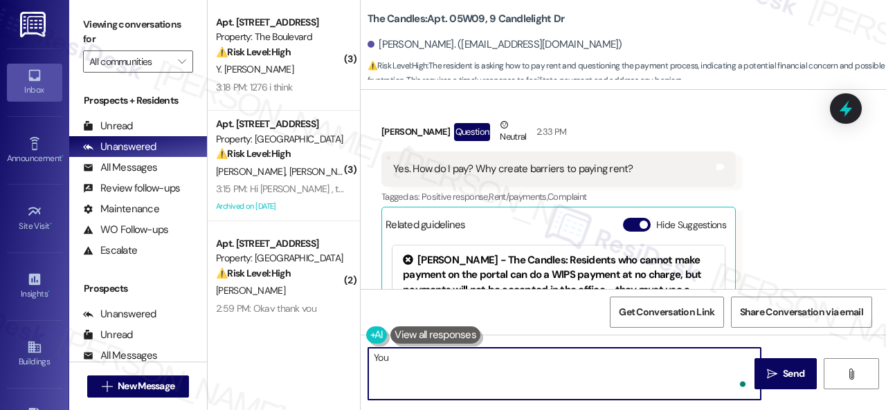
paste textarea "should be able to pay with her debit card like she has been for the duration of…"
click at [502, 358] on textarea "You should be able to pay with her debit card like she has been for the duratio…" at bounding box center [564, 374] width 392 height 52
click at [588, 355] on textarea "You should be able to pay with your debit card, like she has been for the durat…" at bounding box center [564, 374] width 392 height 52
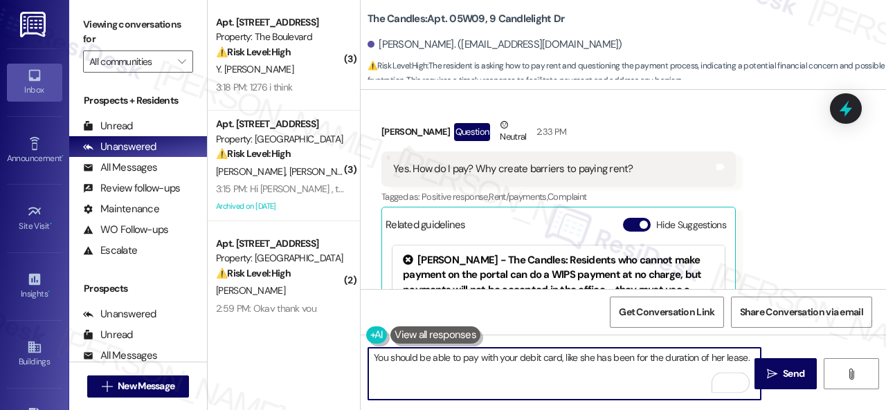
click at [588, 358] on textarea "You should be able to pay with your debit card, like she has been for the durat…" at bounding box center [564, 374] width 392 height 52
drag, startPoint x: 579, startPoint y: 356, endPoint x: 608, endPoint y: 358, distance: 29.1
click at [608, 358] on textarea "You should be able to pay with your debit card, like she has been for the durat…" at bounding box center [564, 374] width 392 height 52
click at [717, 358] on textarea "You should be able to pay with your debit card, like you have been for the dura…" at bounding box center [564, 374] width 392 height 52
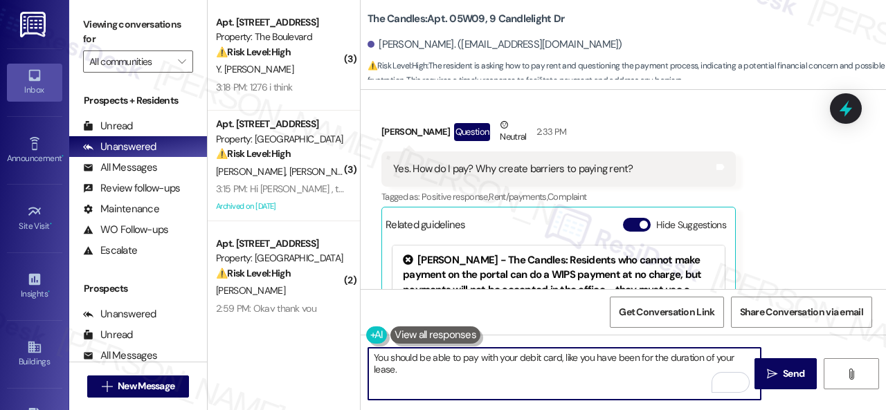
drag, startPoint x: 377, startPoint y: 355, endPoint x: 344, endPoint y: 356, distance: 33.2
click at [344, 356] on div "( 3 ) Apt. [STREET_ADDRESS] Property: The Boulevard ⚠️ Risk Level: High The res…" at bounding box center [547, 205] width 678 height 410
click at [545, 363] on textarea "The site team stated that you should be able to pay with your debit card, like …" at bounding box center [564, 374] width 392 height 52
click at [545, 371] on textarea "The site team stated that you should be able to pay with your debit card, like …" at bounding box center [564, 374] width 392 height 52
type textarea "The site team stated that you should be able to pay with your debit card, like …"
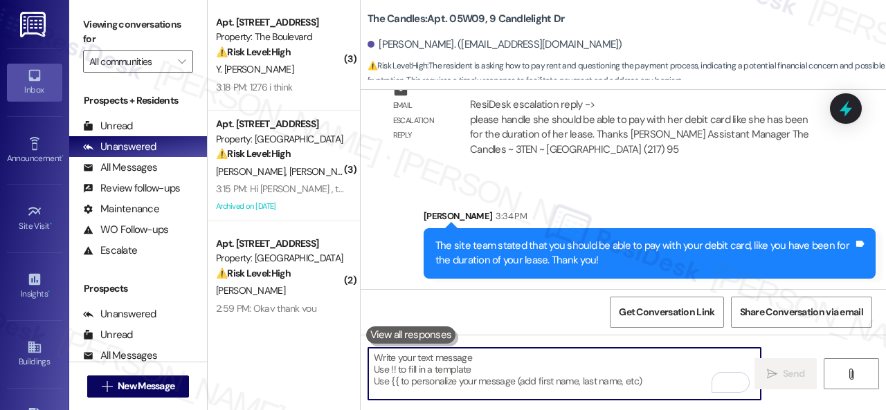
scroll to position [8612, 0]
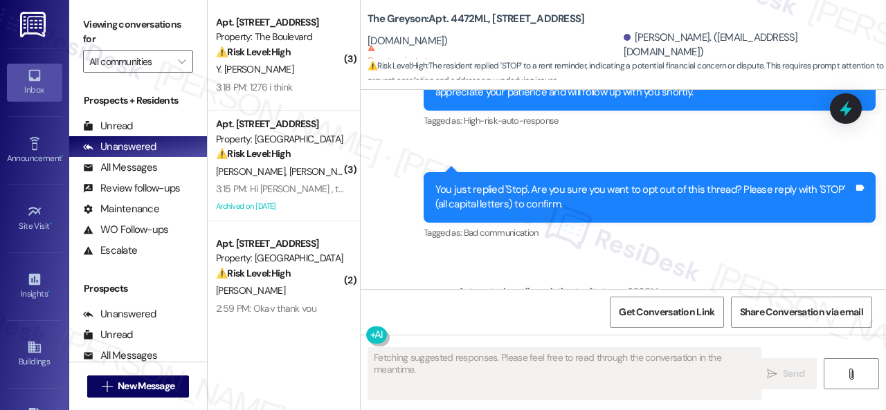
scroll to position [4152, 0]
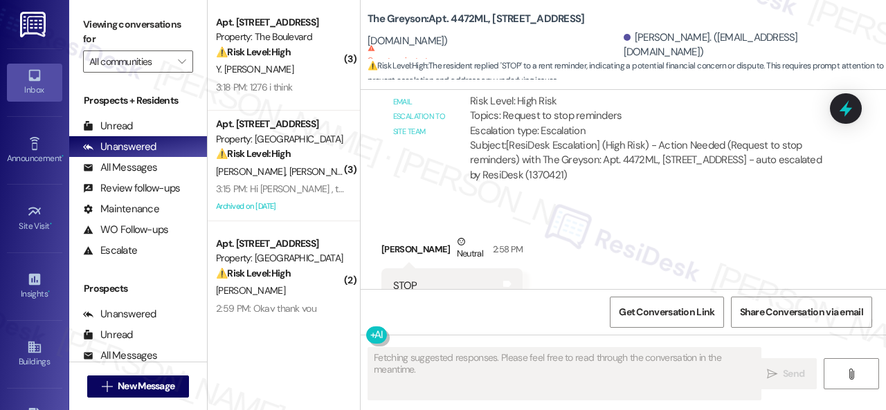
click at [433, 149] on div "Automated email escalation to site team Automated email escalation to site team…" at bounding box center [607, 121] width 473 height 165
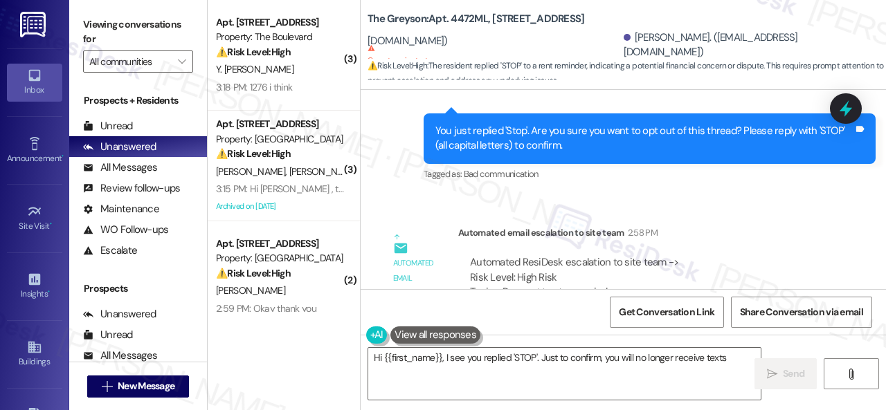
scroll to position [3875, 0]
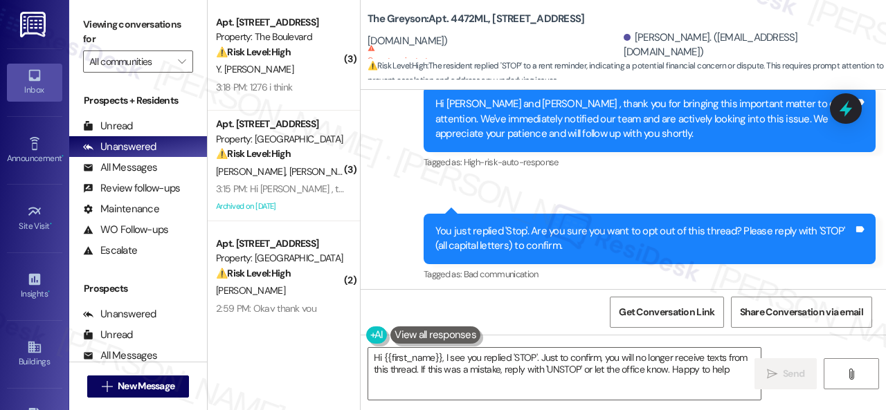
type textarea "Hi {{first_name}}, I see you replied 'STOP'. Just to confirm, you will no longe…"
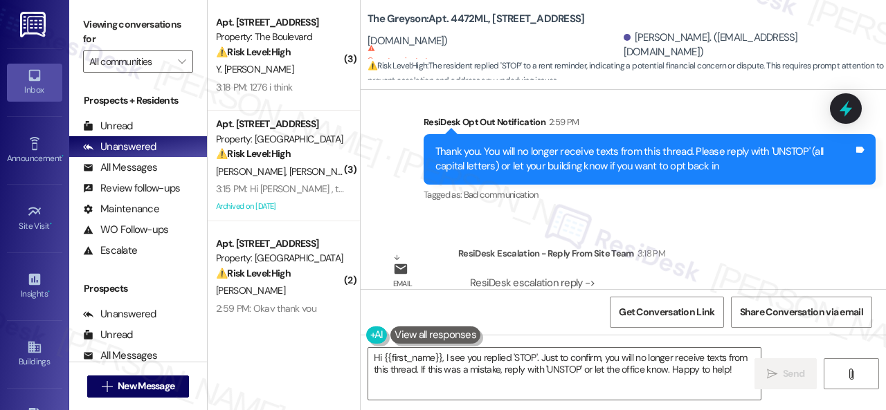
scroll to position [4425, 0]
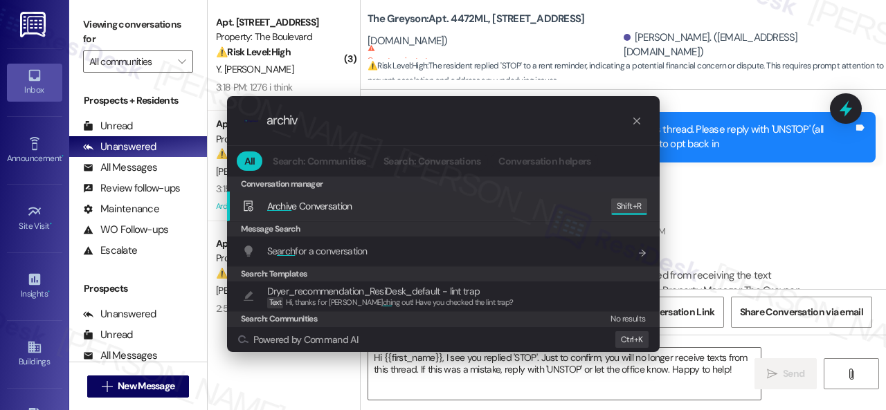
type input "archiv"
click at [739, 171] on div ".cls-1{fill:#0a055f;}.cls-2{fill:#0cc4c4;} resideskLogoBlueOrange archiv All Se…" at bounding box center [443, 205] width 886 height 410
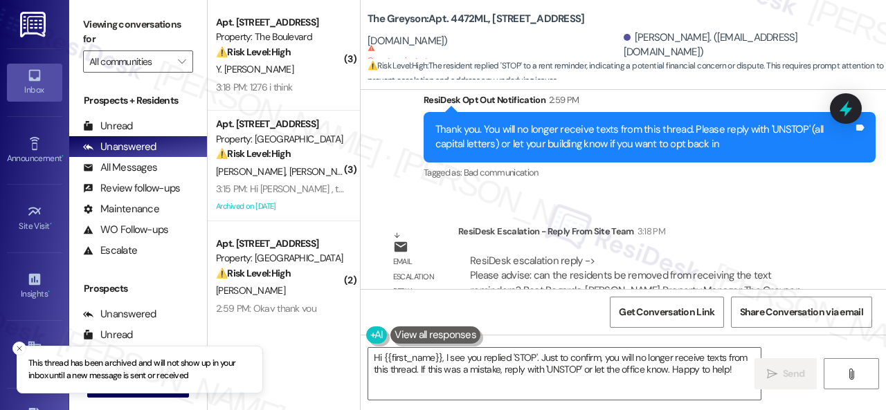
click at [426, 150] on div "Lease started Mar 20, 2025 at 8:00 PM Survey, sent via SMS Residesk Automated S…" at bounding box center [623, 189] width 525 height 199
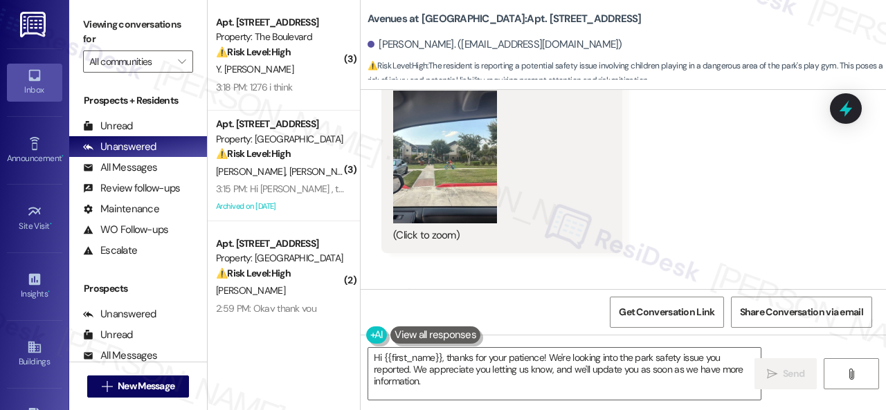
scroll to position [738, 0]
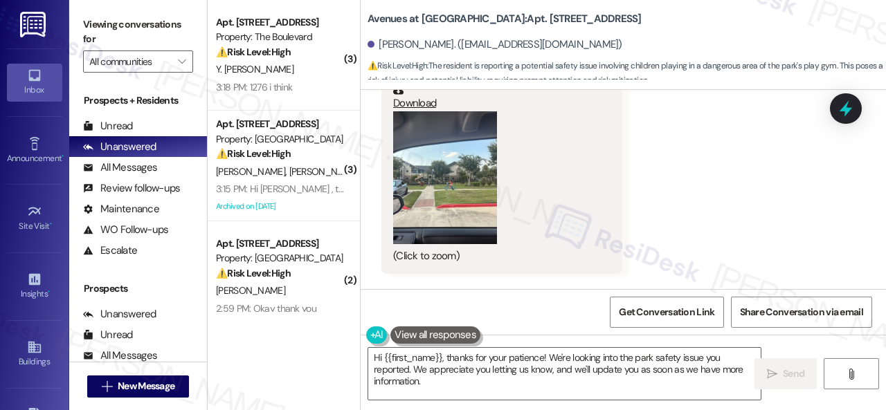
click at [429, 189] on button "Zoom image" at bounding box center [445, 178] width 104 height 134
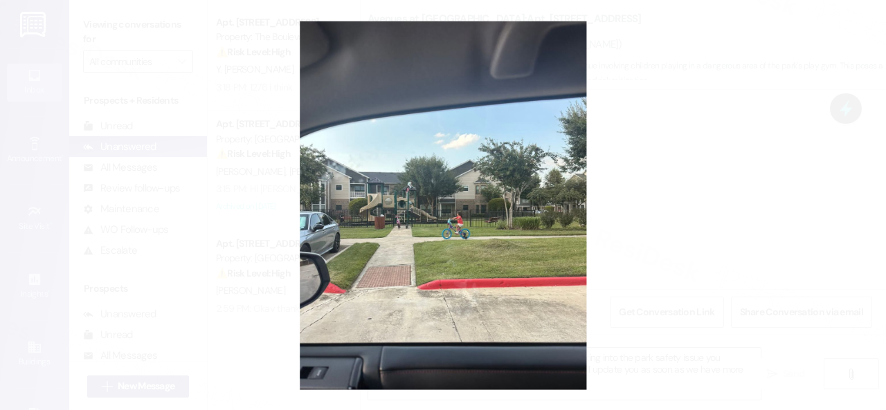
click at [534, 217] on button "Unzoom image" at bounding box center [443, 205] width 886 height 410
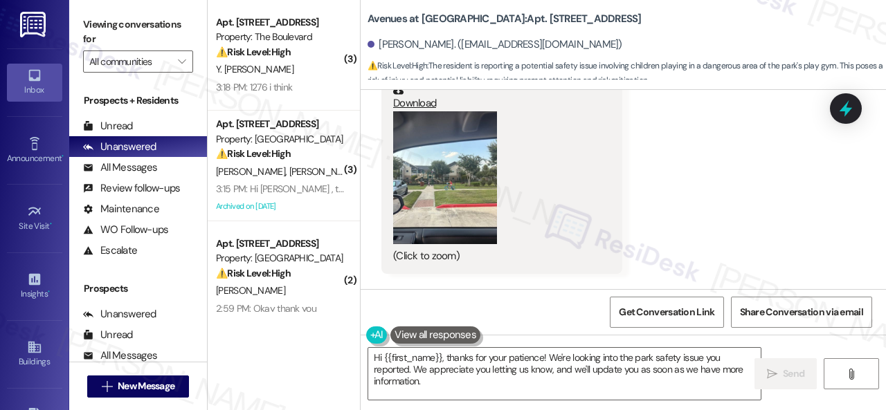
click at [422, 174] on button "Zoom image" at bounding box center [445, 178] width 104 height 134
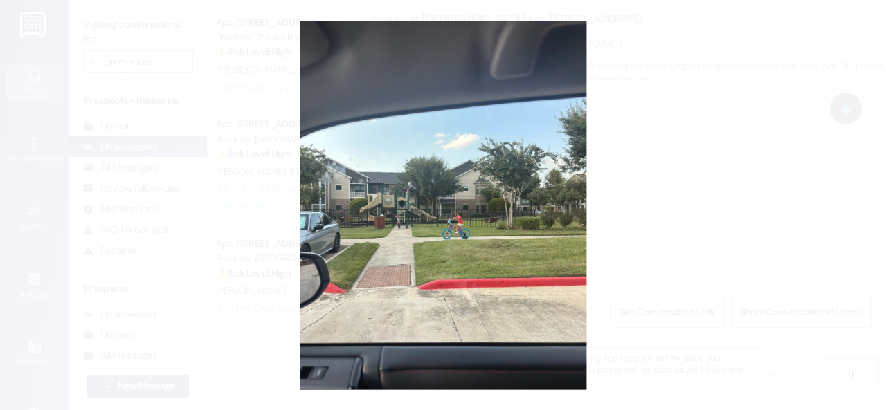
click at [549, 199] on button "Unzoom image" at bounding box center [443, 205] width 886 height 410
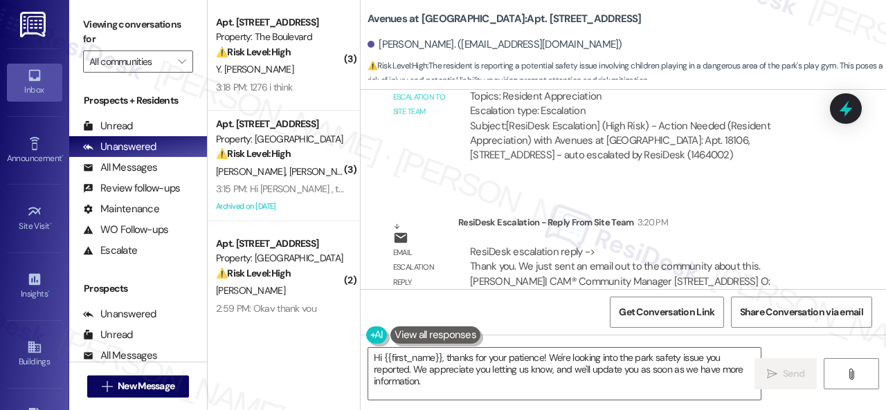
scroll to position [1915, 0]
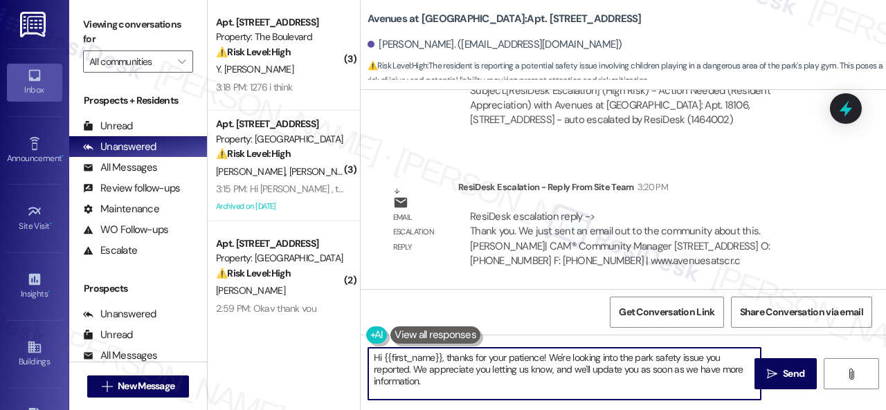
drag, startPoint x: 424, startPoint y: 381, endPoint x: 353, endPoint y: 341, distance: 81.8
click at [353, 341] on div "( 3 ) Apt. 4816, 4800 Skyline Dr Property: The Boulevard ⚠️ Risk Level: High Th…" at bounding box center [547, 205] width 678 height 410
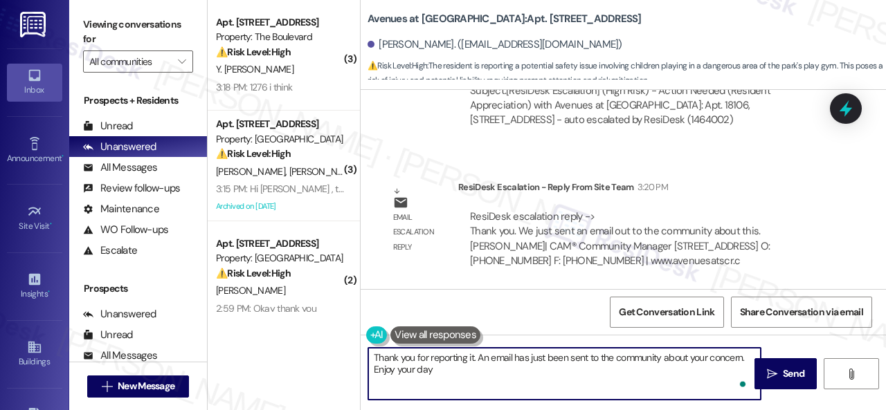
type textarea "Thank you for reporting it. An email has just been sent to the community about …"
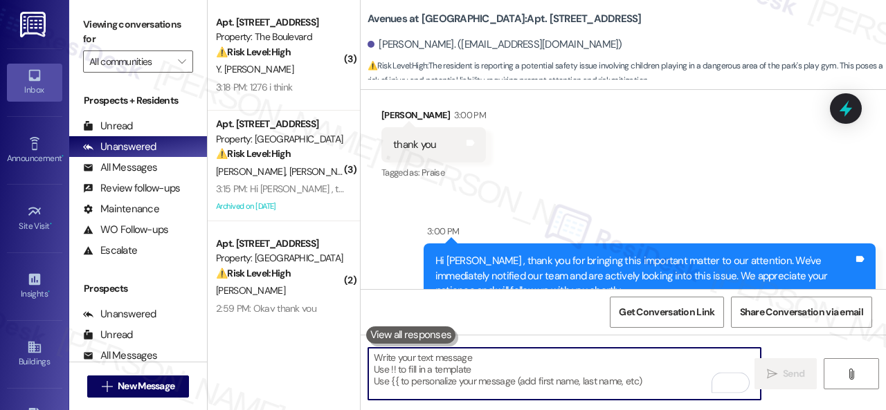
scroll to position [1441, 0]
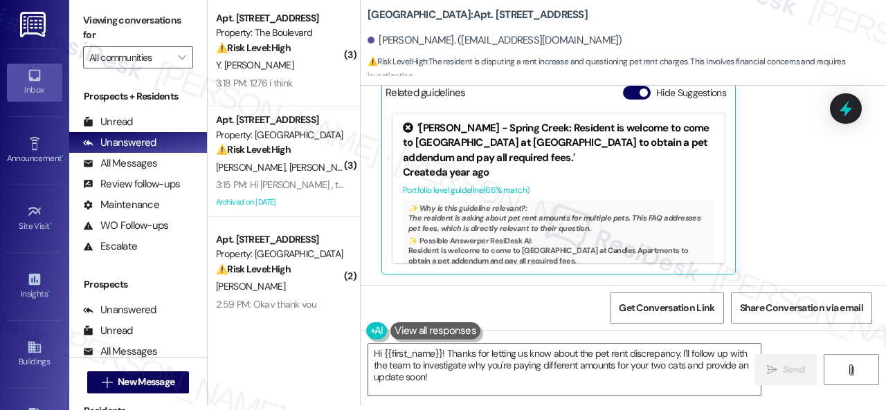
scroll to position [8990, 0]
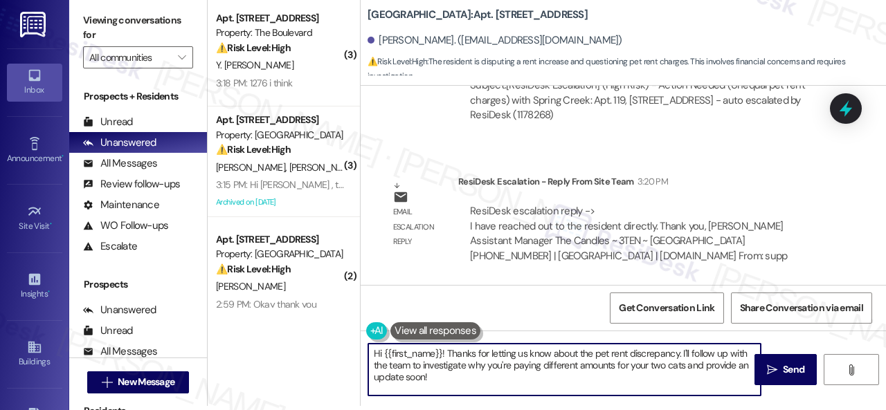
drag, startPoint x: 446, startPoint y: 353, endPoint x: 466, endPoint y: 383, distance: 35.9
click at [466, 383] on textarea "Hi {{first_name}}! Thanks for letting us know about the pet rent discrepancy. I…" at bounding box center [564, 370] width 392 height 52
click at [634, 363] on textarea "Hi {{first_name}}! The assistant manager should have already spoken to you rega…" at bounding box center [564, 370] width 392 height 52
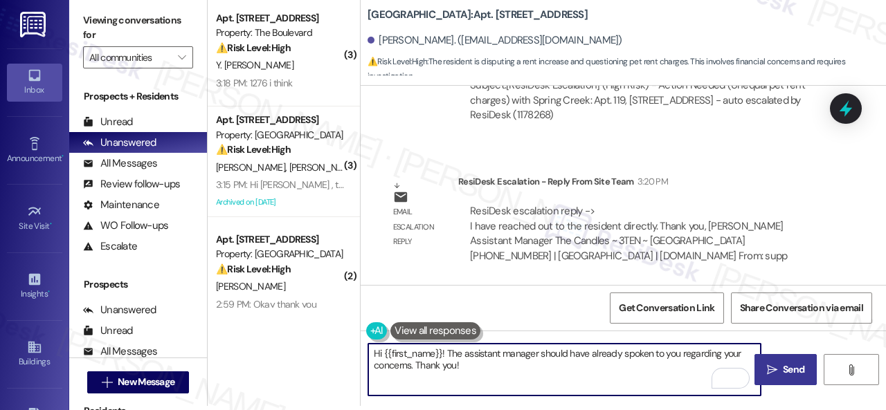
type textarea "Hi {{first_name}}! The assistant manager should have already spoken to you rega…"
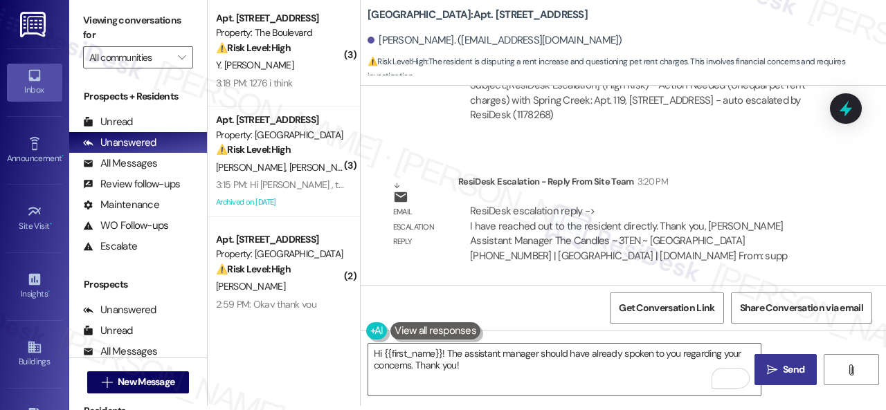
click at [802, 356] on button " Send" at bounding box center [785, 369] width 62 height 31
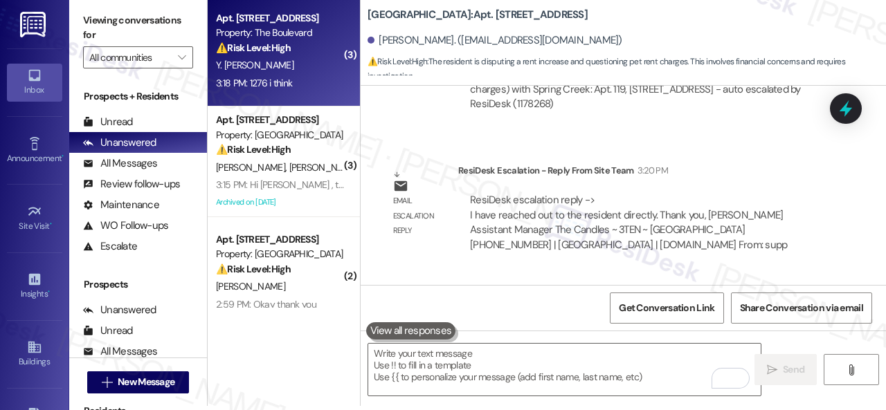
scroll to position [8517, 0]
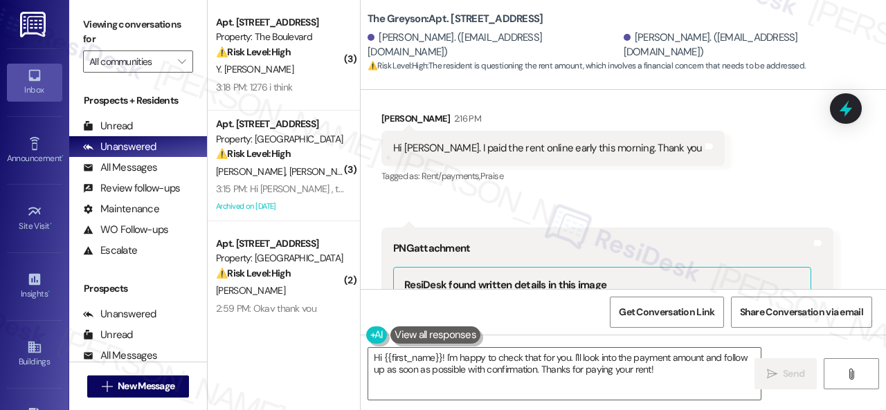
scroll to position [1750, 0]
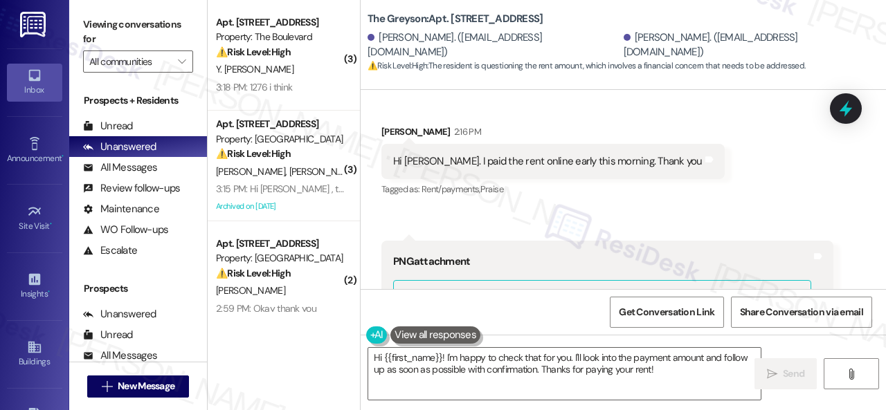
click at [428, 110] on div "Received via SMS Laura Stanley 2:16 PM Hi Sarah. I paid the rent online early t…" at bounding box center [623, 398] width 525 height 610
click at [446, 367] on textarea "Hi {{first_name}}! I'm happy to check that for you. I'll look into the payment …" at bounding box center [564, 374] width 392 height 52
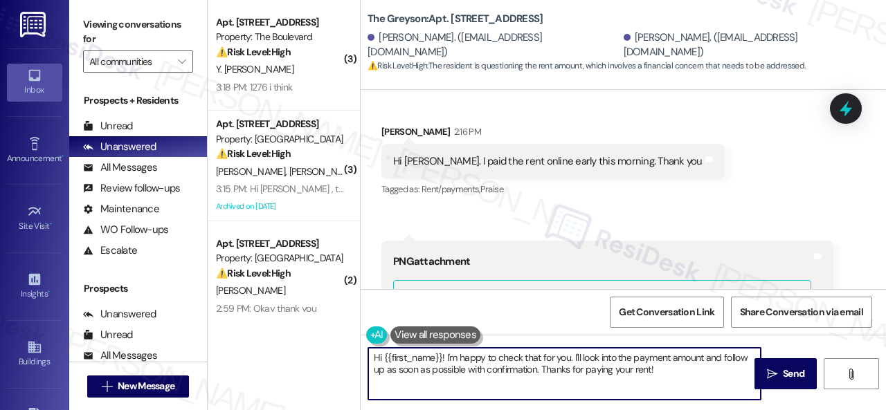
paste textarea "Thanks for the update! I'm happy to hear you've already taken care of the rent.…"
type textarea "Thanks for the update! I'm happy to hear you've already taken care of the rent.…"
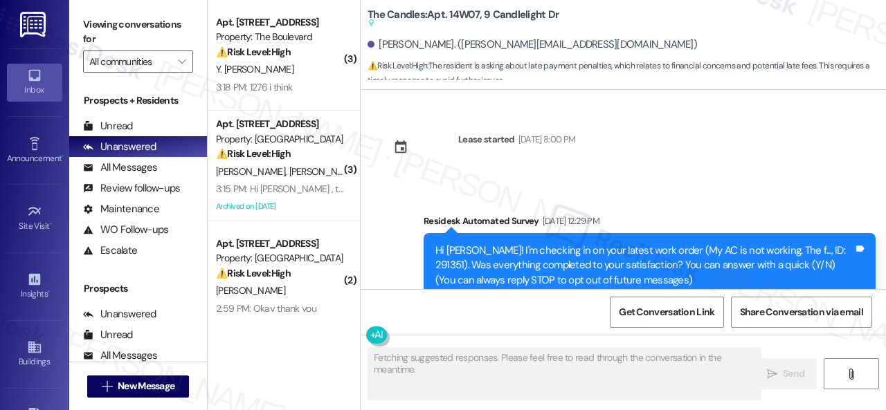
scroll to position [3347, 0]
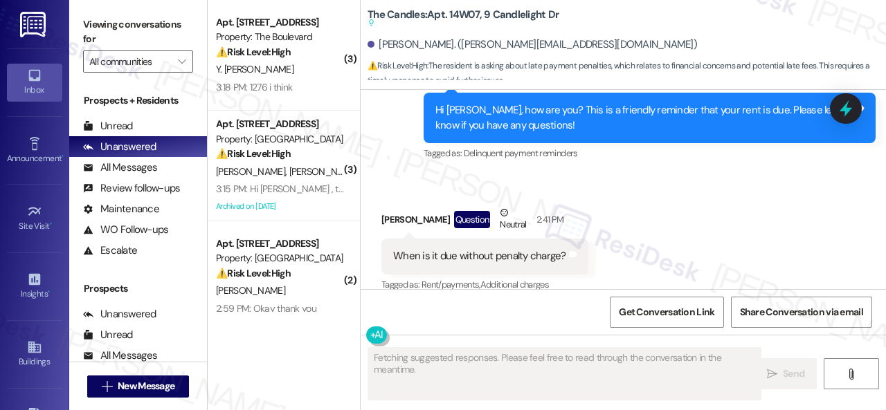
click at [422, 195] on div "Received via SMS Daksha Khanna Question Neutral 2:41 PM When is it due without …" at bounding box center [485, 250] width 228 height 111
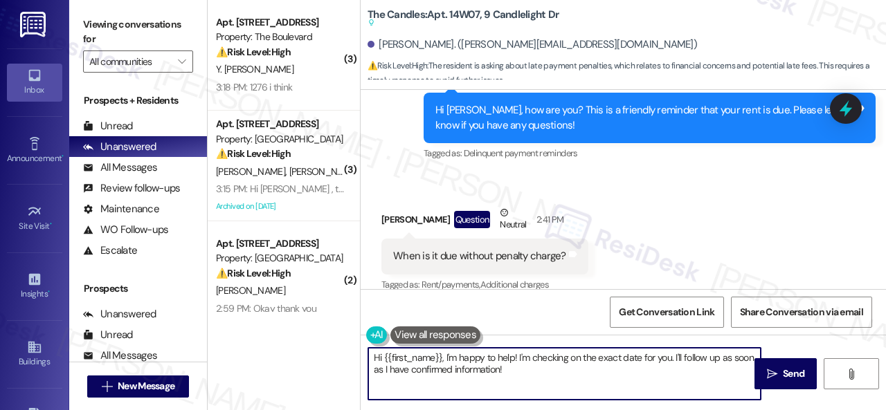
drag, startPoint x: 507, startPoint y: 369, endPoint x: 292, endPoint y: 338, distance: 216.7
click at [292, 338] on div "( 3 ) Apt. 4816, 4800 Skyline Dr Property: The Boulevard ⚠️ Risk Level: High Th…" at bounding box center [547, 205] width 678 height 410
paste textarea "! Sorry for the confusion caused by the early reminder. Just a heads-up—you can…"
type textarea "Hi! Sorry for the confusion caused by the early reminder. Just a heads-up—you c…"
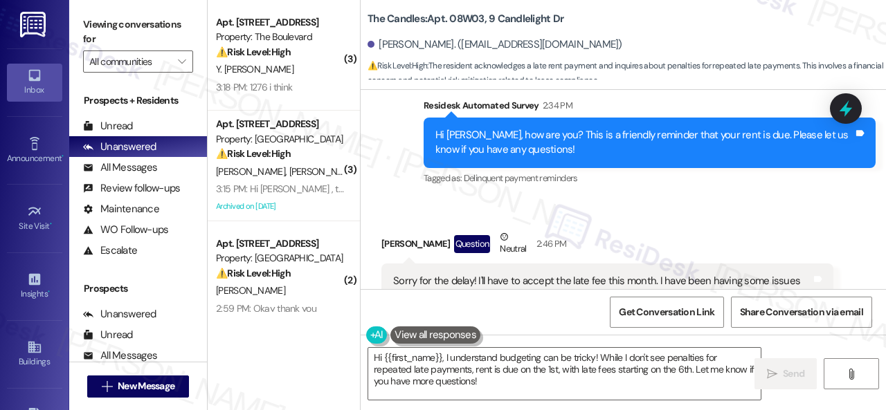
scroll to position [1410, 0]
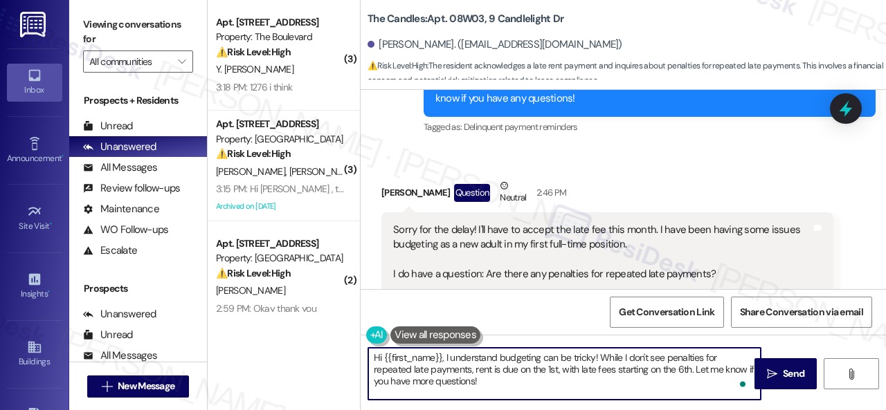
drag, startPoint x: 487, startPoint y: 383, endPoint x: 360, endPoint y: 355, distance: 130.3
click at [360, 355] on div "The Candles: Apt. 08W03, 9 Candlelight Dr Daisha Mitchell. (daishamitchell13@gm…" at bounding box center [623, 205] width 526 height 410
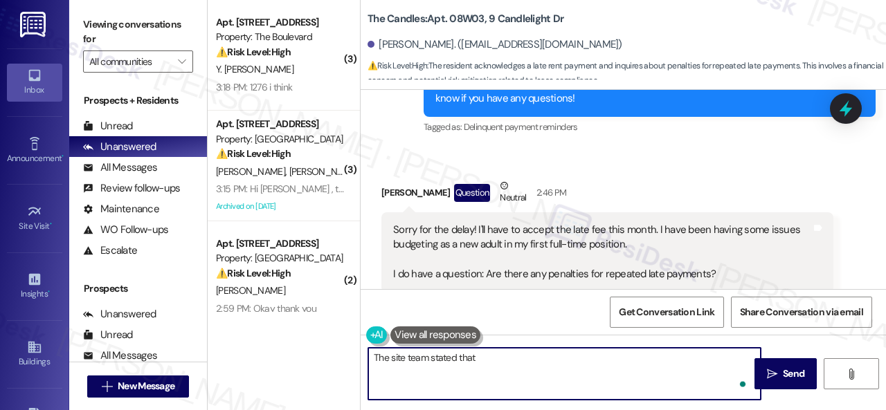
paste textarea "there are no continued fees for paying rent late every month. Just the regular …"
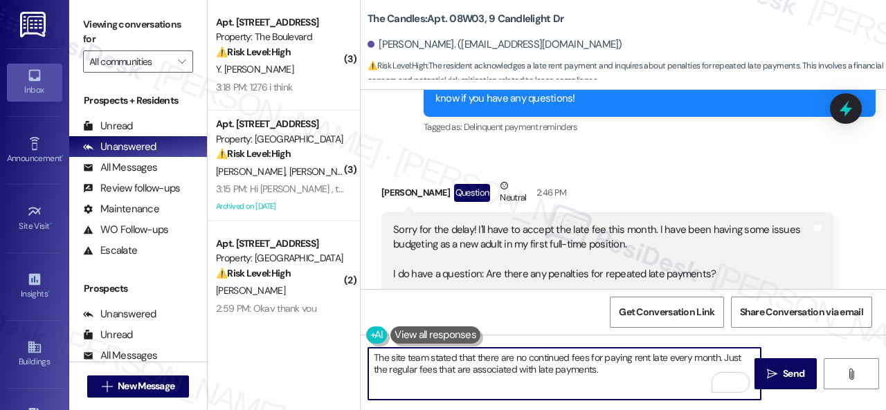
click at [615, 371] on textarea "The site team stated that there are no continued fees for paying rent late ever…" at bounding box center [564, 374] width 392 height 52
type textarea "The site team stated that there are no continued fees for paying rent late ever…"
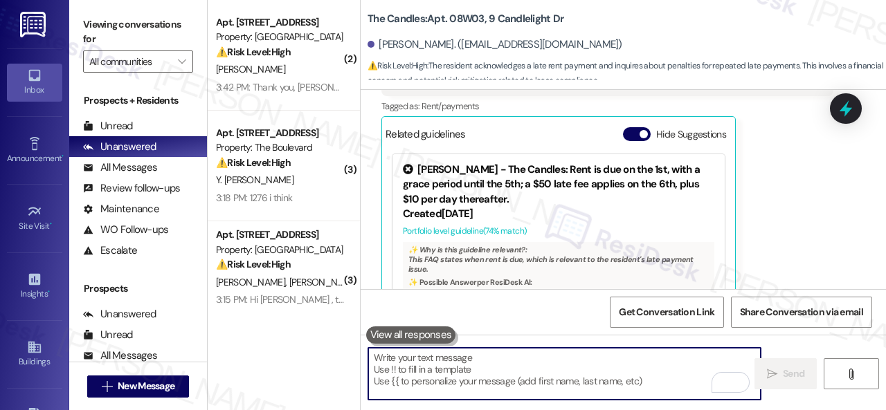
scroll to position [1628, 0]
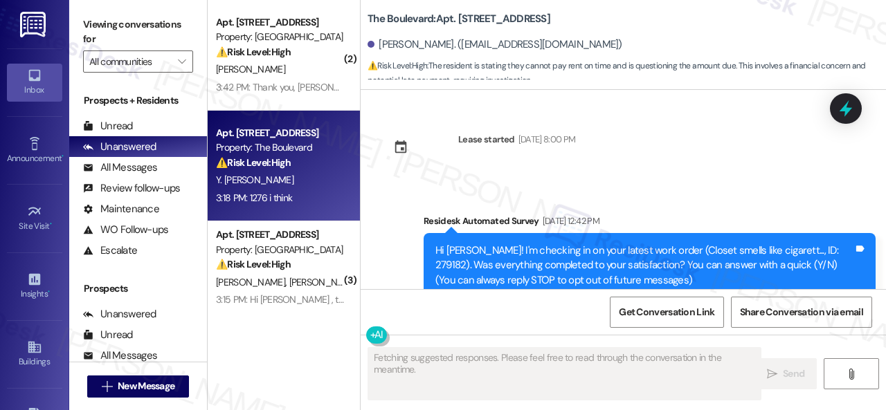
scroll to position [5376, 0]
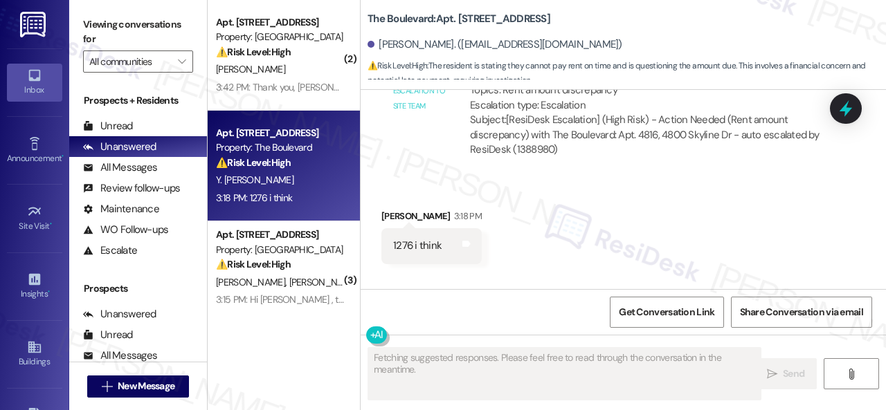
click at [543, 218] on div "Received via SMS [PERSON_NAME] 3:18 PM 1276 i think Tags and notes" at bounding box center [623, 226] width 525 height 96
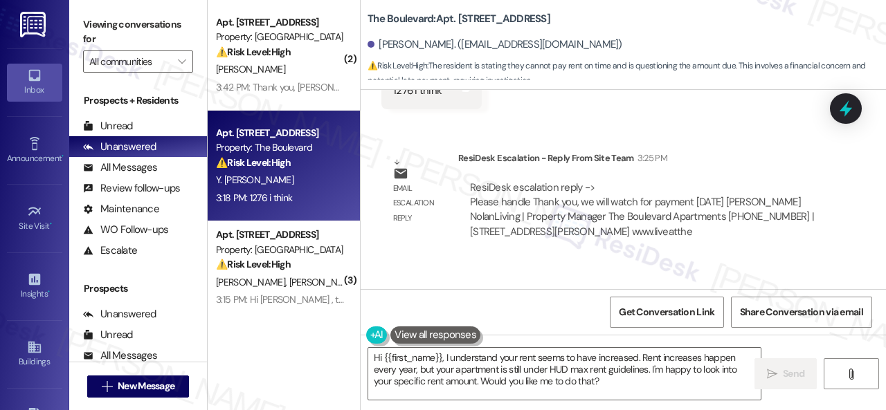
scroll to position [5658, 0]
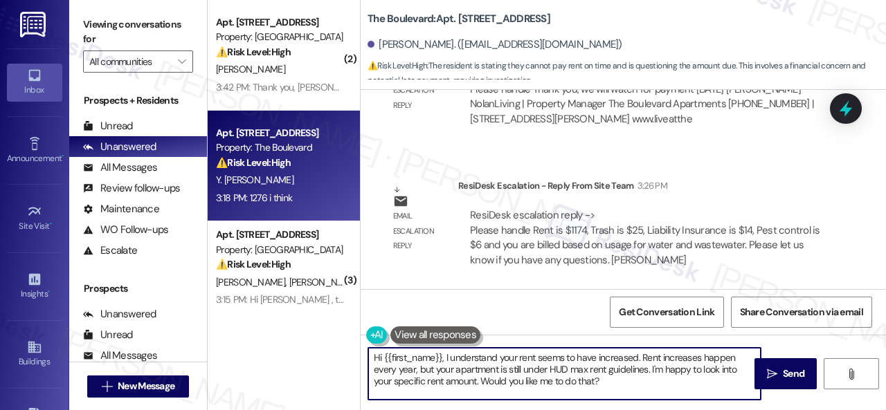
drag, startPoint x: 619, startPoint y: 384, endPoint x: 310, endPoint y: 326, distance: 314.1
click at [310, 326] on div "( 2 ) Apt. [STREET_ADDRESS] Property: [GEOGRAPHIC_DATA] ⚠️ Risk Level: High The…" at bounding box center [547, 205] width 678 height 410
paste textarea "Just a heads-up—you can still make your payment anytime before 11:59 PM on the …"
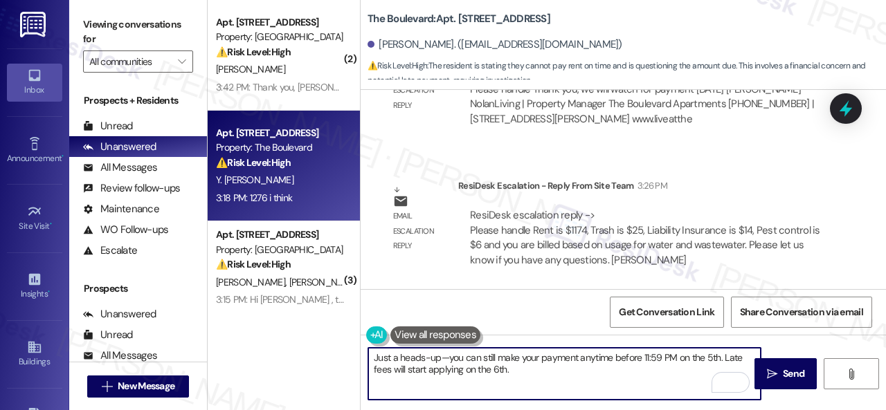
paste textarea "Rent is $1174, Trash is $25, Liability Insurance is $14, Pest control is $6 and…"
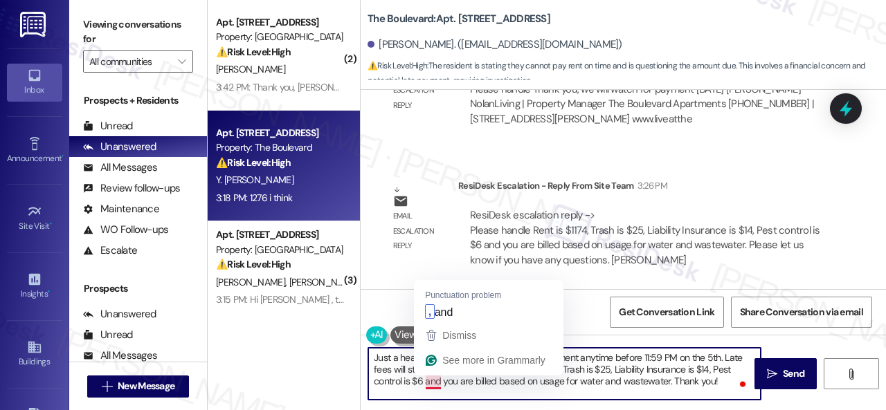
drag, startPoint x: 431, startPoint y: 385, endPoint x: 433, endPoint y: 376, distance: 9.9
click at [431, 385] on textarea "Just a heads-up—you can still make your payment anytime before 11:59 PM on the …" at bounding box center [564, 374] width 392 height 52
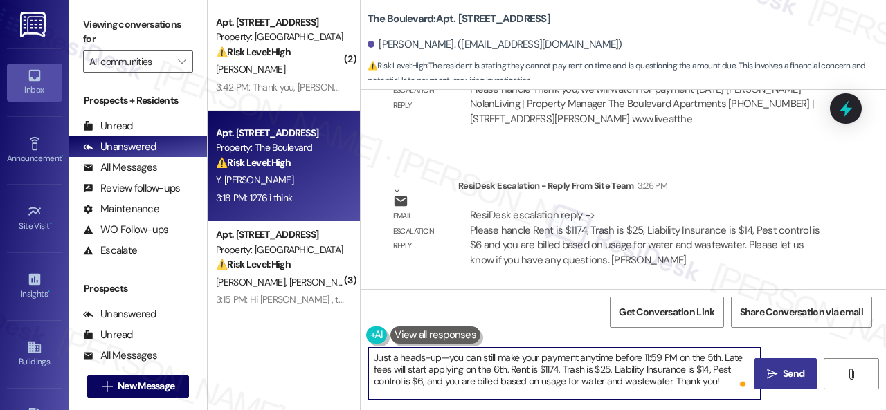
type textarea "Just a heads-up—you can still make your payment anytime before 11:59 PM on the …"
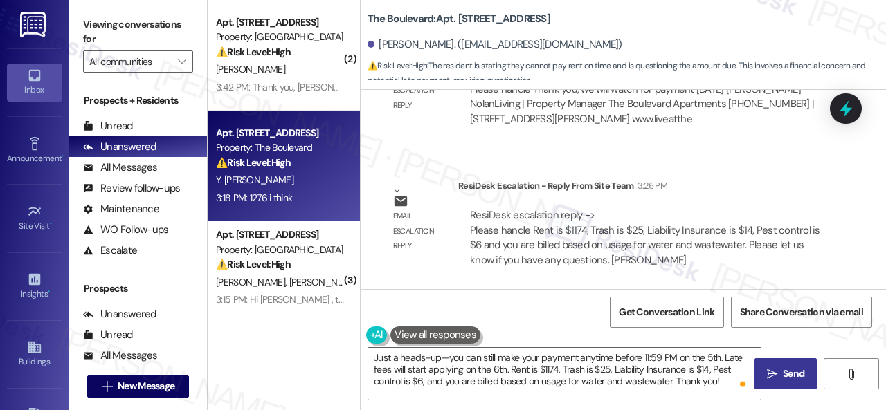
click at [783, 380] on span "Send" at bounding box center [793, 374] width 21 height 15
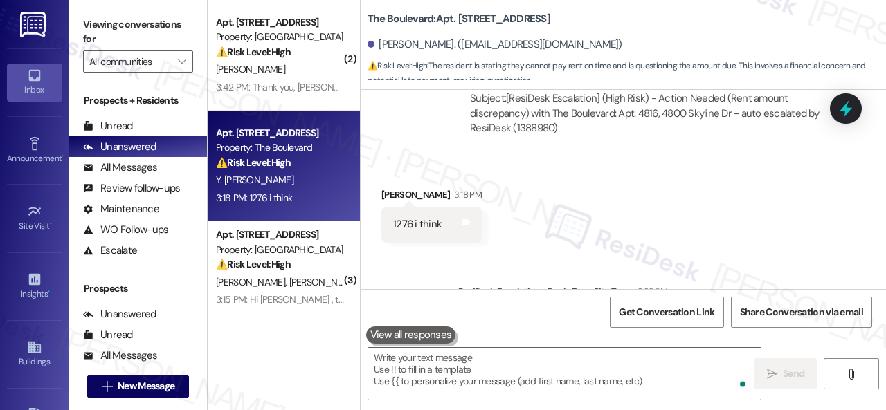
scroll to position [5376, 0]
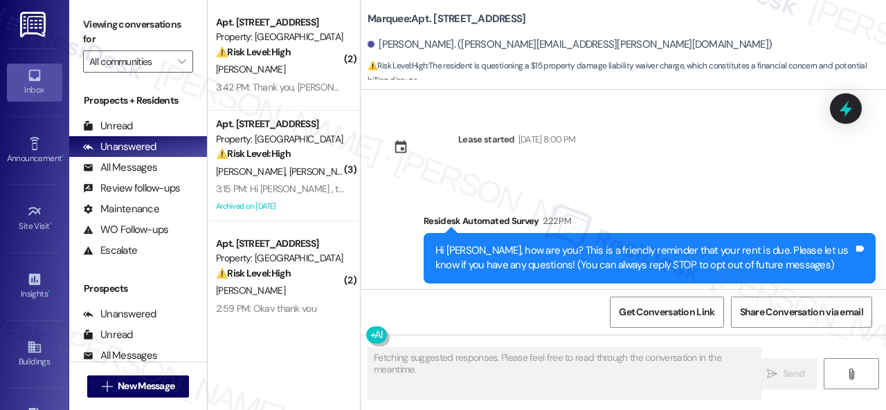
type textarea "Fetching suggested responses. Please feel free to read through the conversation…"
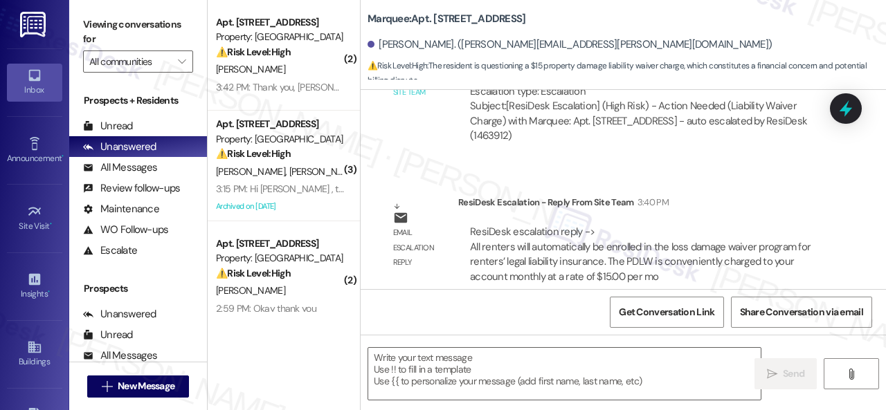
scroll to position [630, 0]
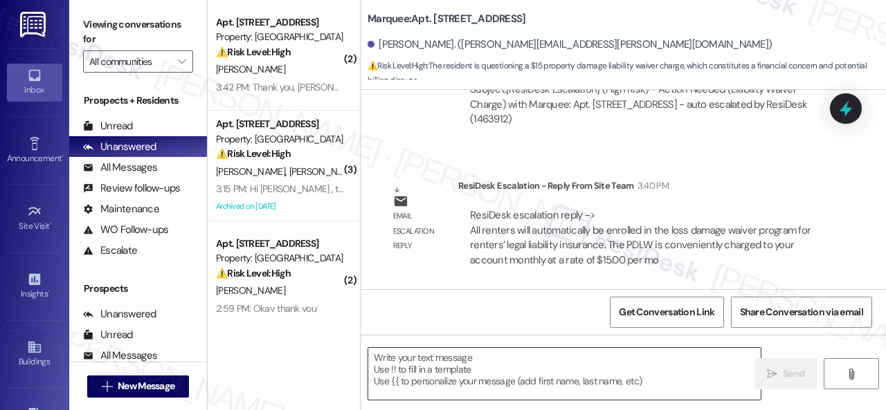
click at [441, 369] on textarea at bounding box center [564, 374] width 392 height 52
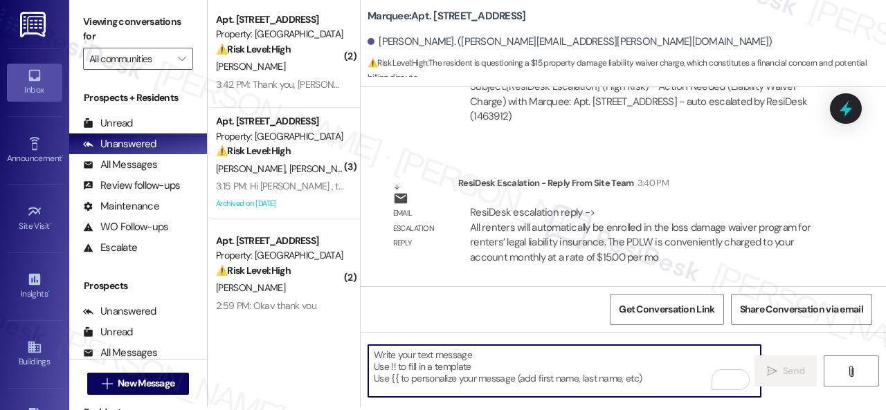
scroll to position [4, 0]
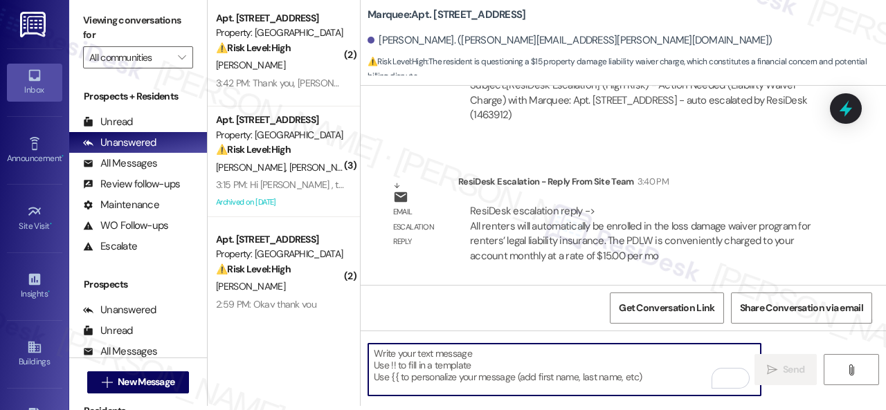
click at [427, 358] on textarea "To enrich screen reader interactions, please activate Accessibility in Grammarl…" at bounding box center [564, 370] width 392 height 52
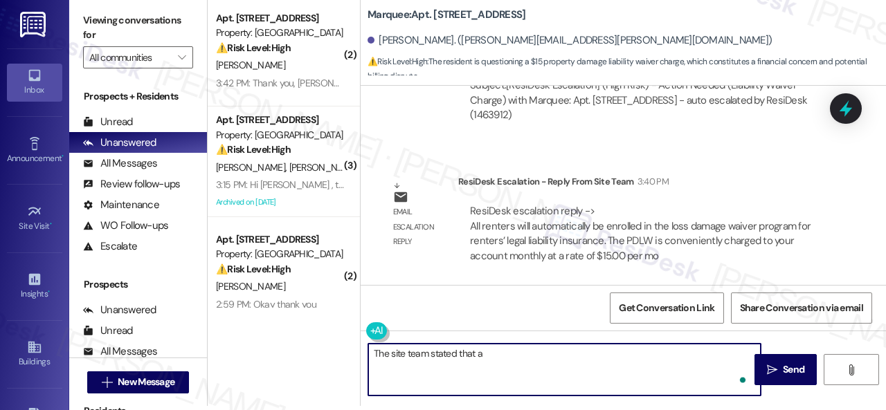
paste textarea "ll renters will automatically be enrolled in the loss damage waiver program for…"
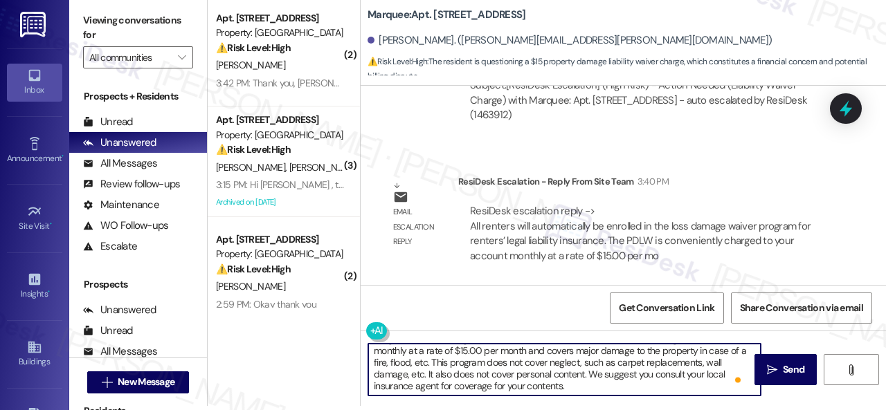
scroll to position [26, 0]
click at [612, 374] on textarea "The site team stated that all renters will automatically be enrolled in the los…" at bounding box center [564, 370] width 392 height 52
click at [588, 392] on textarea "The site team stated that all renters will automatically be enrolled in the los…" at bounding box center [564, 370] width 392 height 52
type textarea "The site team stated that all renters will automatically be enrolled in the los…"
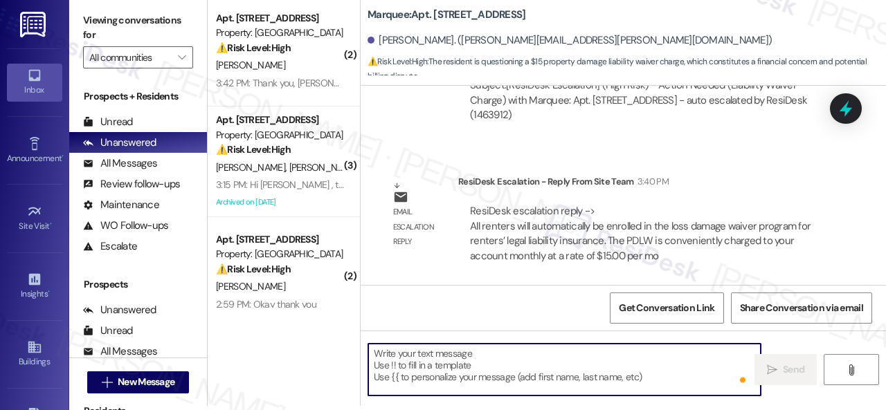
scroll to position [0, 0]
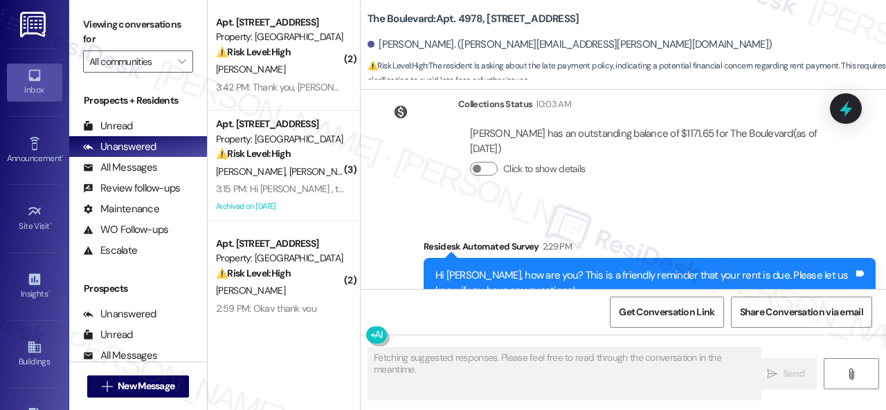
scroll to position [1446, 0]
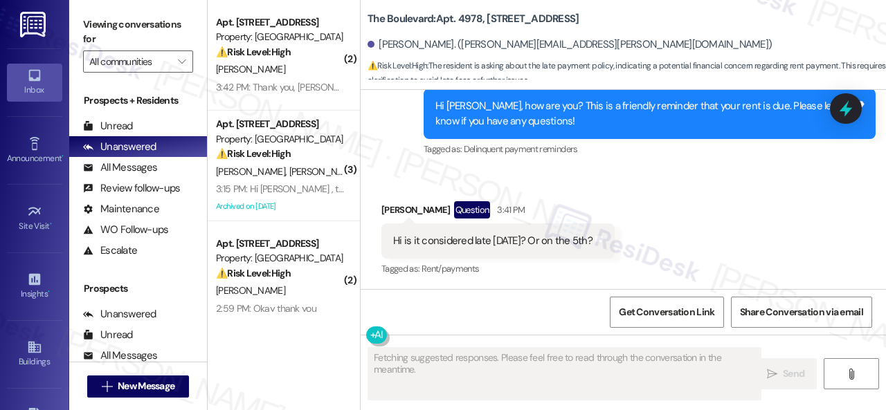
drag, startPoint x: 596, startPoint y: 193, endPoint x: 603, endPoint y: 188, distance: 9.4
click at [602, 189] on div "Received via SMS [PERSON_NAME] Question 3:41 PM Hi is it considered late [DATE]…" at bounding box center [623, 230] width 525 height 120
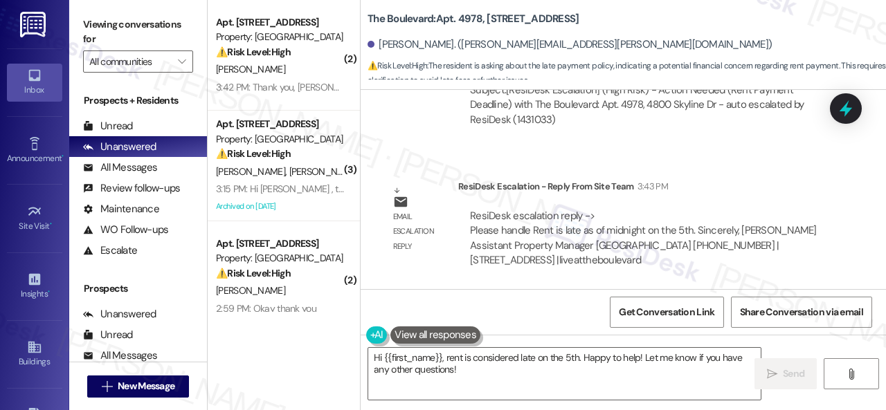
scroll to position [1920, 0]
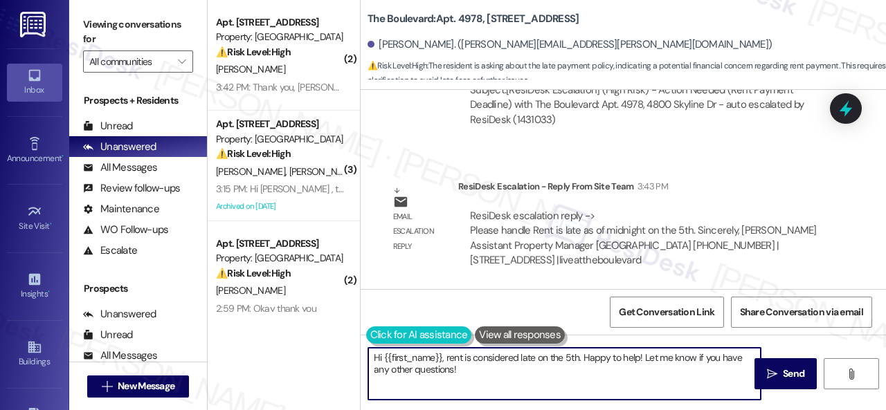
drag, startPoint x: 343, startPoint y: 343, endPoint x: 381, endPoint y: 343, distance: 37.4
click at [343, 343] on div "( 2 ) Apt. [STREET_ADDRESS] Property: [GEOGRAPHIC_DATA] ⚠️ Risk Level: High The…" at bounding box center [547, 205] width 678 height 410
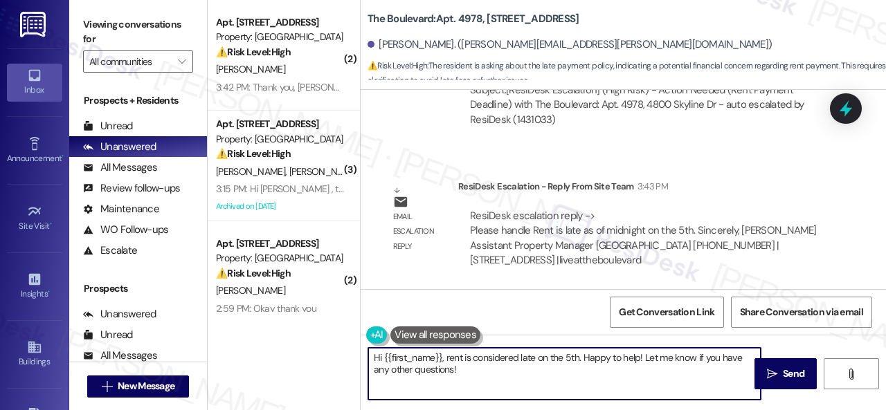
paste textarea "! Sorry for the confusion caused by the early reminder. Just a heads-up—you can…"
type textarea "Hi! Sorry for the confusion caused by the early reminder. Just a heads-up—you c…"
